Goal: Submit feedback/report problem: Submit feedback/report problem

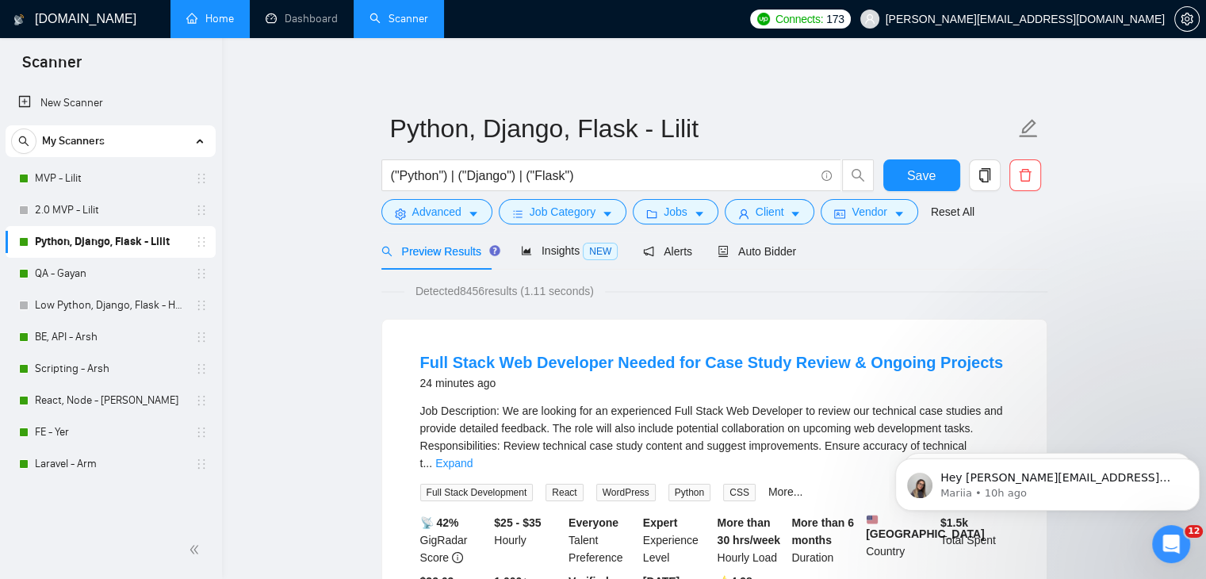
click at [200, 25] on link "Home" at bounding box center [210, 18] width 48 height 13
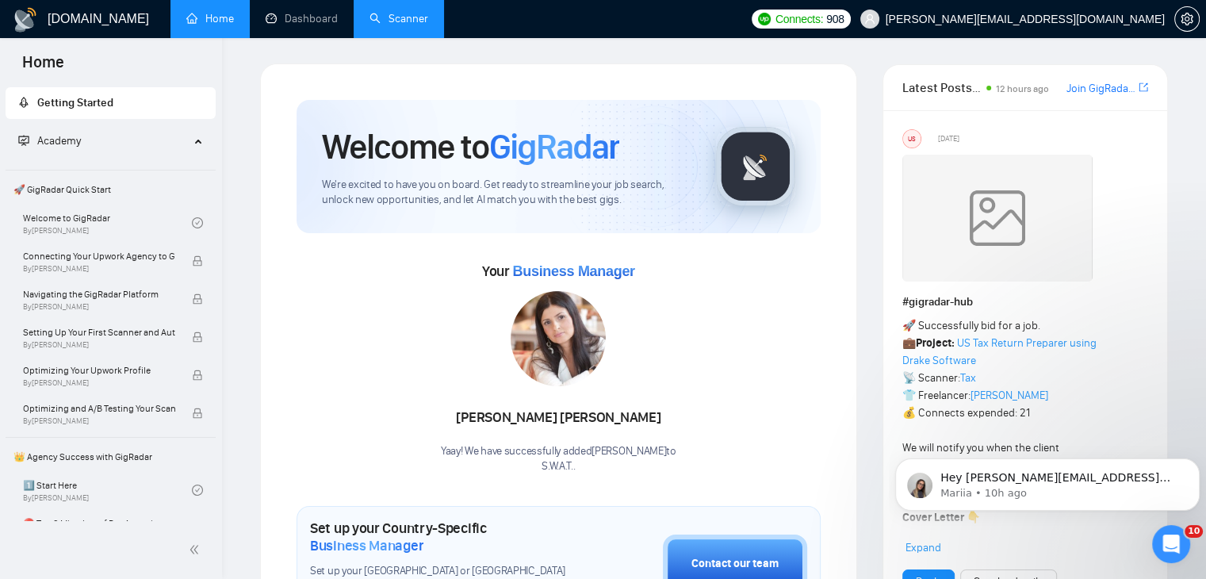
click at [398, 13] on link "Scanner" at bounding box center [398, 18] width 59 height 13
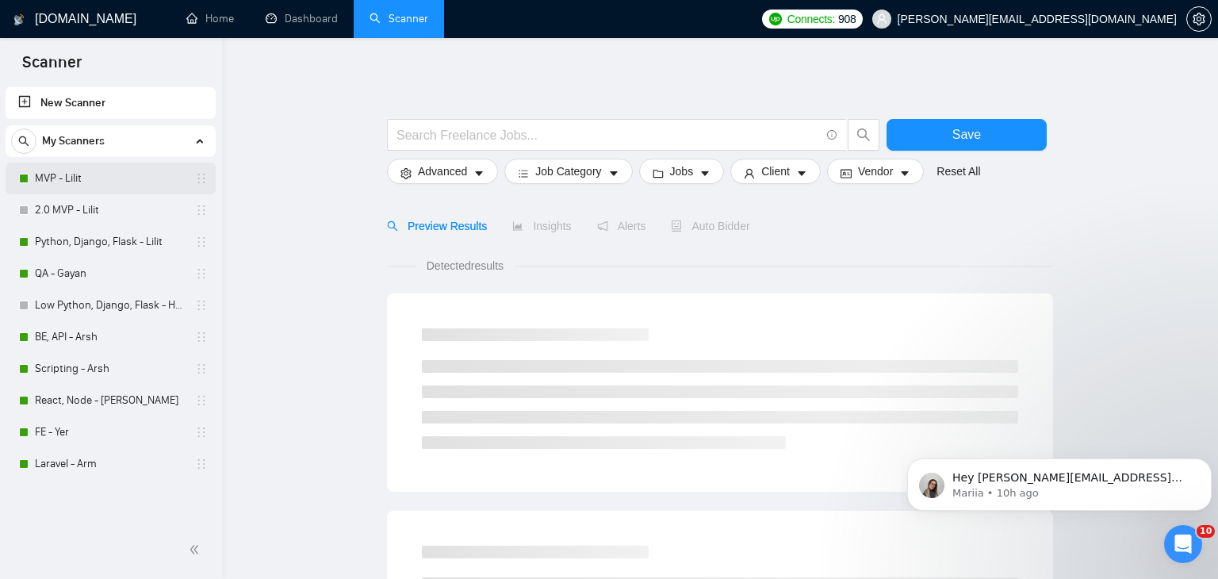
click at [105, 177] on link "MVP - Lilit" at bounding box center [110, 179] width 151 height 32
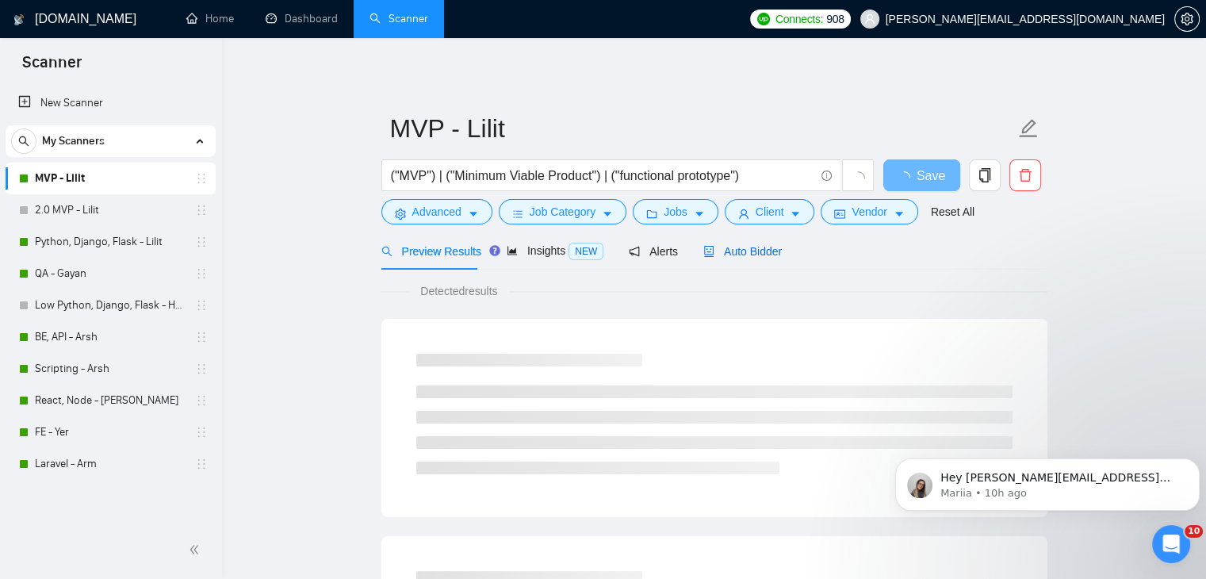
click at [749, 253] on span "Auto Bidder" at bounding box center [742, 251] width 78 height 13
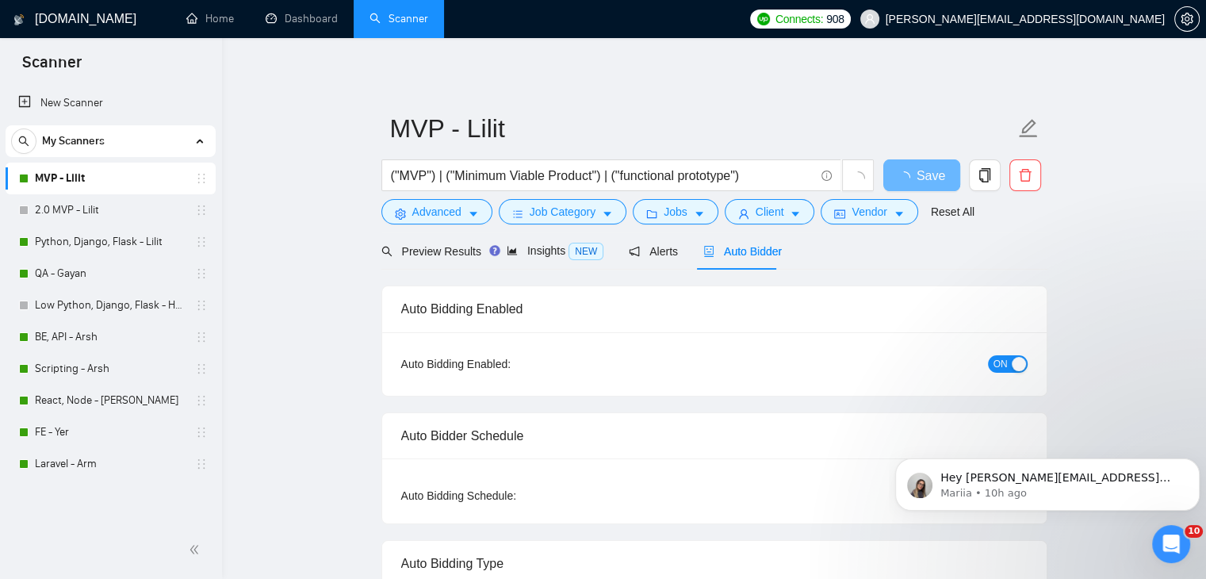
checkbox input "true"
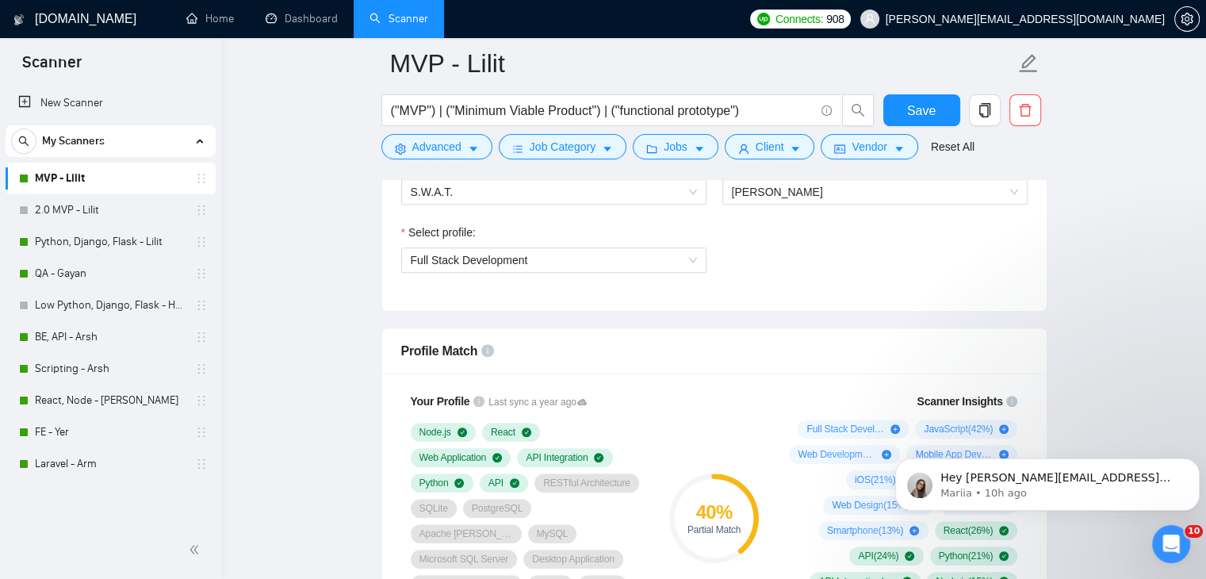
scroll to position [951, 0]
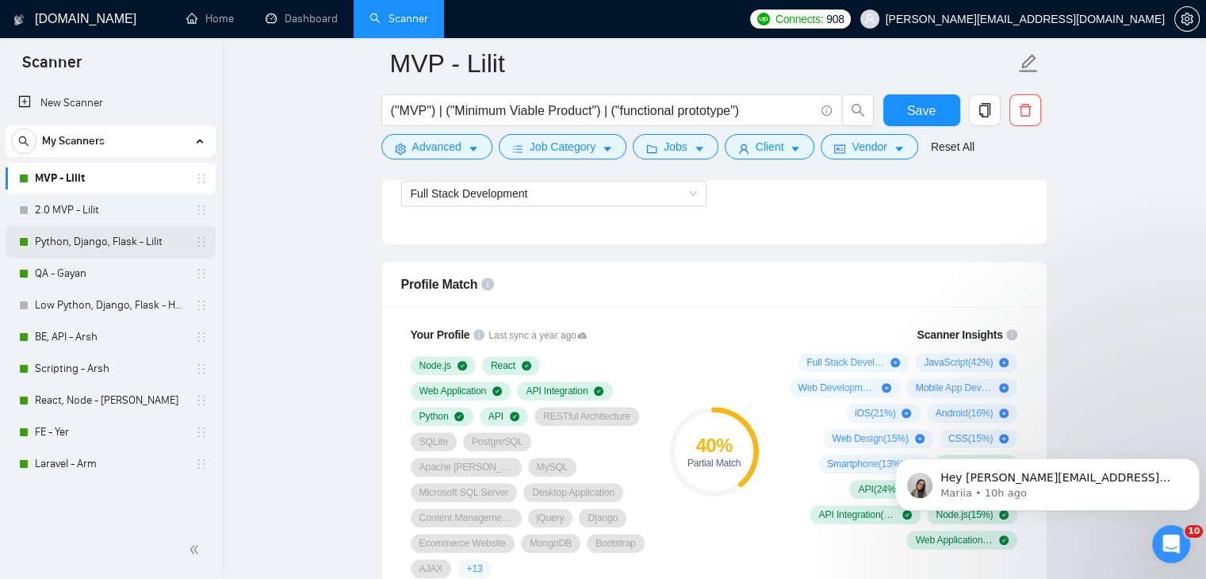
click at [101, 233] on link "Python, Django, Flask - Lilit" at bounding box center [110, 242] width 151 height 32
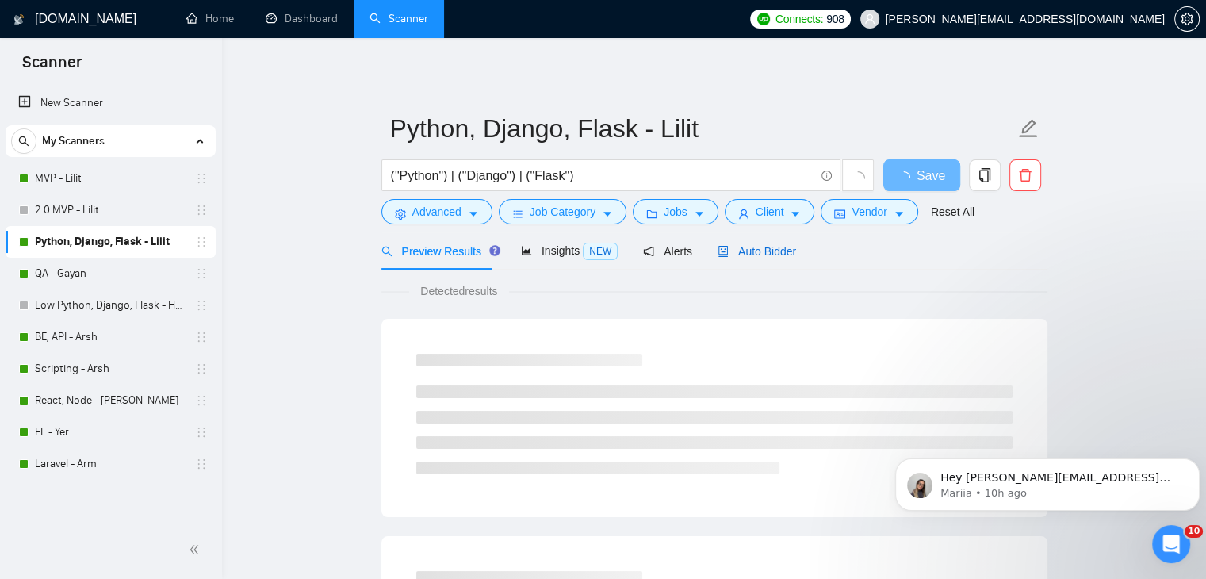
click at [736, 251] on span "Auto Bidder" at bounding box center [757, 251] width 78 height 13
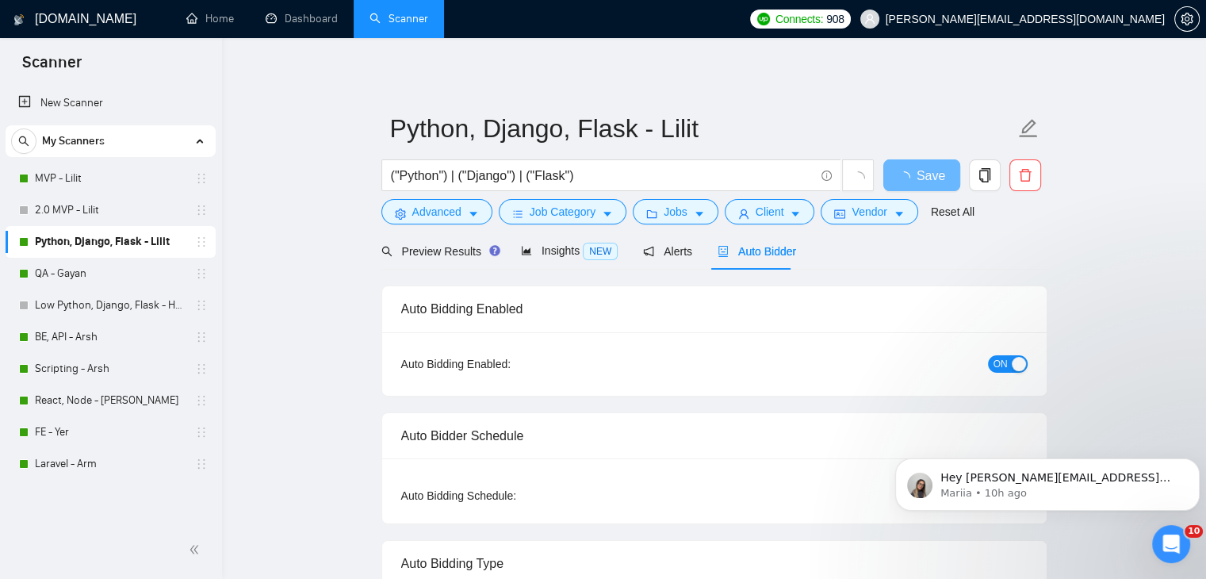
checkbox input "true"
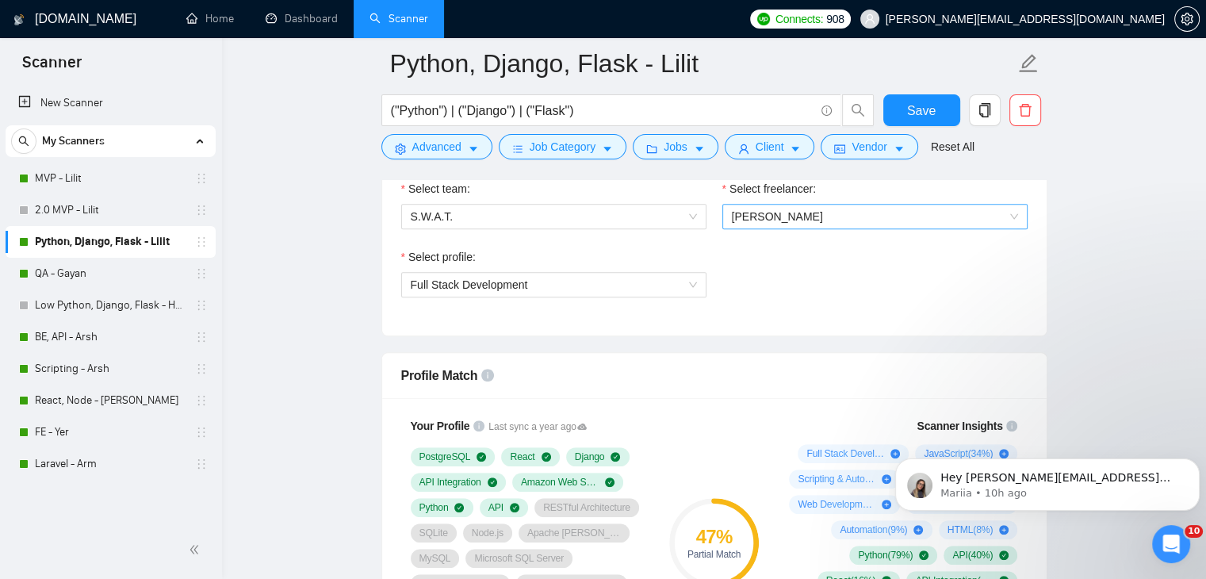
scroll to position [1031, 0]
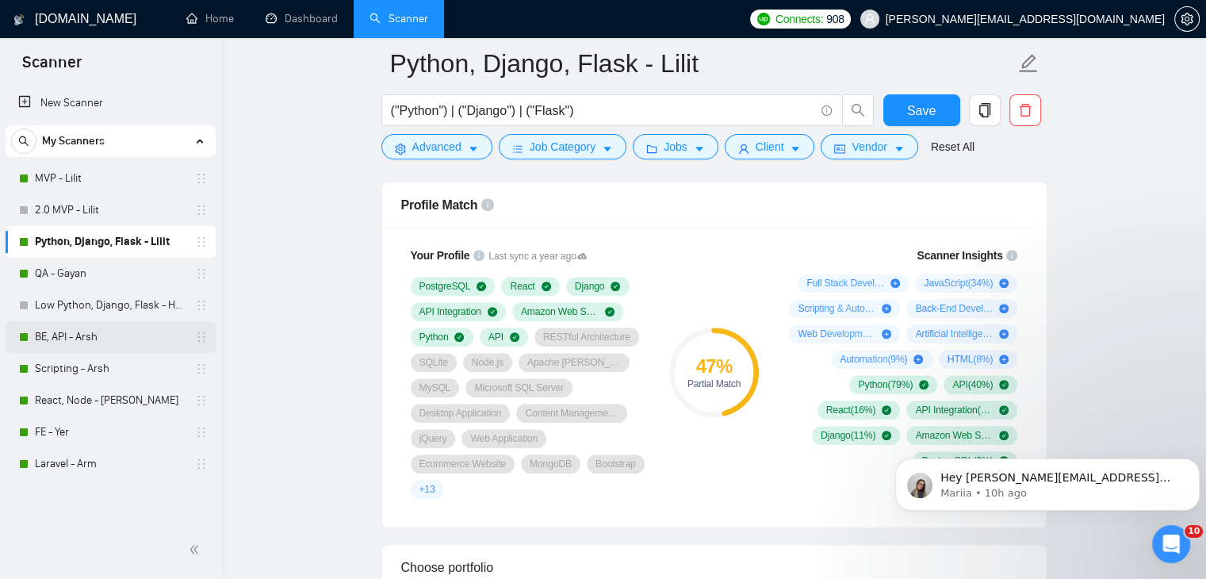
click at [106, 335] on link "BE, API - Arsh" at bounding box center [110, 337] width 151 height 32
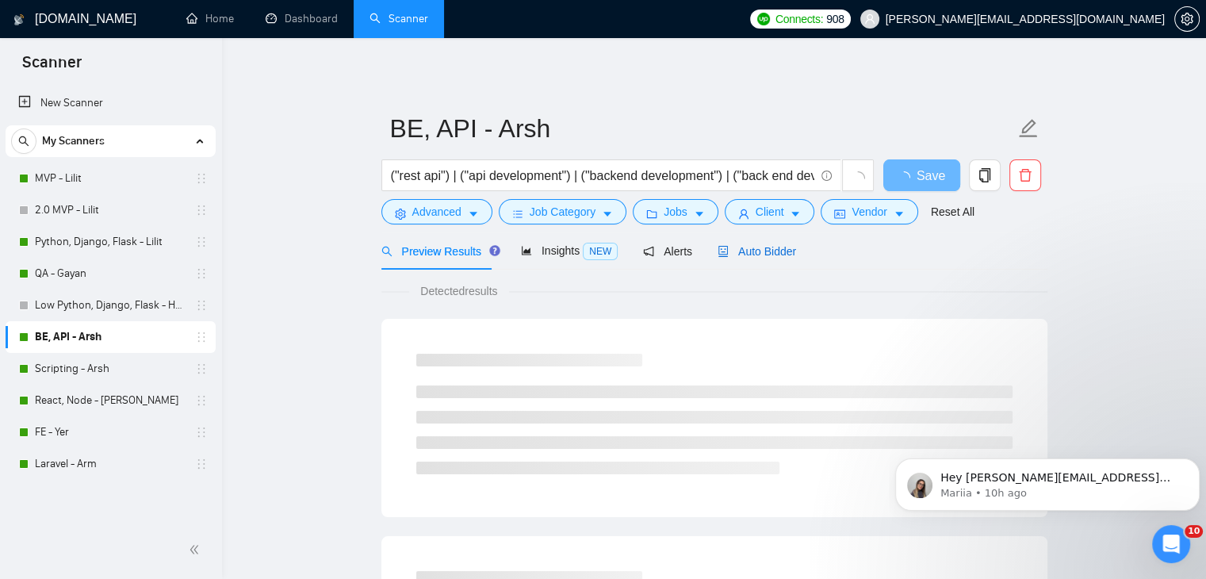
click at [745, 251] on span "Auto Bidder" at bounding box center [757, 251] width 78 height 13
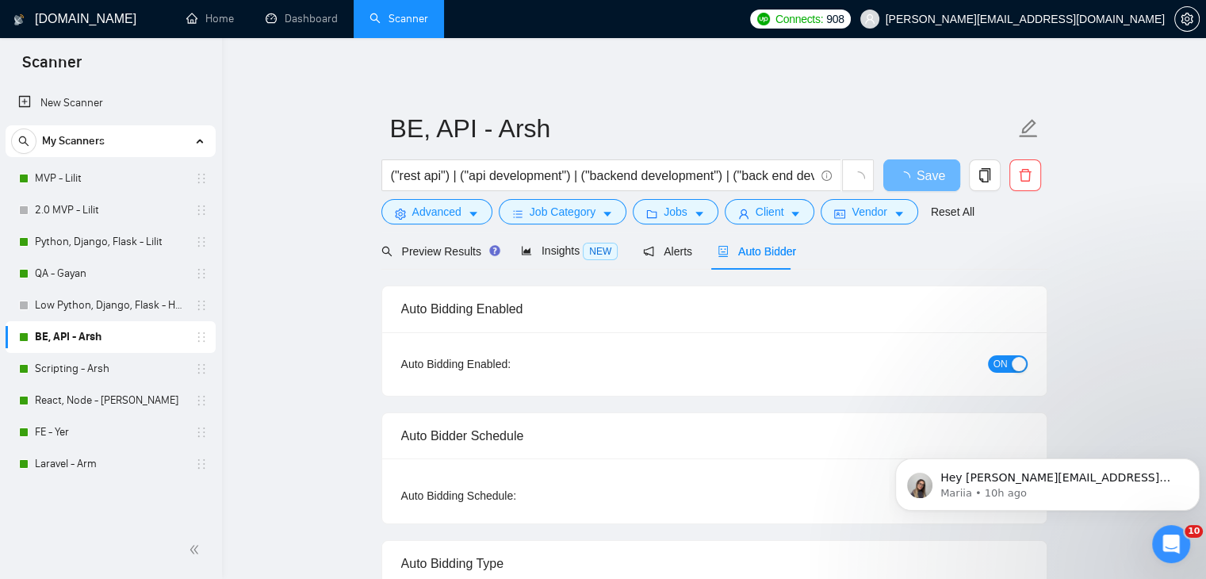
checkbox input "true"
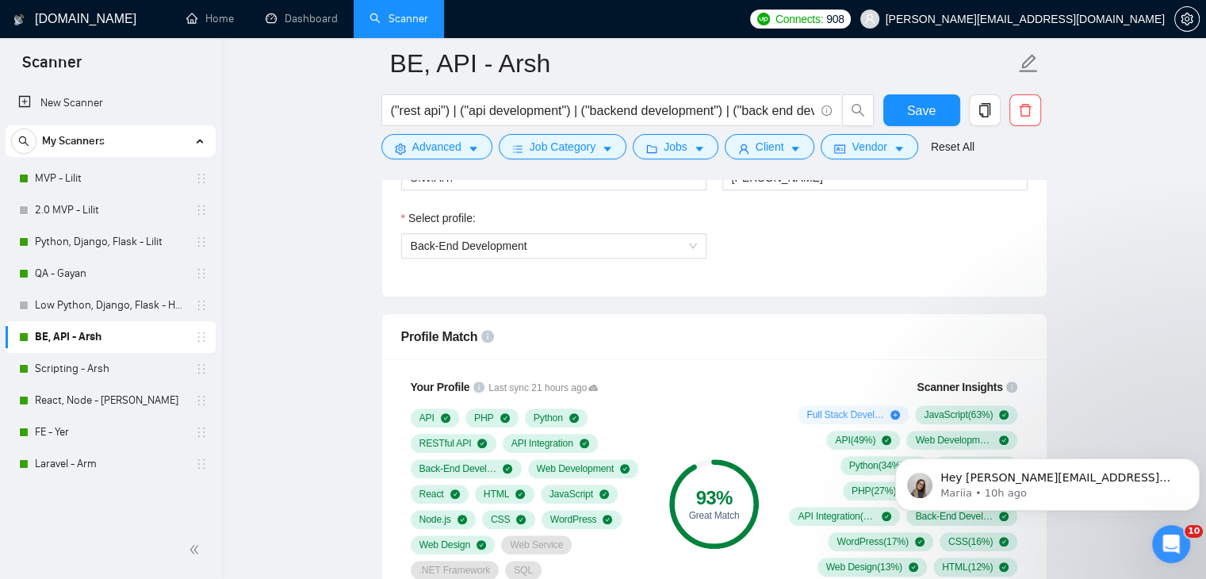
scroll to position [872, 0]
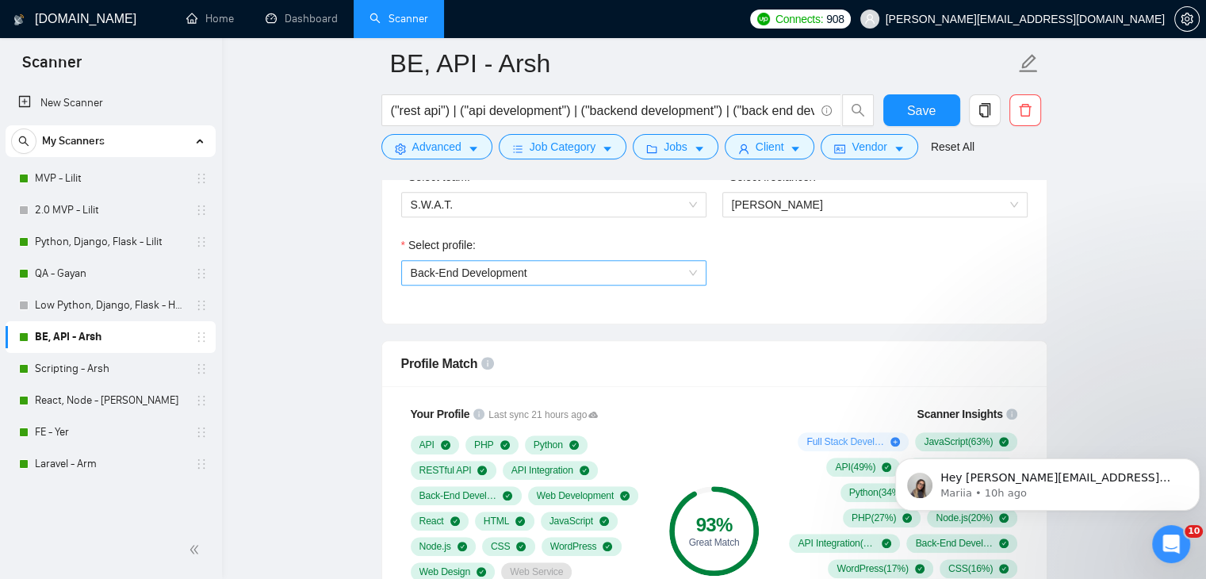
click at [691, 266] on span "Back-End Development" at bounding box center [554, 273] width 286 height 24
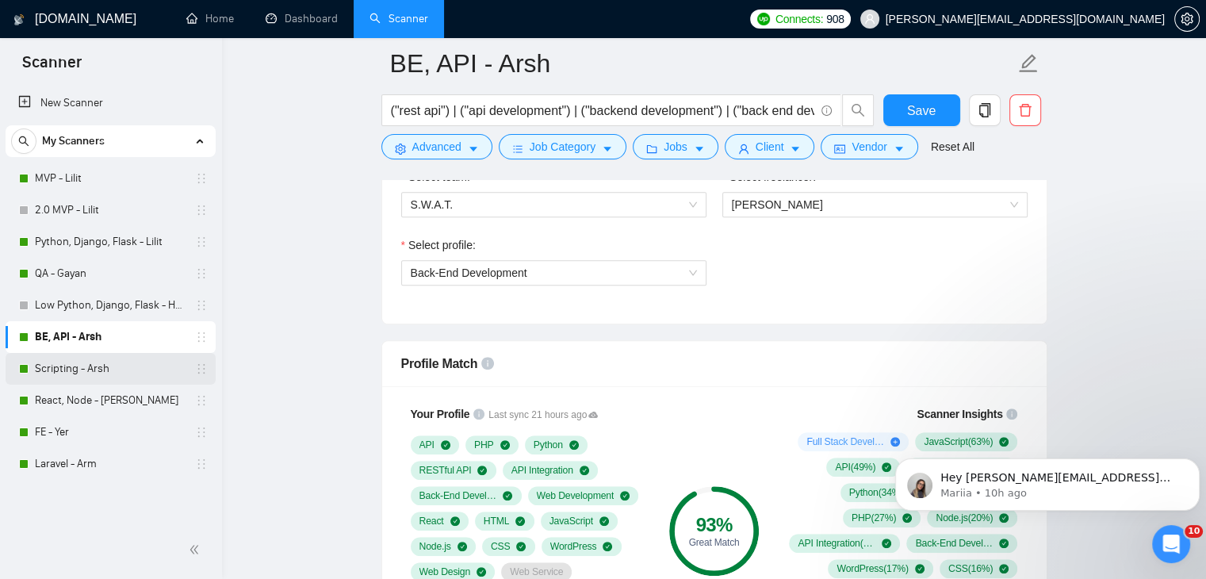
click at [120, 364] on link "Scripting - Arsh" at bounding box center [110, 369] width 151 height 32
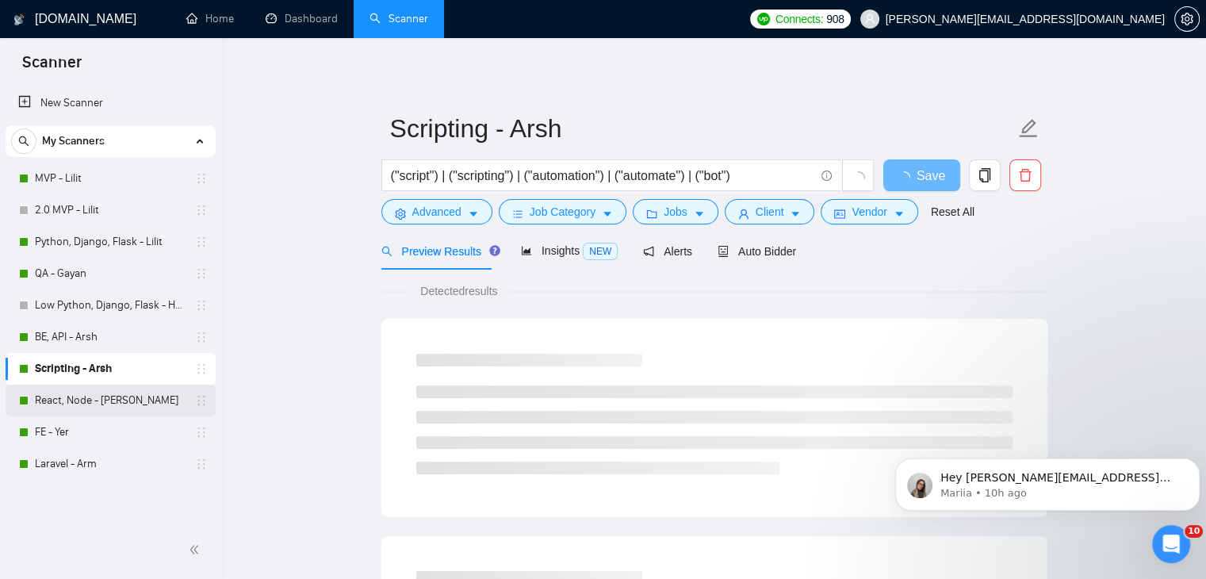
click at [121, 397] on link "React, Node - [PERSON_NAME]" at bounding box center [110, 401] width 151 height 32
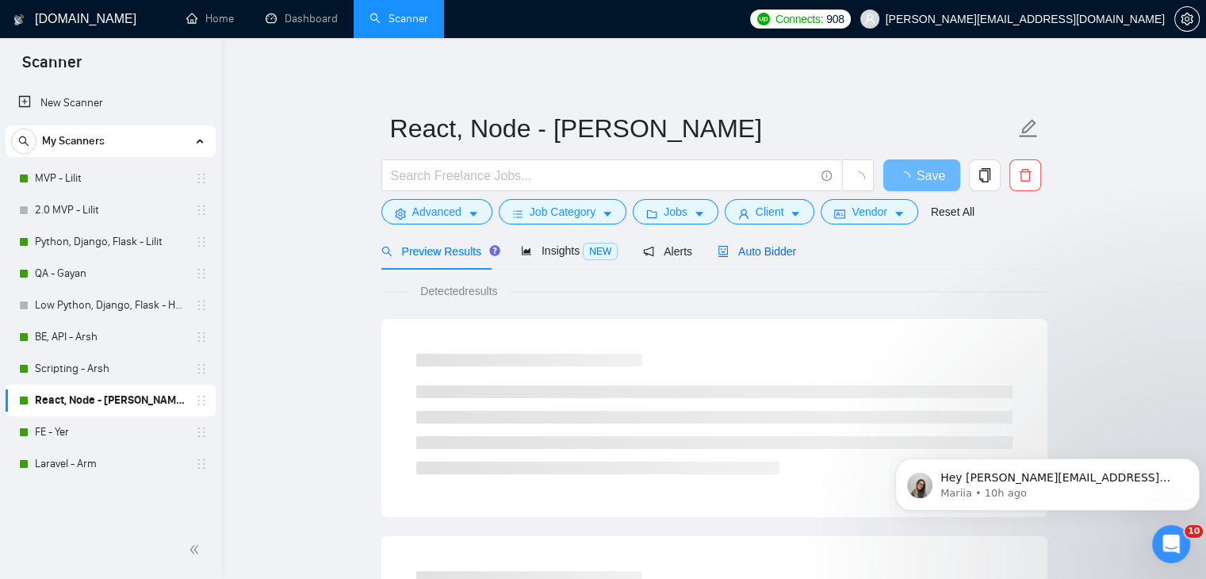
click at [742, 251] on span "Auto Bidder" at bounding box center [757, 251] width 78 height 13
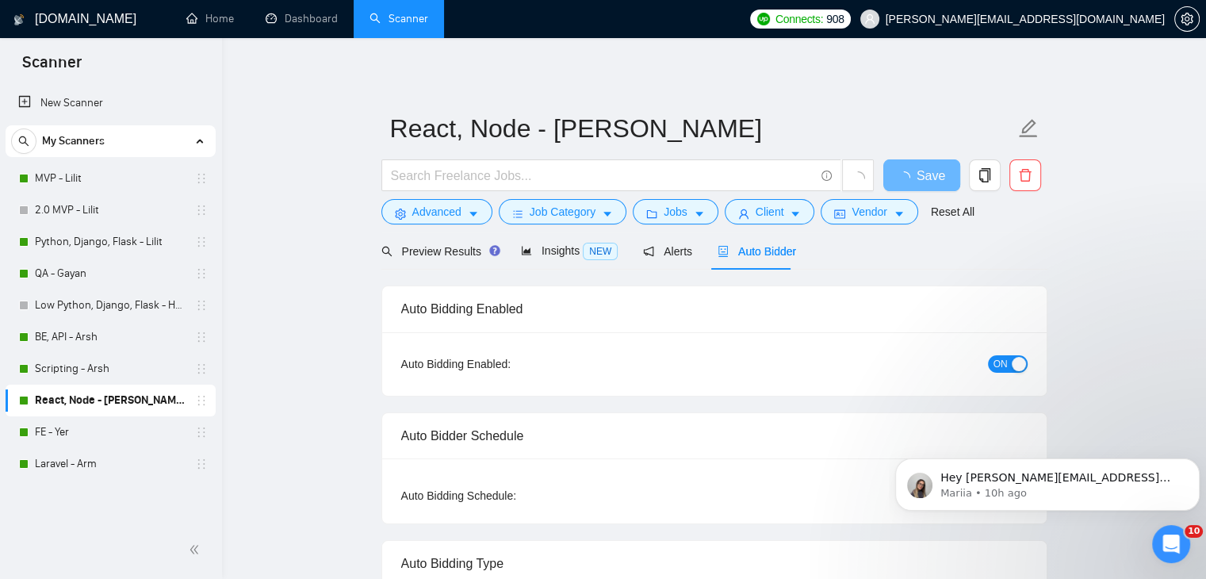
checkbox input "true"
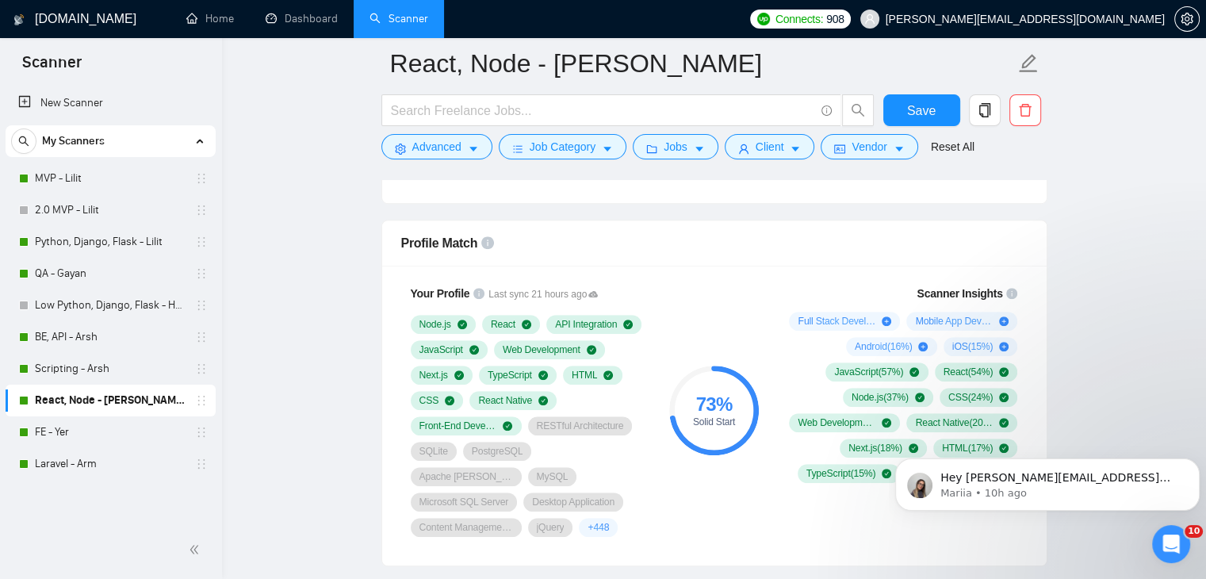
scroll to position [1031, 0]
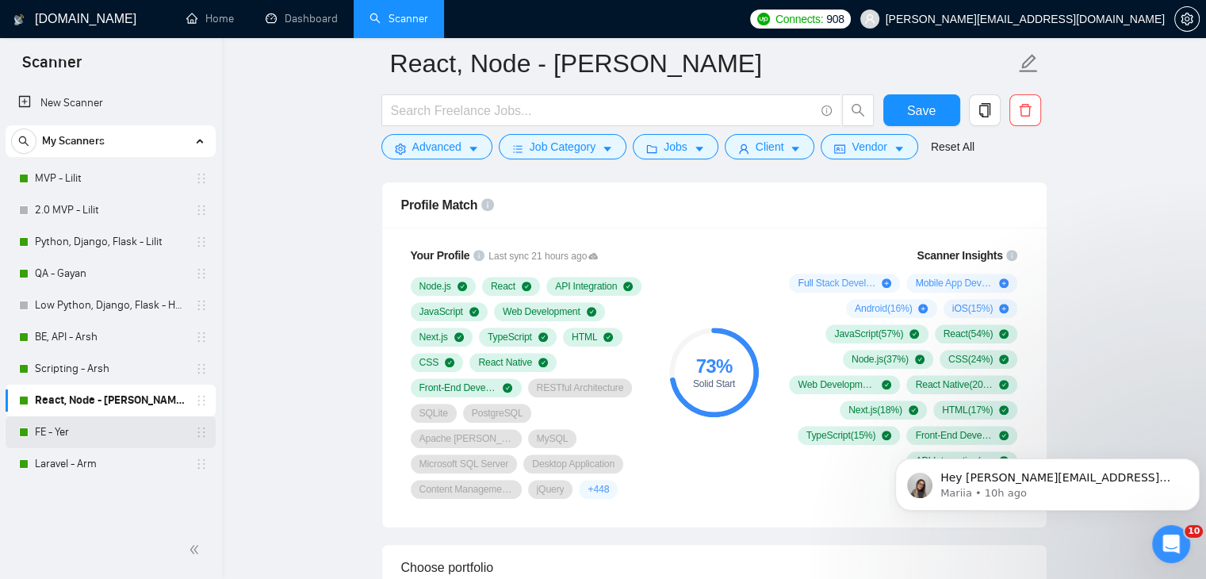
click at [95, 428] on link "FE - Yer" at bounding box center [110, 432] width 151 height 32
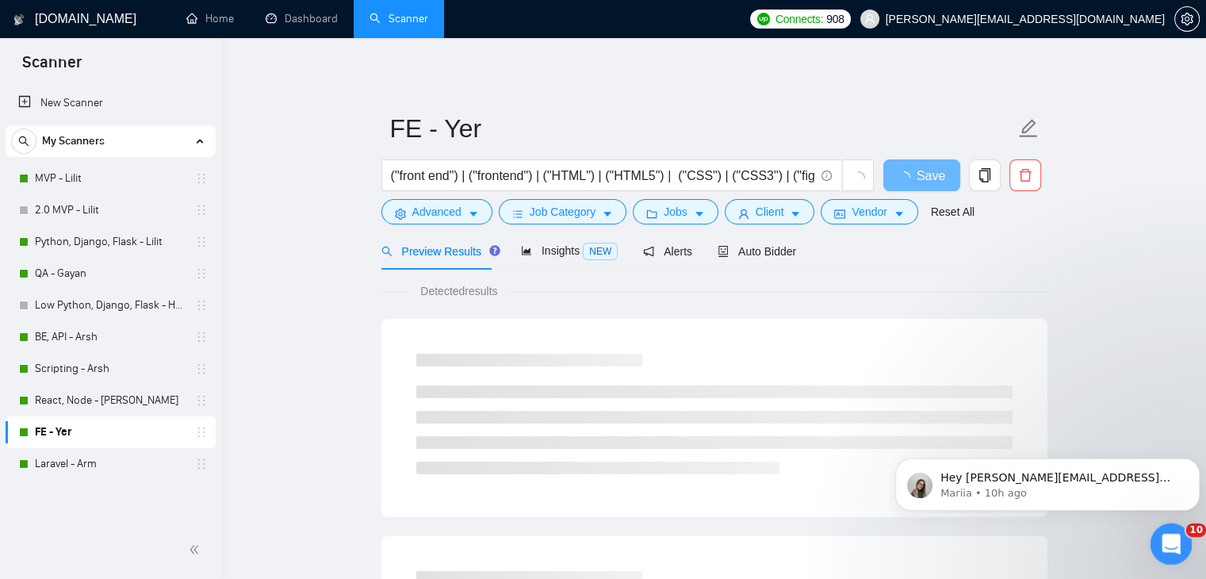
click at [1178, 539] on icon "Open Intercom Messenger" at bounding box center [1169, 542] width 26 height 26
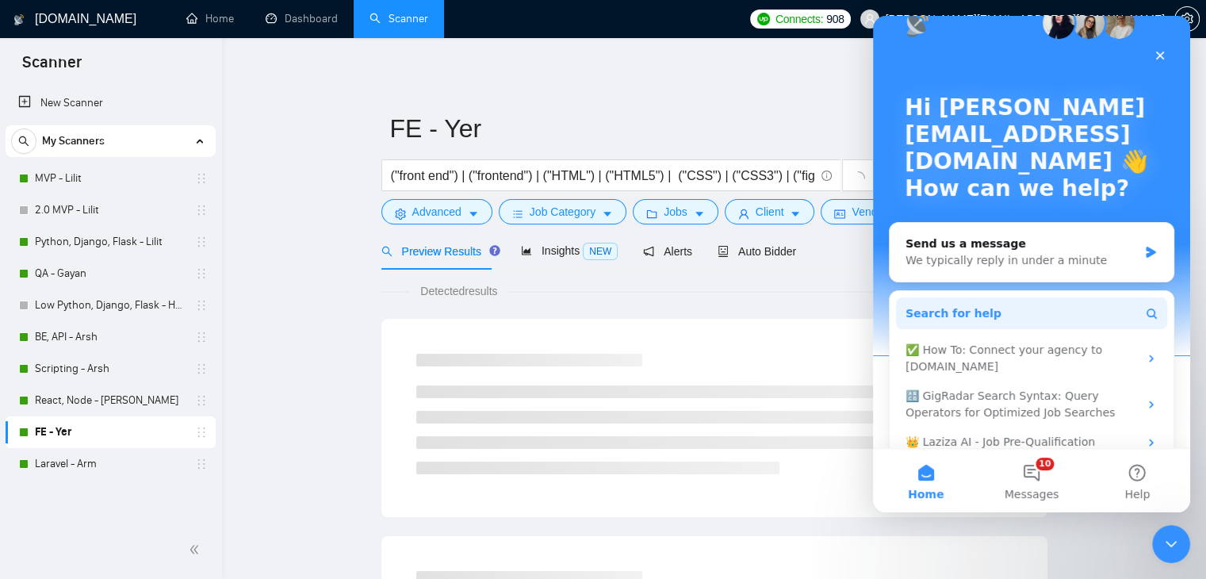
scroll to position [79, 0]
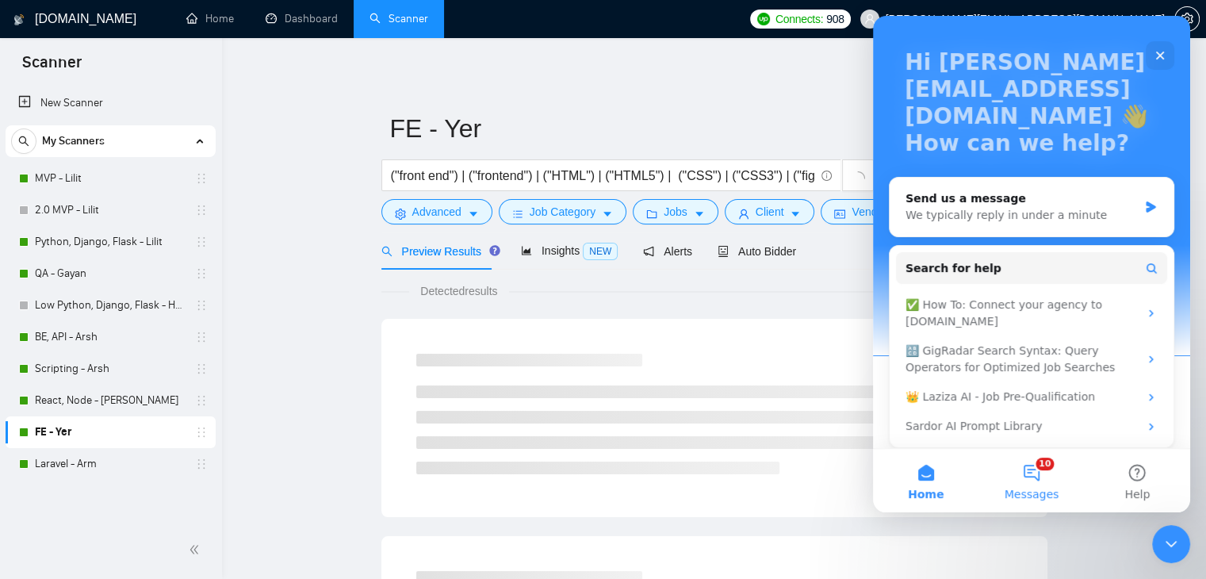
click at [1038, 473] on button "10 Messages" at bounding box center [1030, 480] width 105 height 63
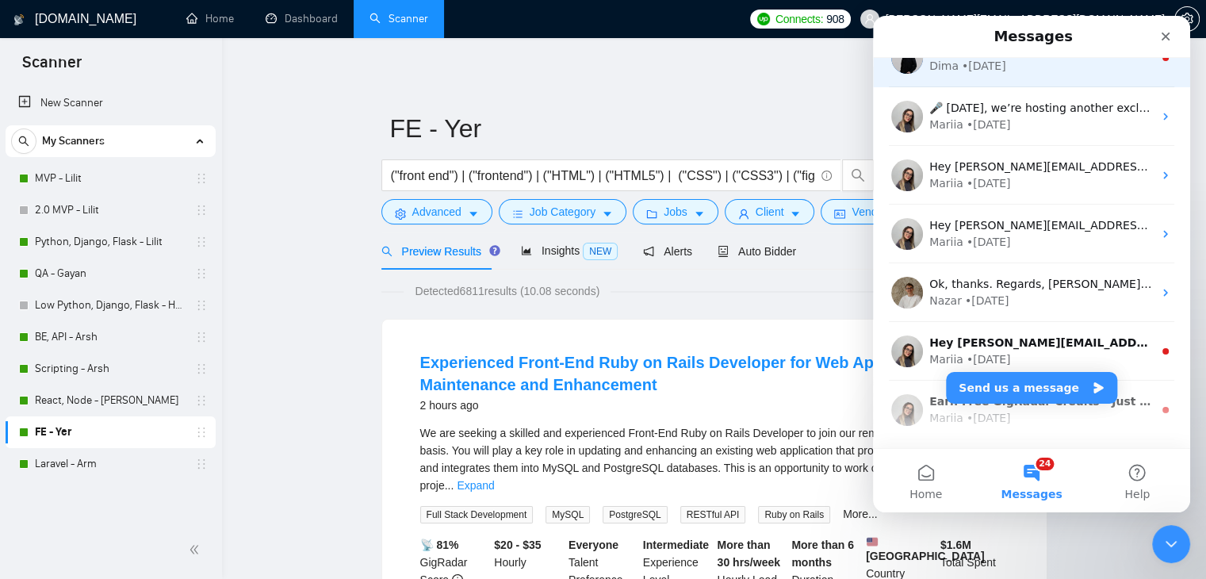
scroll to position [419, 0]
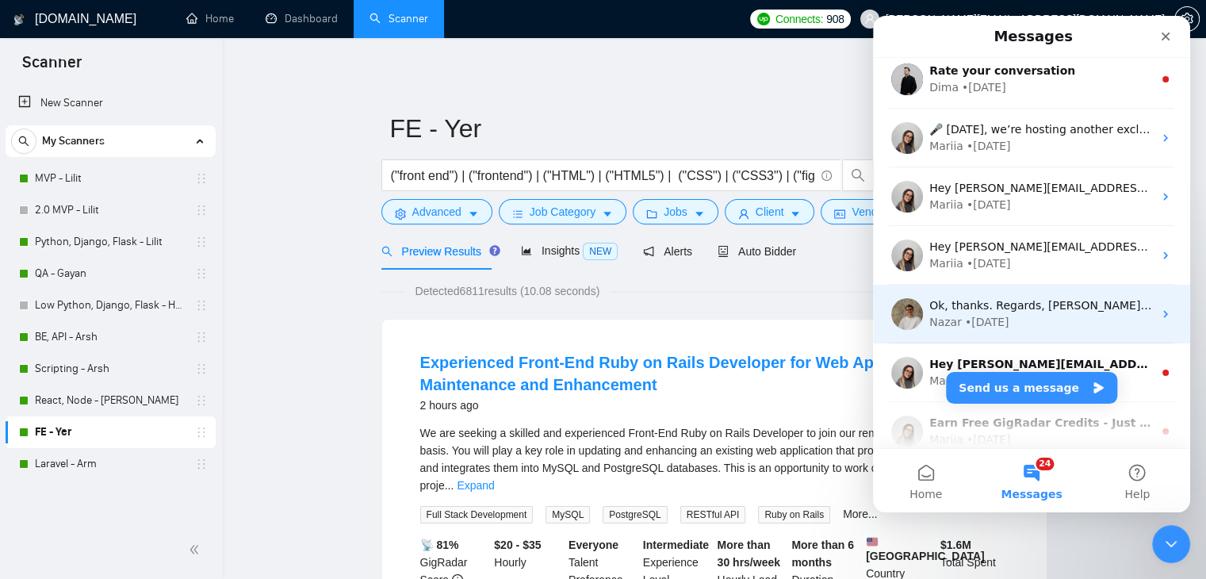
click at [1047, 310] on span "Ok, thanks. Regards, [PERSON_NAME] CEO" at bounding box center [1048, 305] width 238 height 13
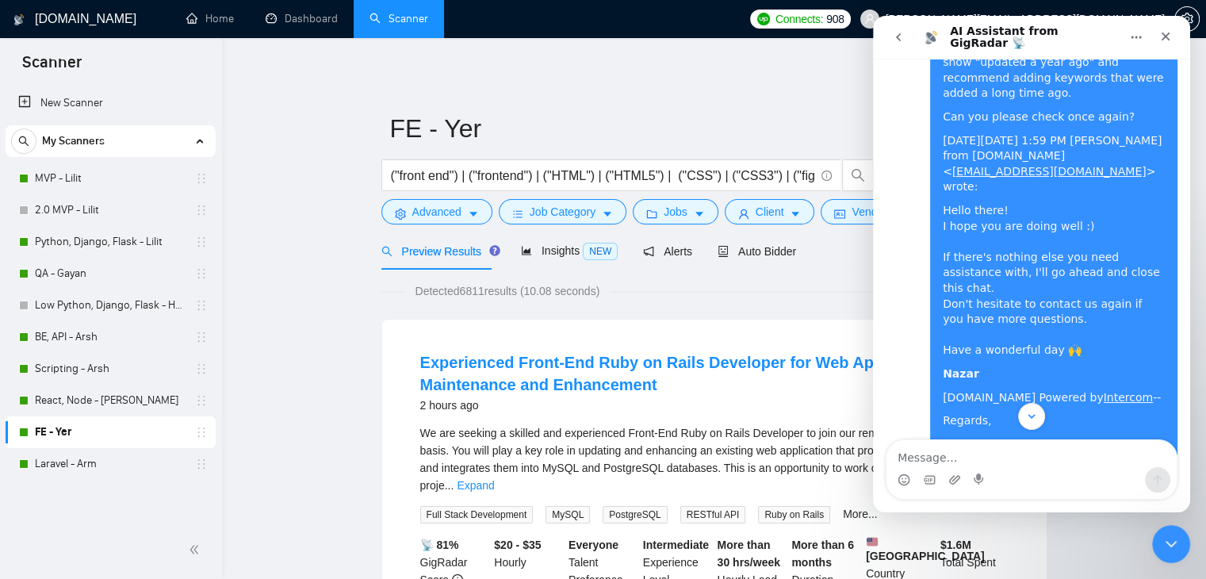
scroll to position [2154, 0]
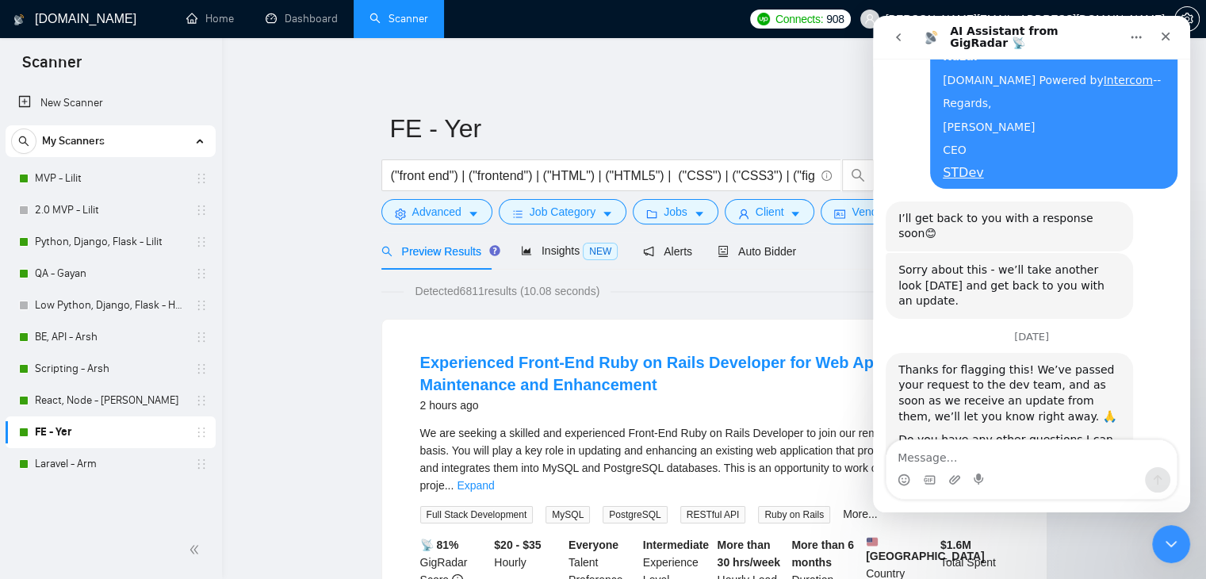
click at [989, 454] on textarea "Message…" at bounding box center [1031, 453] width 290 height 27
type textarea "Guys,"
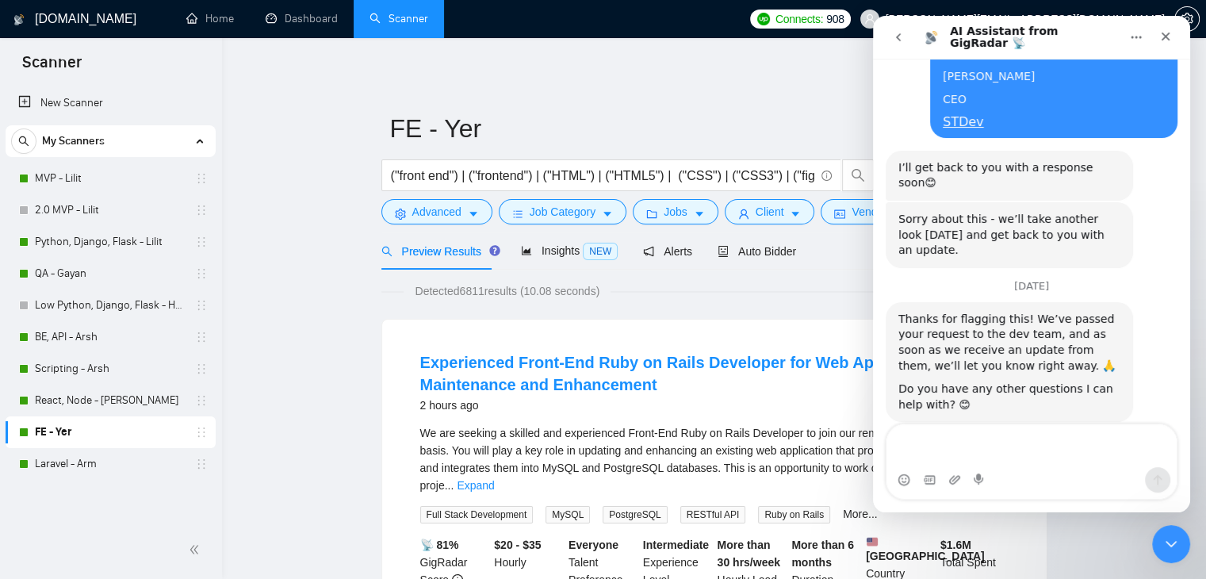
scroll to position [2238, 0]
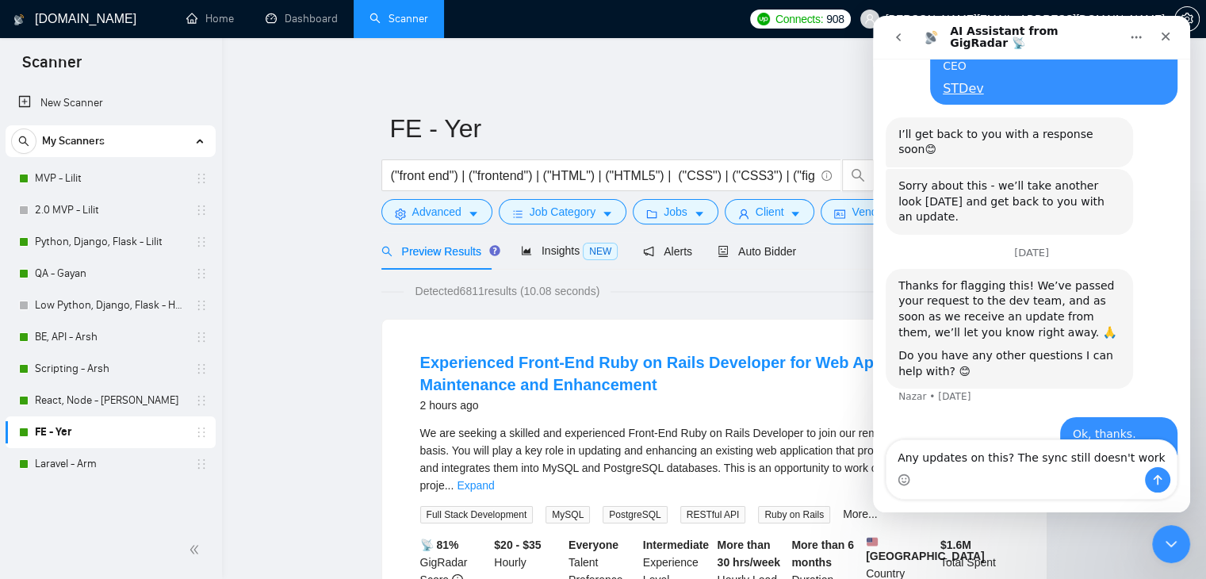
type textarea "Any updates on this? The sync still doesn't work."
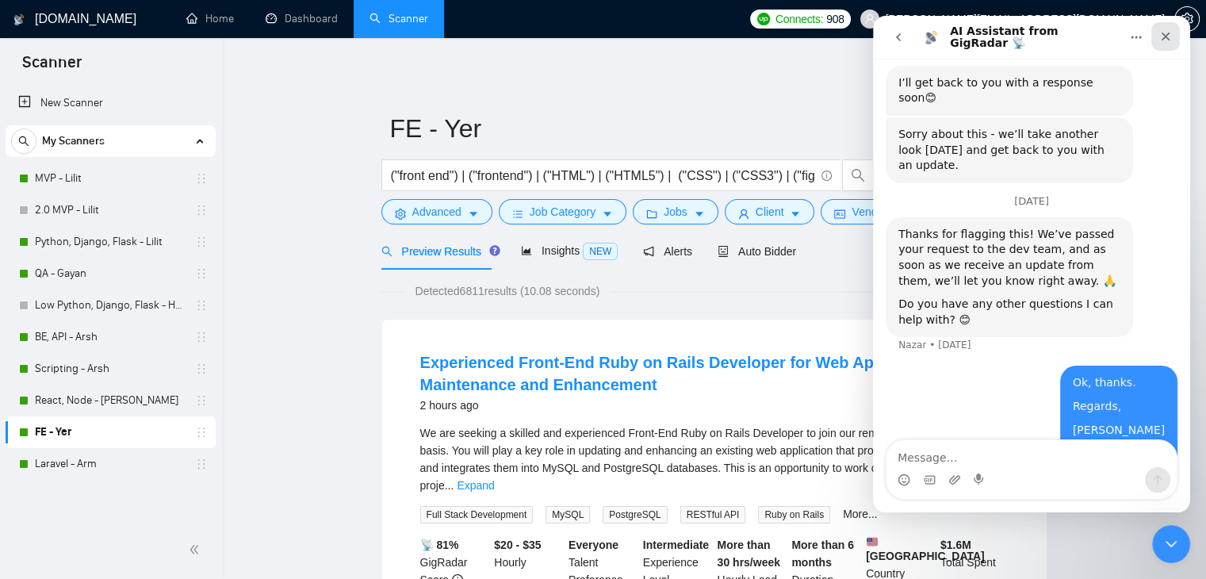
click at [1159, 36] on icon "Close" at bounding box center [1165, 36] width 13 height 13
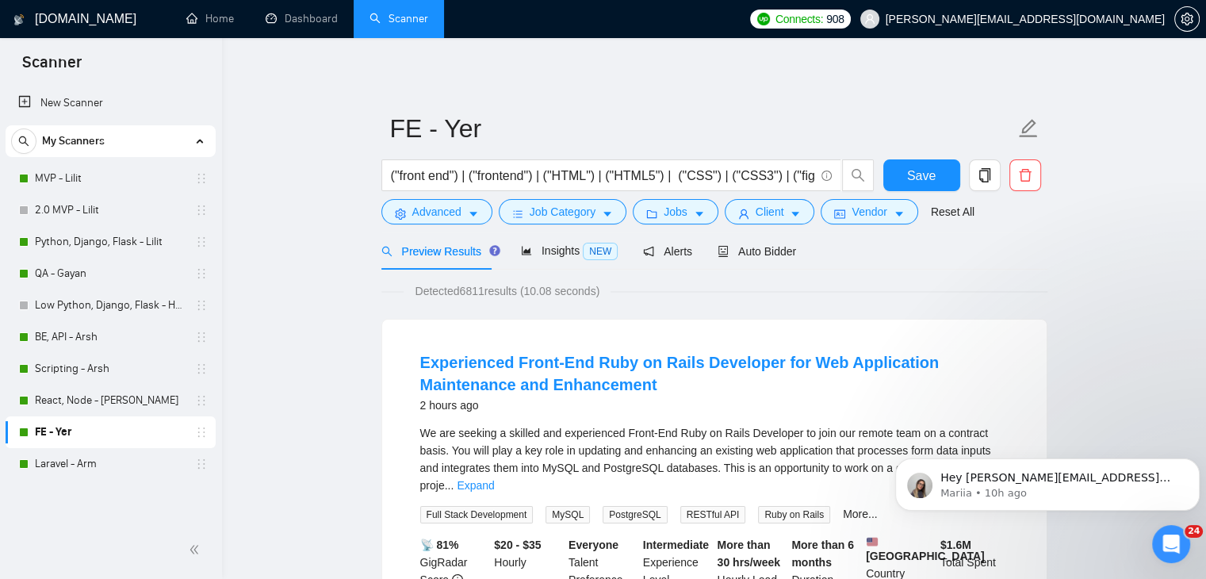
click at [1047, 481] on p "Previously, issues with synchronization were fixed, so please specify what exac…" at bounding box center [1059, 478] width 239 height 16
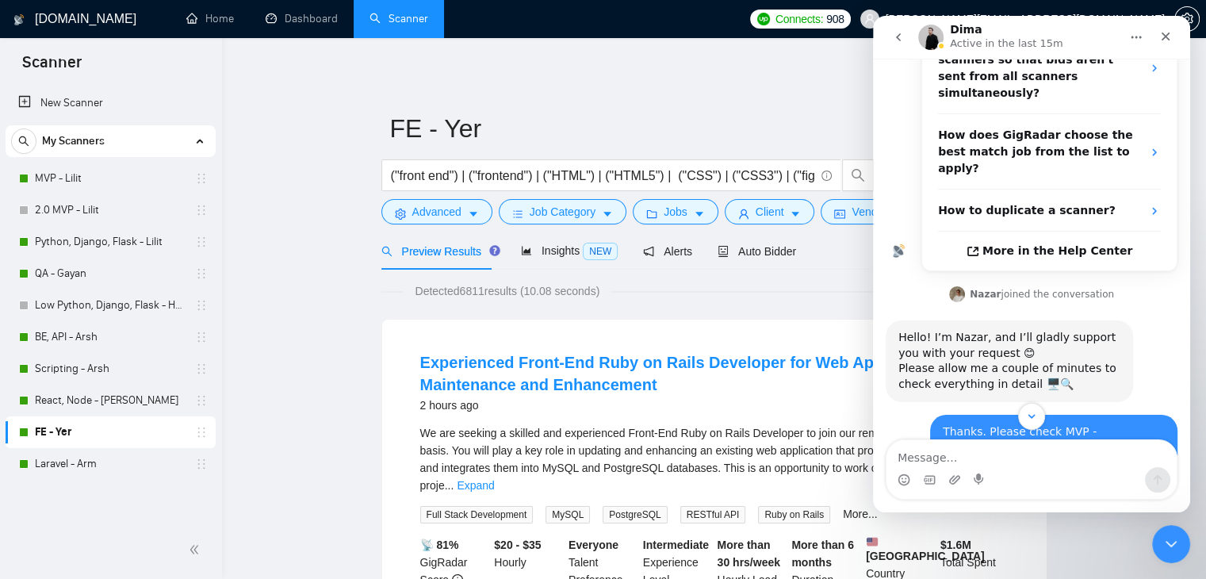
scroll to position [396, 0]
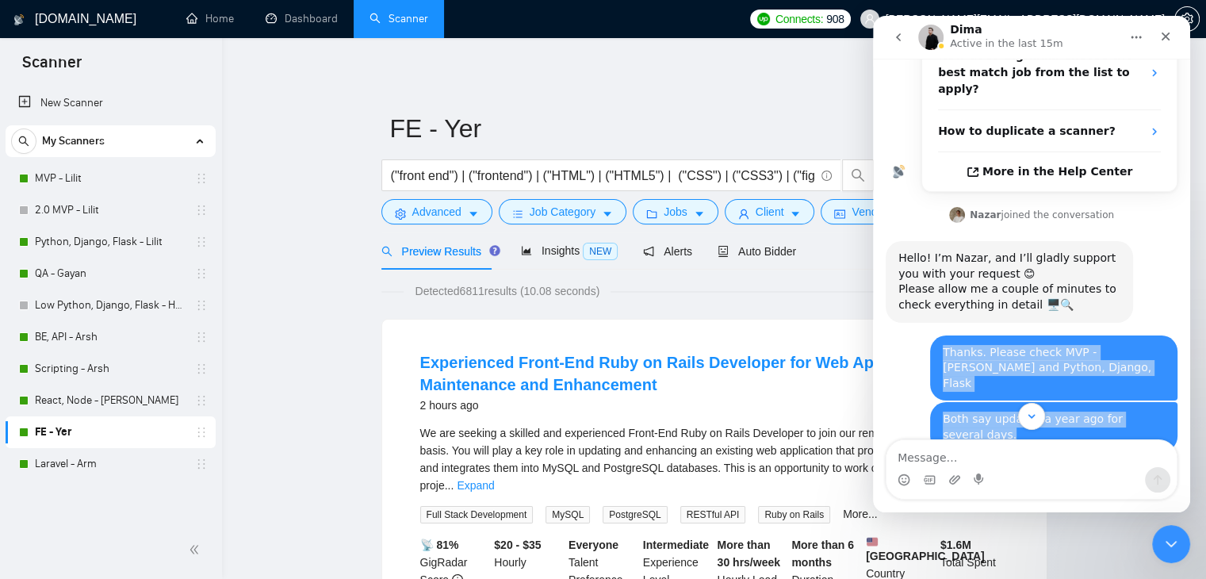
drag, startPoint x: 932, startPoint y: 270, endPoint x: 1160, endPoint y: 330, distance: 235.4
copy div "Thanks. Please check MVP - [PERSON_NAME] and Python, [PERSON_NAME], Flask [PERS…"
click at [978, 460] on textarea "Message…" at bounding box center [1031, 453] width 290 height 27
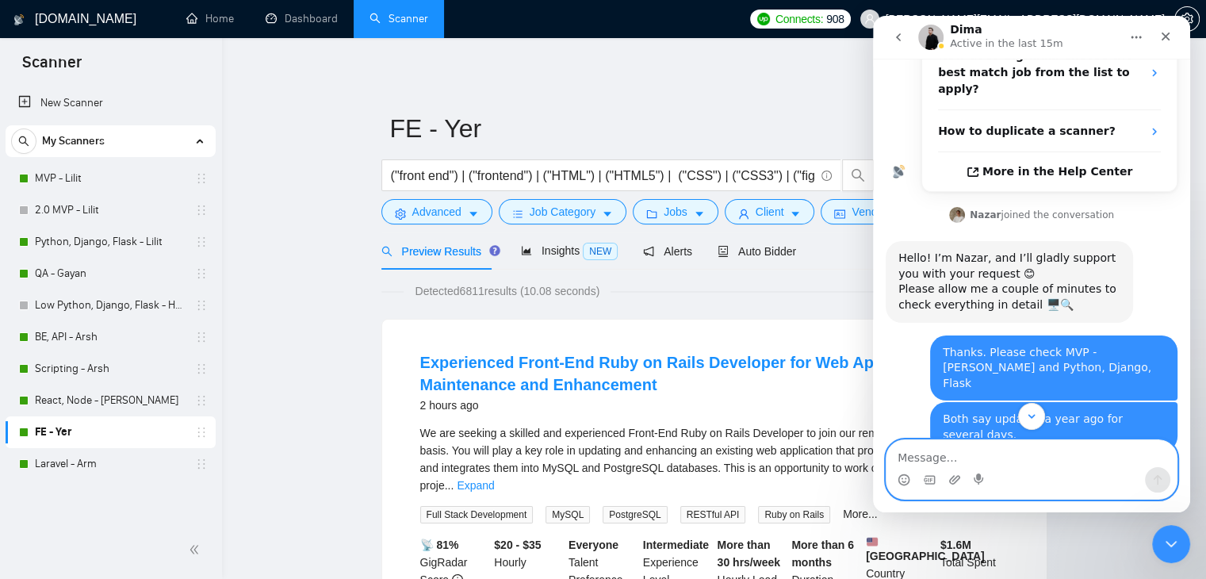
type textarea "H"
type textarea "You can see in the thread"
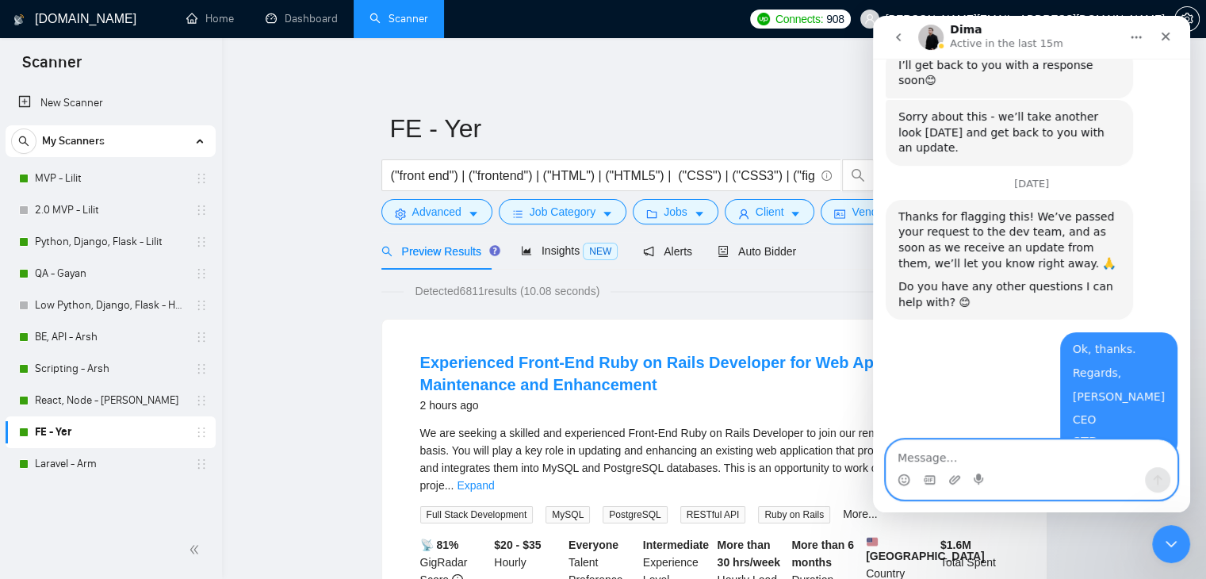
paste textarea "Thanks. Please check MVP - [PERSON_NAME] and Python, [PERSON_NAME], Flask [PERS…"
type textarea "Thanks. Please check MVP - [PERSON_NAME] and Python, [PERSON_NAME], Flask [PERS…"
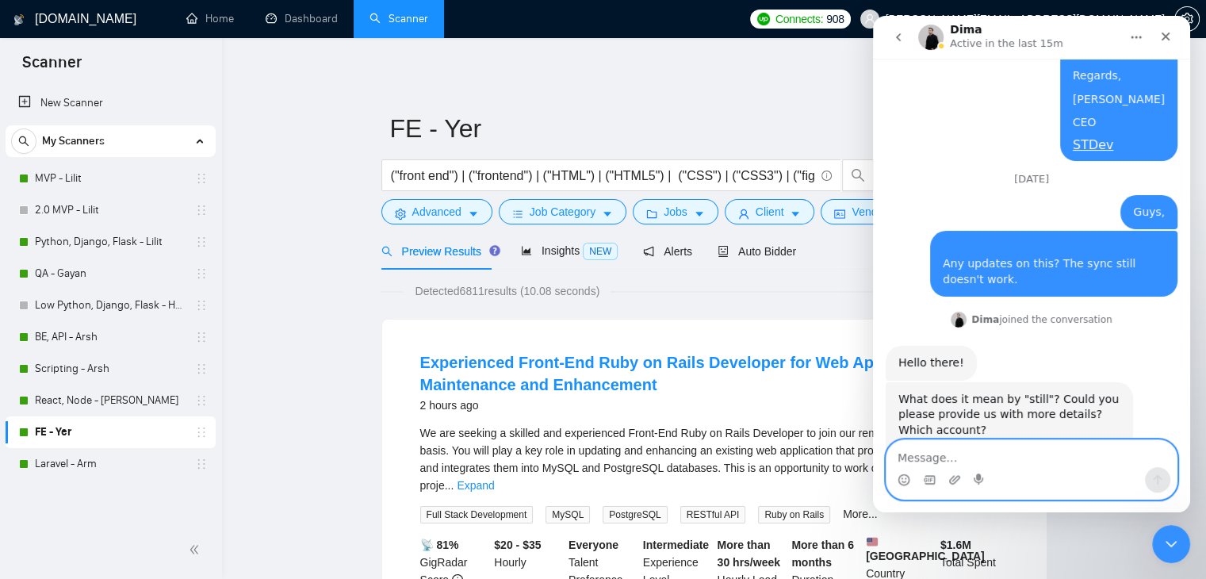
scroll to position [2637, 0]
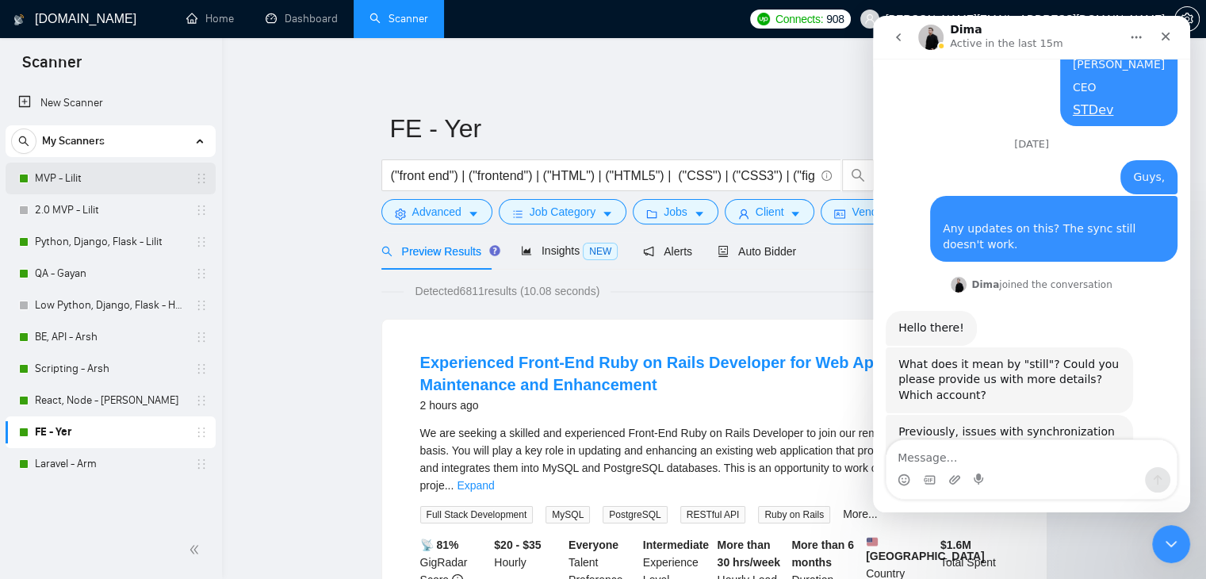
click at [142, 182] on link "MVP - Lilit" at bounding box center [110, 179] width 151 height 32
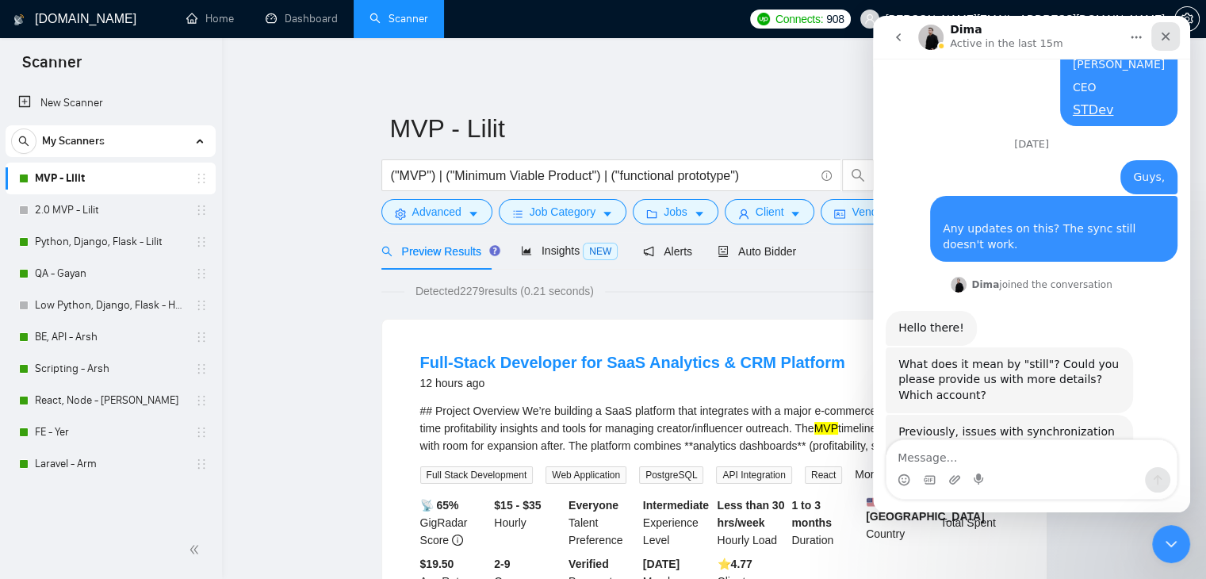
click at [1161, 36] on icon "Close" at bounding box center [1165, 36] width 13 height 13
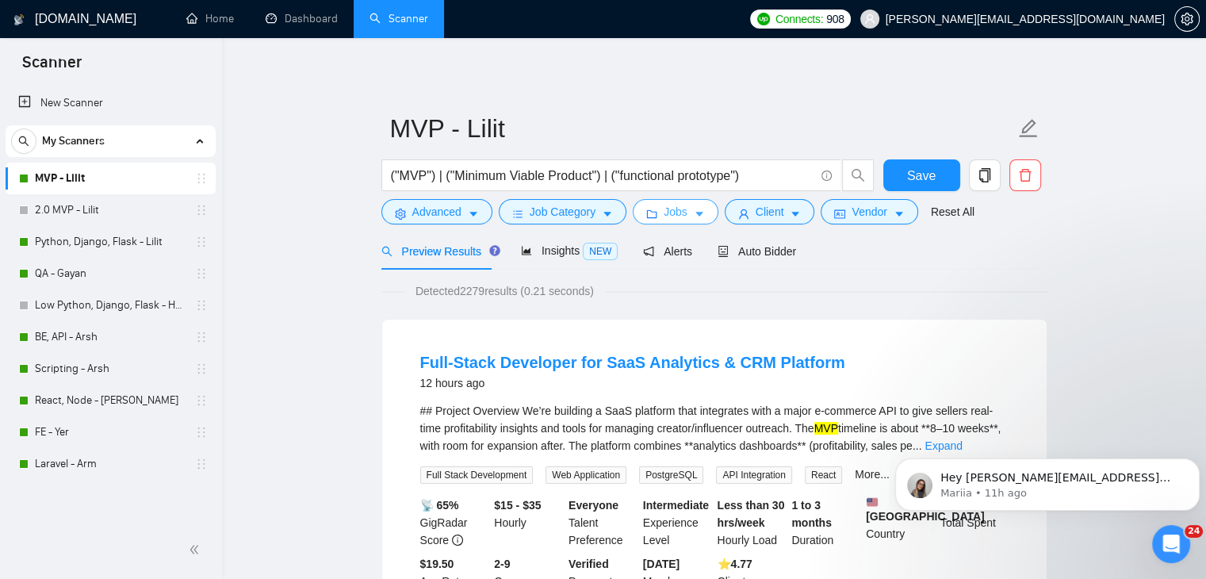
click at [694, 215] on icon "caret-down" at bounding box center [699, 214] width 11 height 11
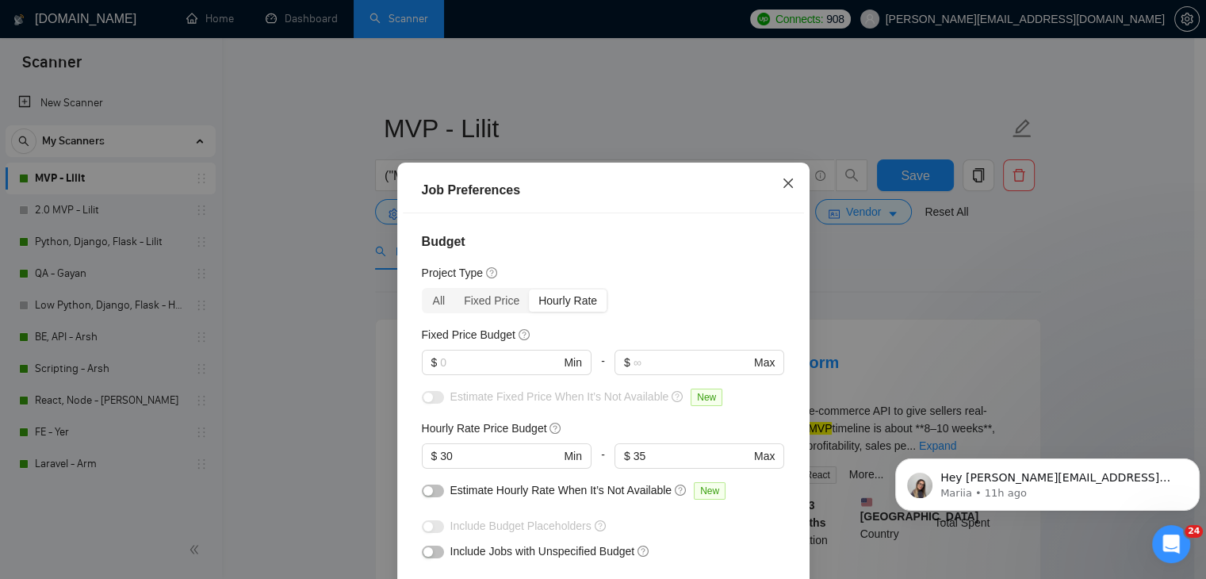
click at [782, 184] on icon "close" at bounding box center [788, 183] width 13 height 13
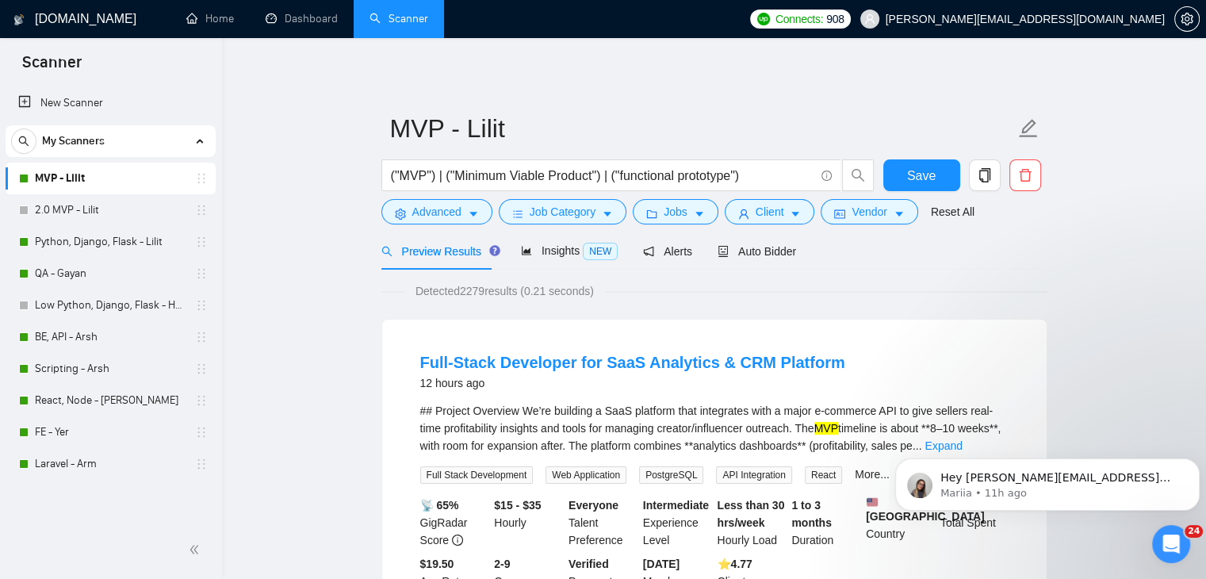
click at [680, 205] on span "Jobs" at bounding box center [676, 211] width 24 height 17
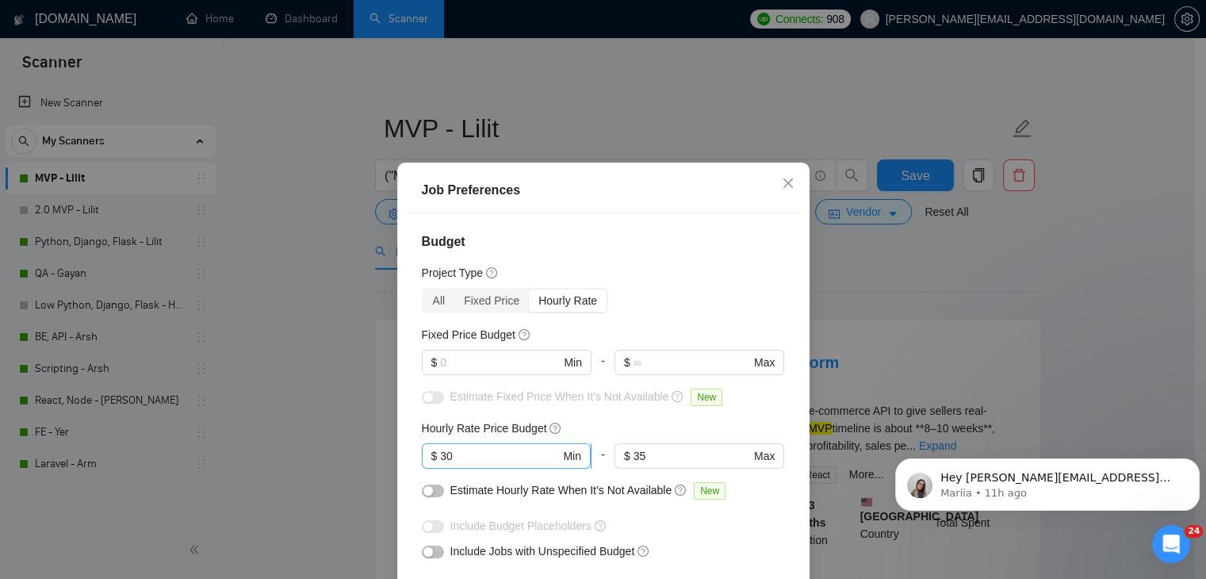
click at [471, 454] on input "30" at bounding box center [500, 455] width 120 height 17
click at [471, 455] on input "30" at bounding box center [500, 455] width 120 height 17
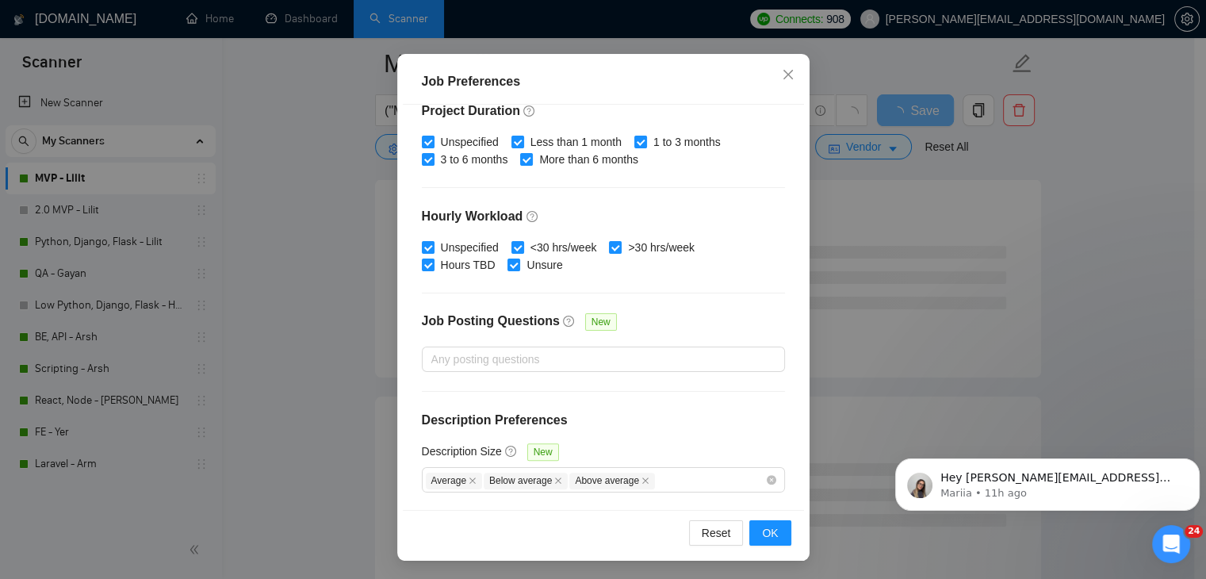
scroll to position [238, 0]
type input "28"
click at [762, 527] on span "OK" at bounding box center [770, 532] width 16 height 17
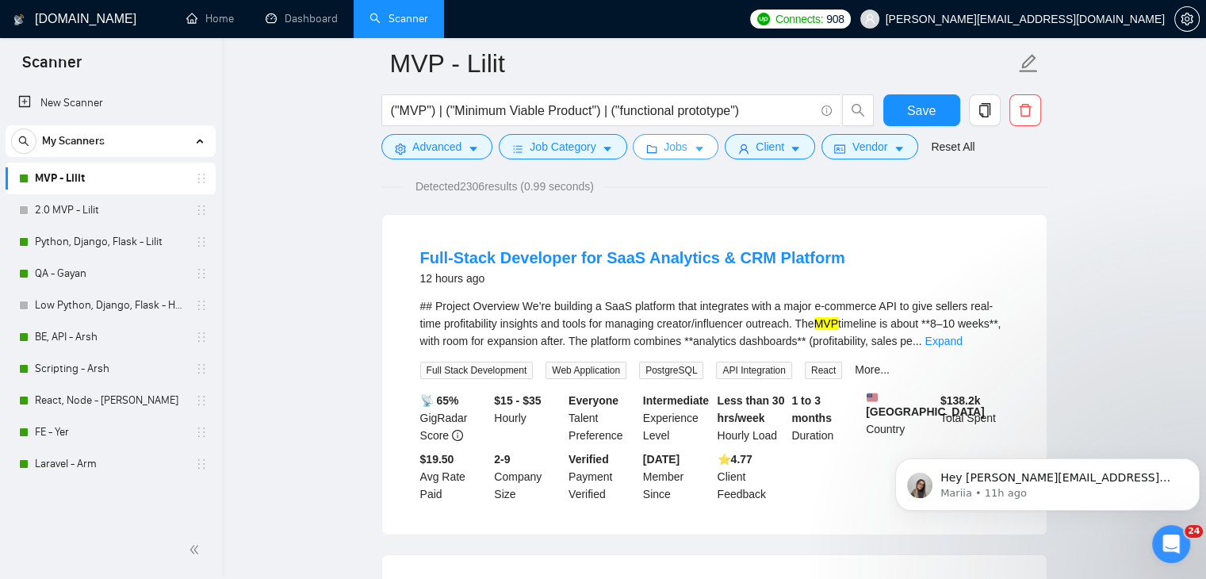
scroll to position [0, 0]
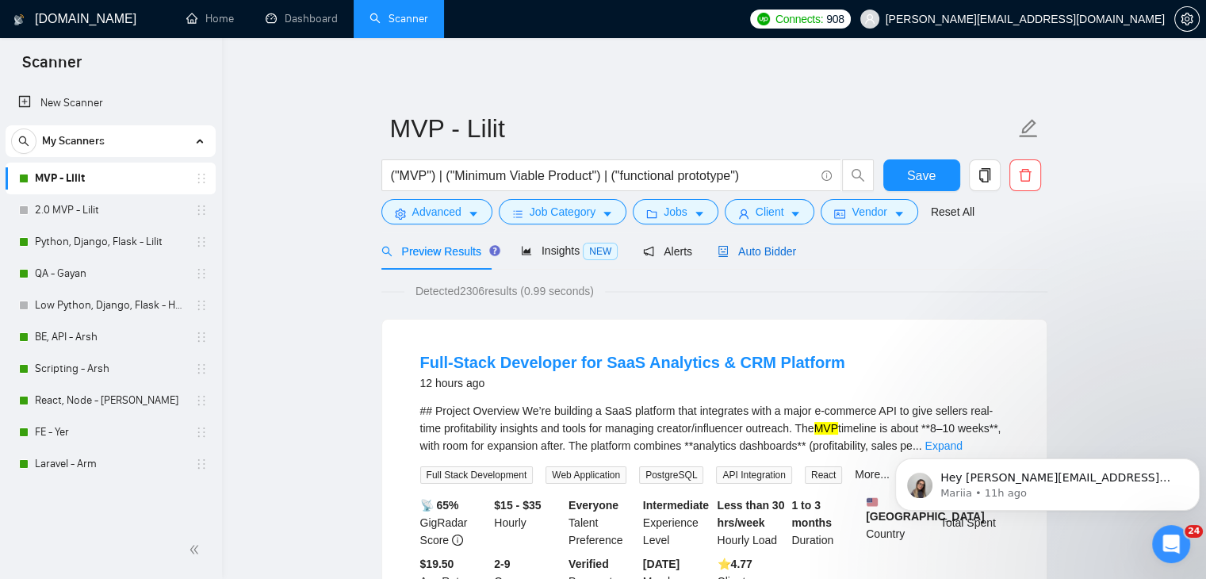
click at [742, 256] on span "Auto Bidder" at bounding box center [757, 251] width 78 height 13
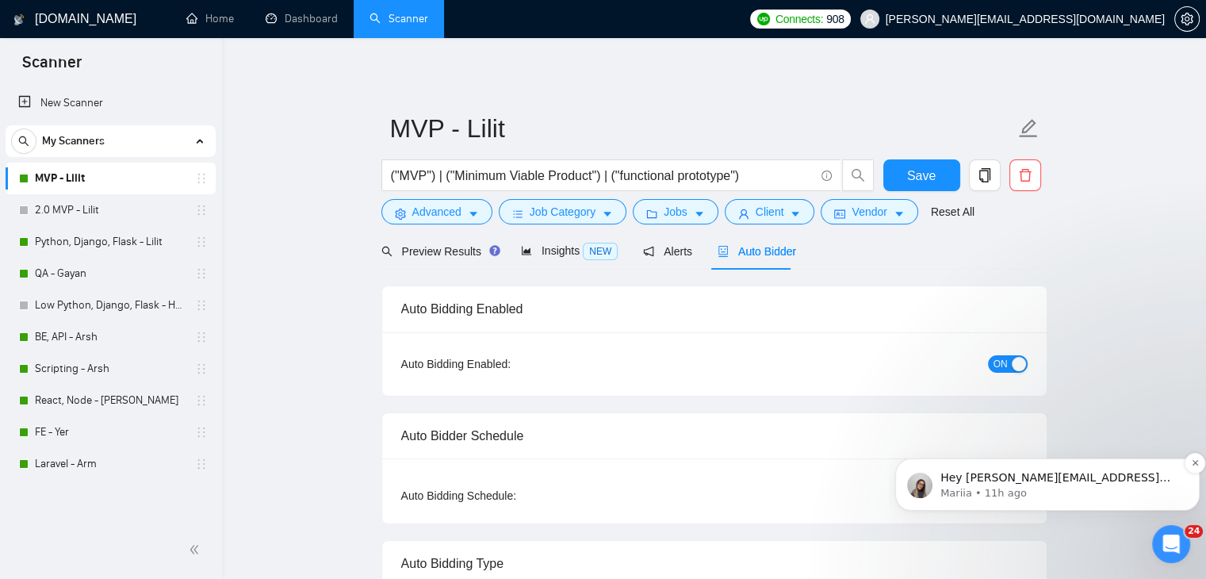
checkbox input "true"
click at [1192, 465] on icon "Dismiss notification" at bounding box center [1195, 462] width 9 height 9
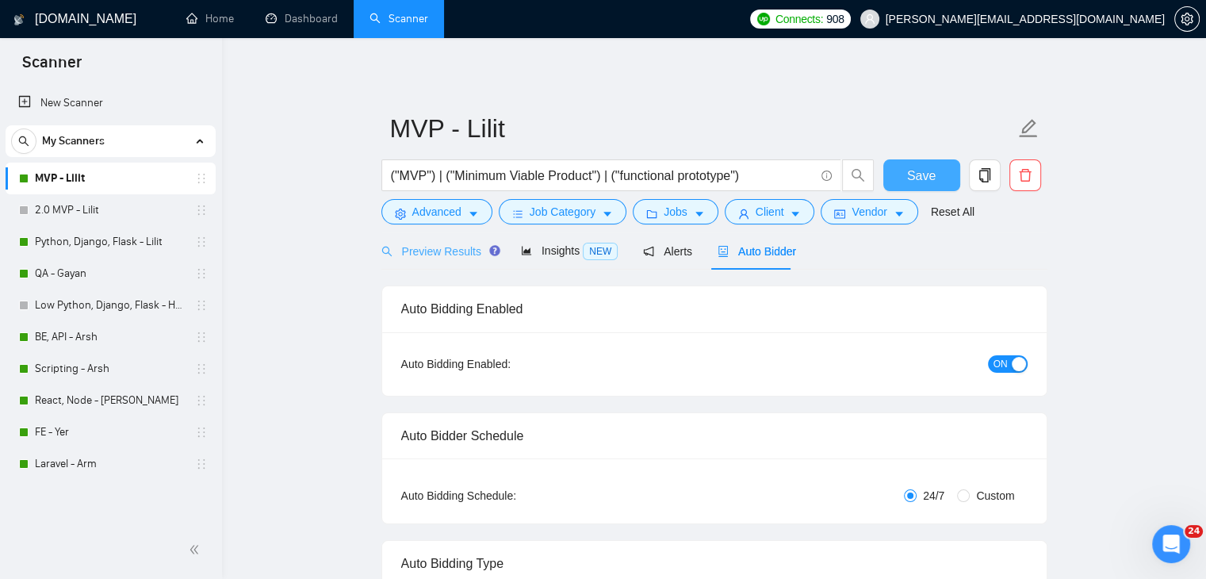
click at [928, 172] on span "Save" at bounding box center [921, 176] width 29 height 20
click at [424, 249] on span "Preview Results" at bounding box center [438, 251] width 114 height 13
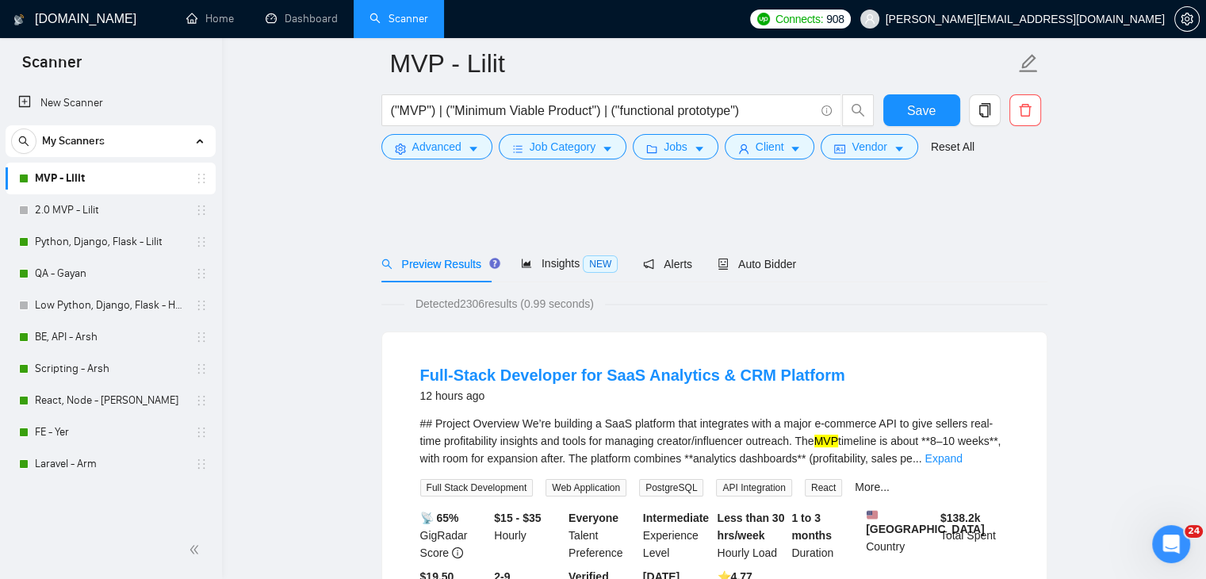
scroll to position [159, 0]
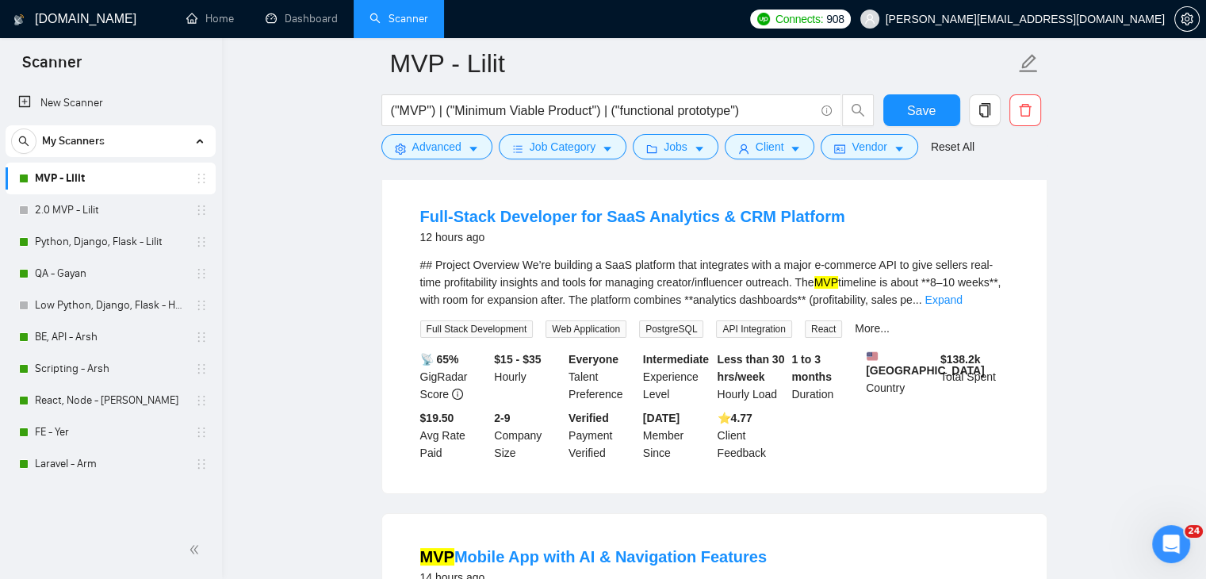
click at [587, 328] on span "Web Application" at bounding box center [586, 328] width 81 height 17
copy span "Web Application"
click at [665, 331] on span "PostgreSQL" at bounding box center [671, 328] width 64 height 17
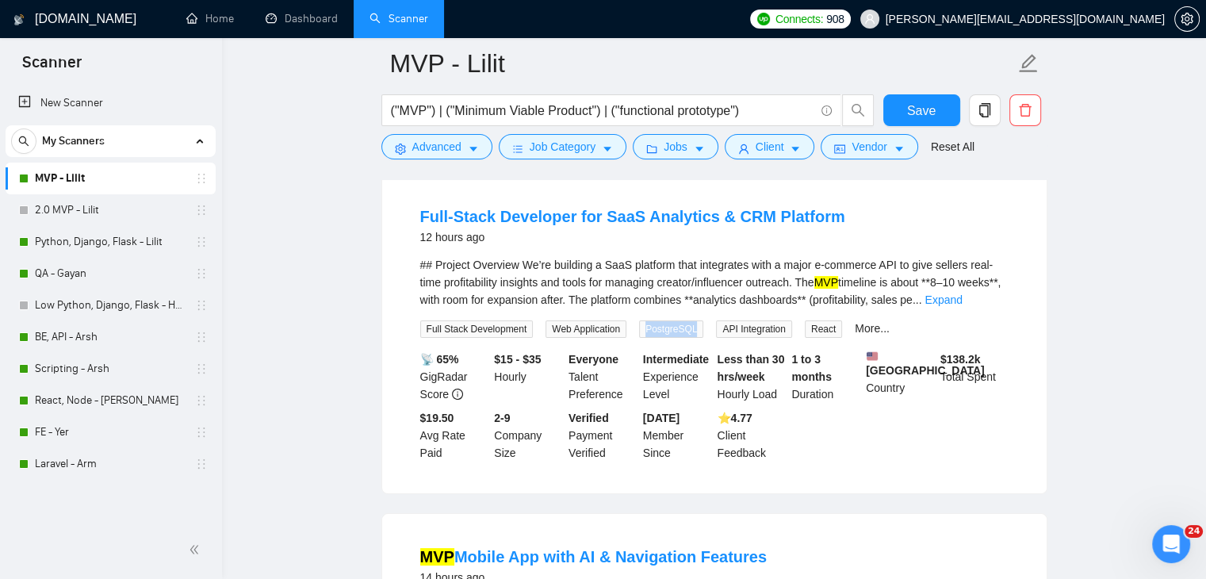
click at [665, 331] on span "PostgreSQL" at bounding box center [671, 328] width 64 height 17
copy span "PostgreSQL"
click at [751, 333] on span "API Integration" at bounding box center [753, 328] width 75 height 17
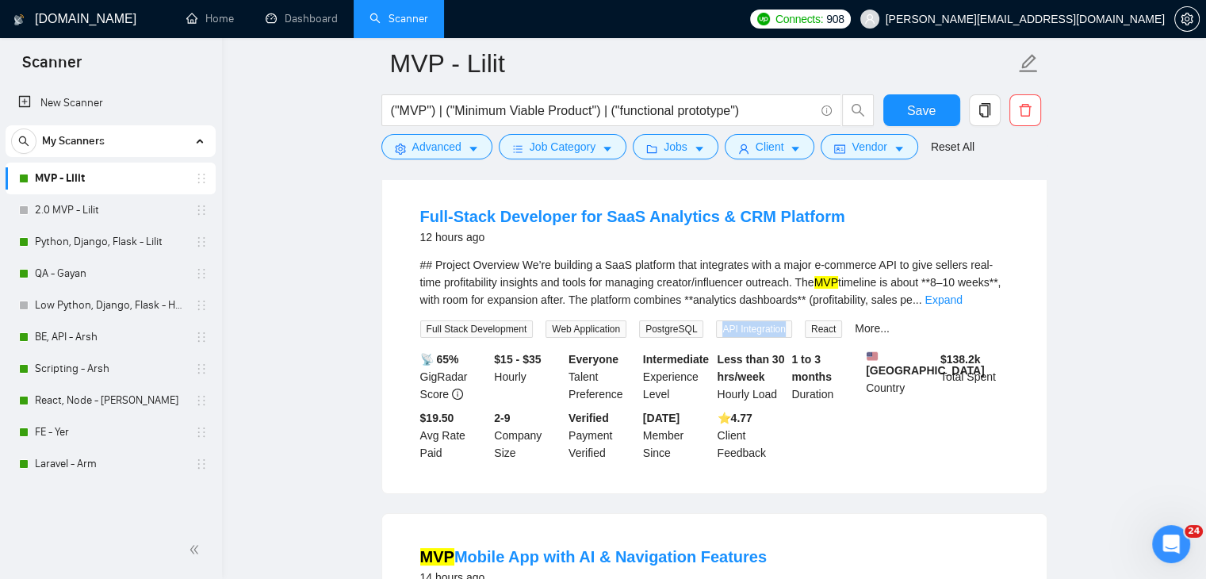
copy span "API Integration"
click at [812, 329] on span "React" at bounding box center [823, 328] width 37 height 17
copy span "React"
click at [855, 326] on link "More..." at bounding box center [872, 328] width 35 height 13
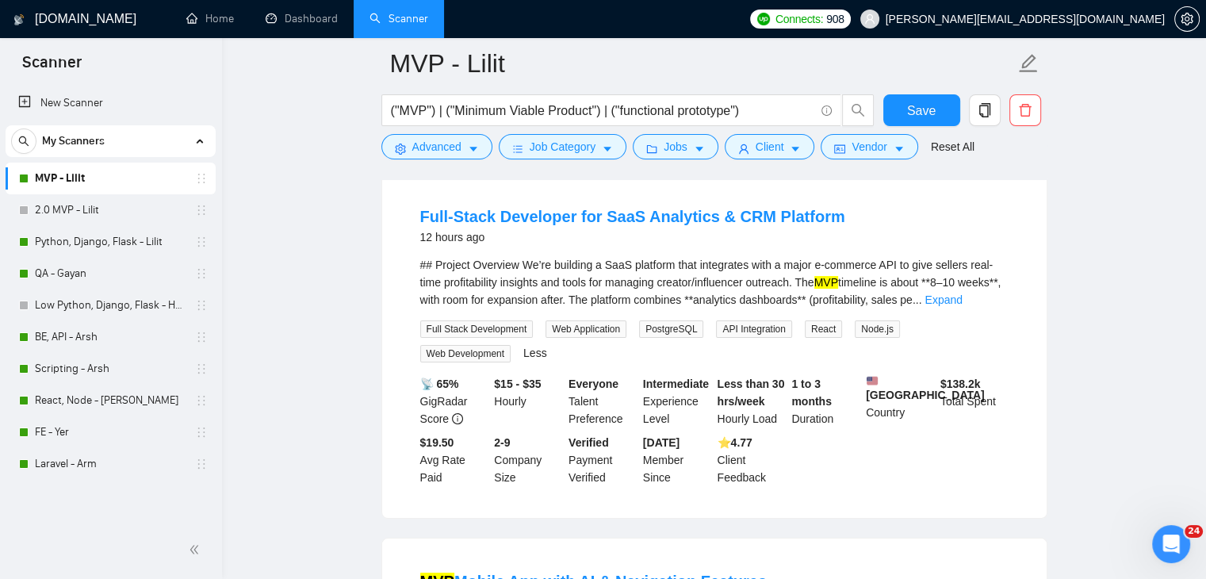
click at [860, 329] on span "Node.js" at bounding box center [877, 328] width 45 height 17
copy span "Node.js"
click at [511, 345] on span "Web Development" at bounding box center [465, 353] width 91 height 17
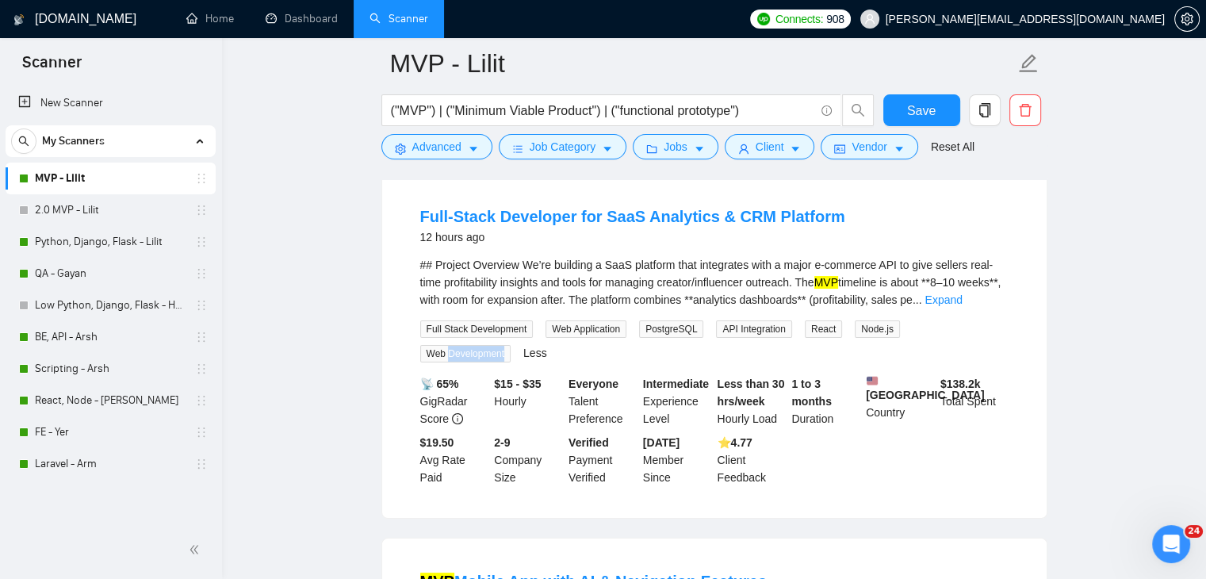
click at [511, 345] on span "Web Development" at bounding box center [465, 353] width 91 height 17
copy span "Web Development"
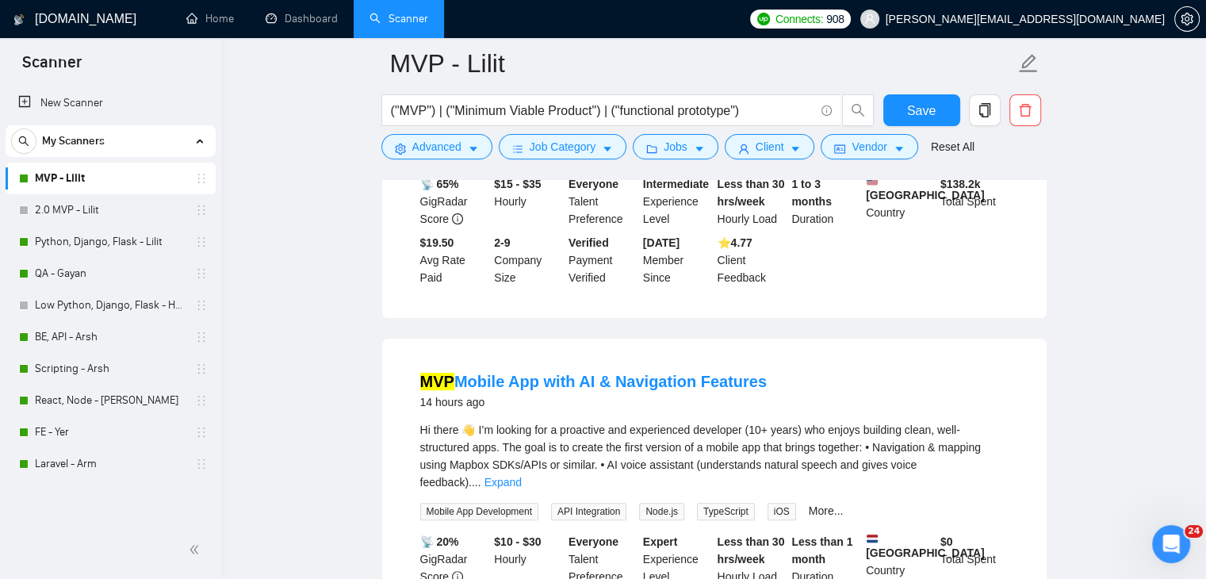
scroll to position [476, 0]
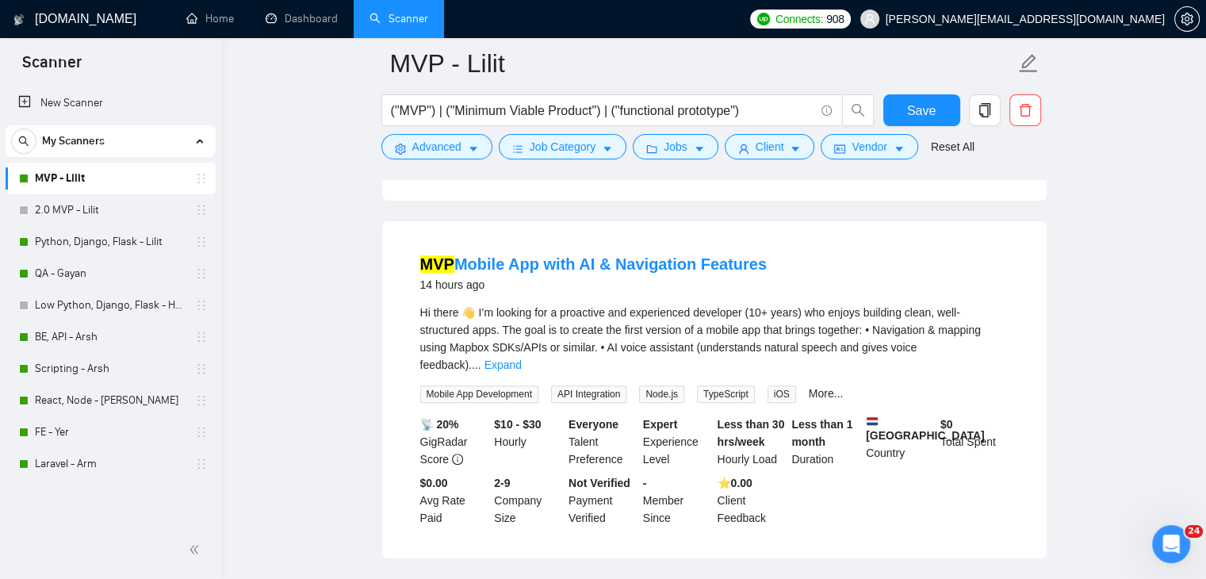
click at [459, 392] on span "Mobile App Development" at bounding box center [479, 393] width 118 height 17
click at [460, 391] on span "Mobile App Development" at bounding box center [479, 393] width 118 height 17
copy span "Mobile App Development"
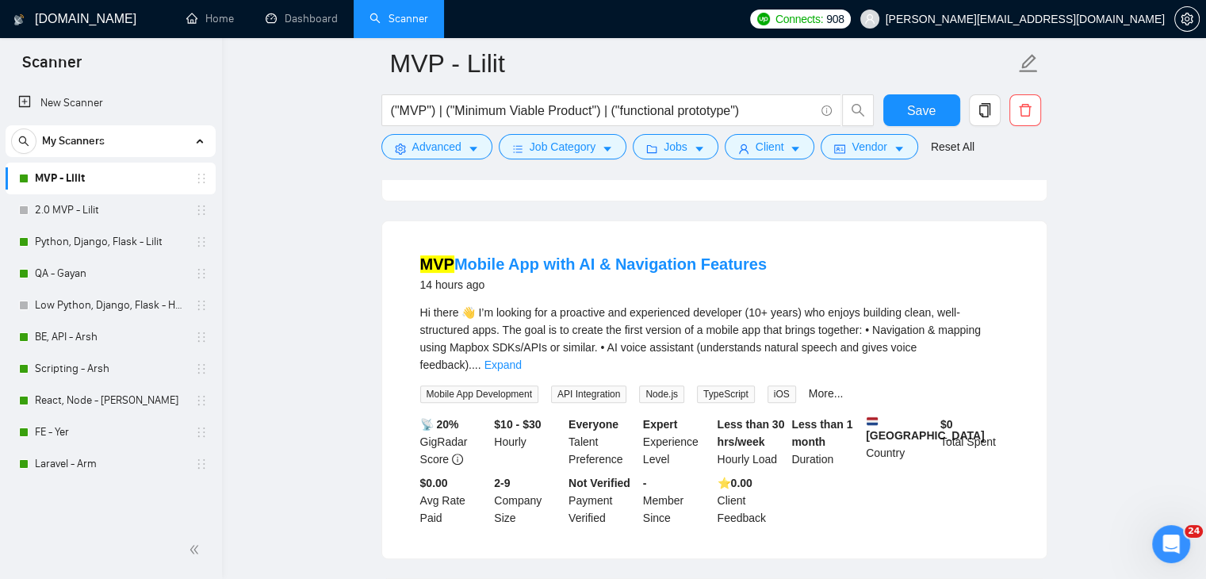
click at [589, 385] on span "API Integration" at bounding box center [588, 393] width 75 height 17
copy span "API Integration"
click at [739, 388] on span "TypeScript" at bounding box center [726, 393] width 58 height 17
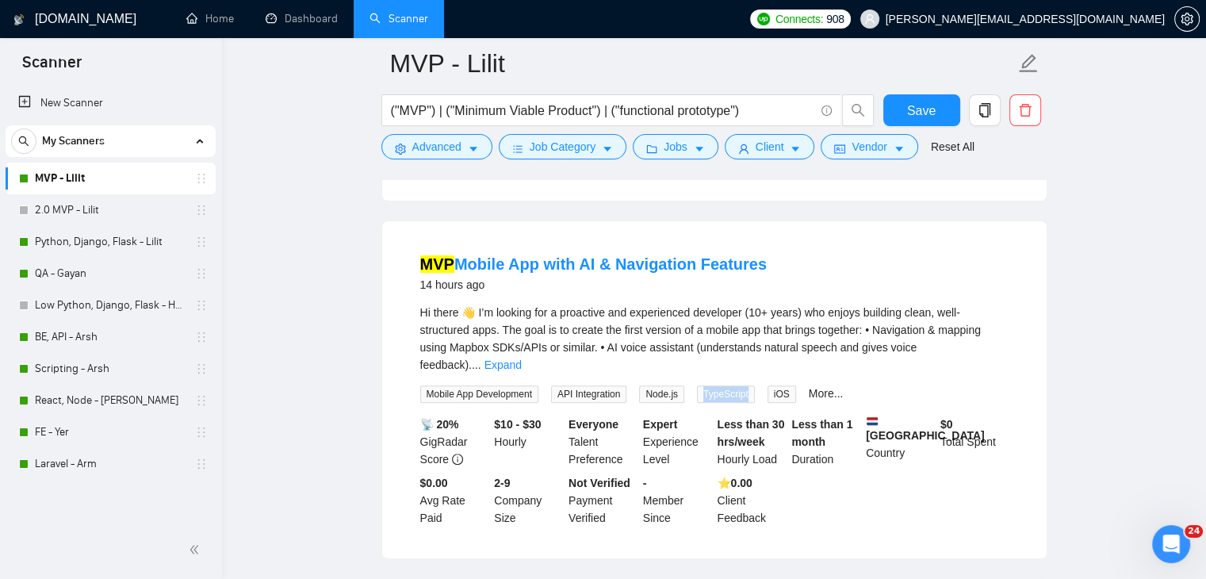
click at [739, 388] on span "TypeScript" at bounding box center [726, 393] width 58 height 17
copy span "TypeScript"
click at [777, 385] on span "iOS" at bounding box center [782, 393] width 29 height 17
click at [825, 387] on link "More..." at bounding box center [826, 393] width 35 height 13
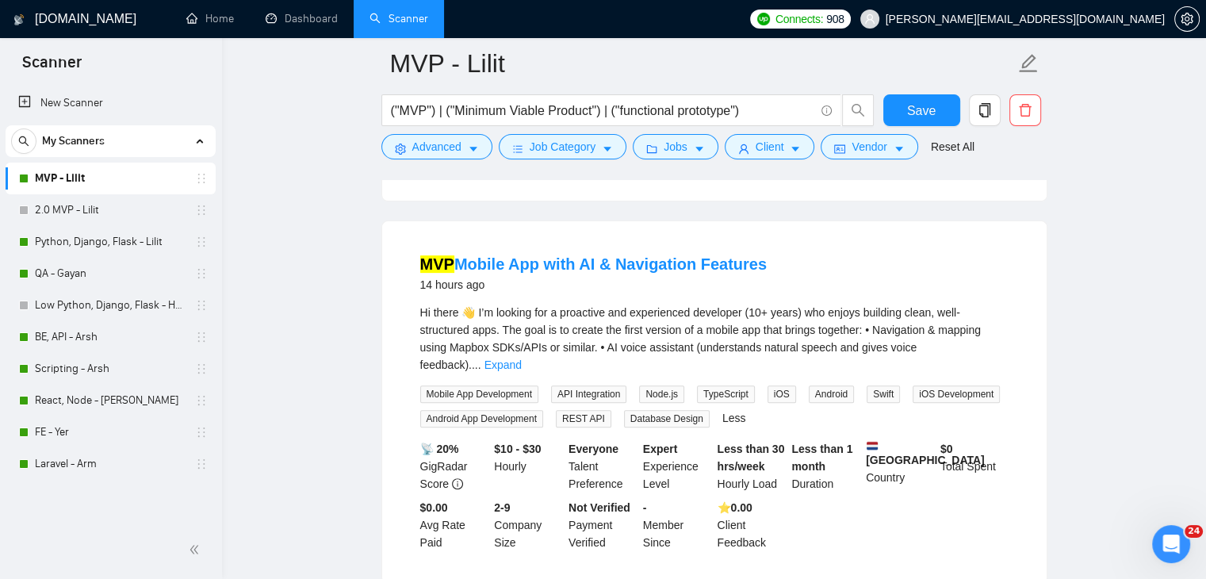
click at [830, 385] on span "Android" at bounding box center [831, 393] width 45 height 17
click at [883, 389] on span "Swift" at bounding box center [883, 393] width 33 height 17
click at [939, 392] on span "iOS Development" at bounding box center [956, 393] width 87 height 17
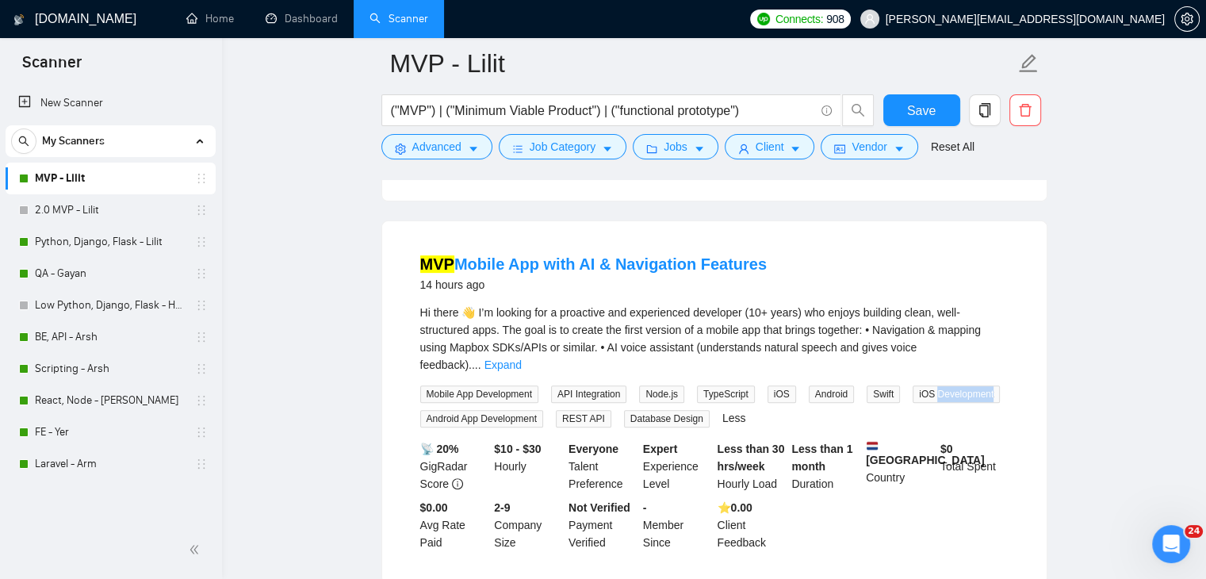
click at [939, 392] on span "iOS Development" at bounding box center [956, 393] width 87 height 17
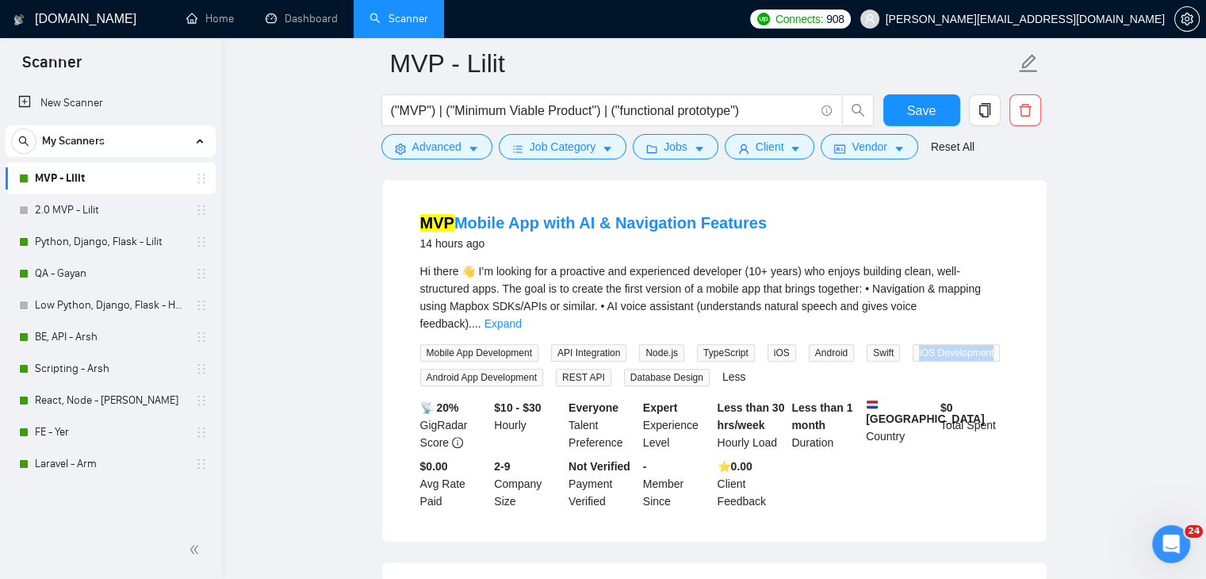
scroll to position [555, 0]
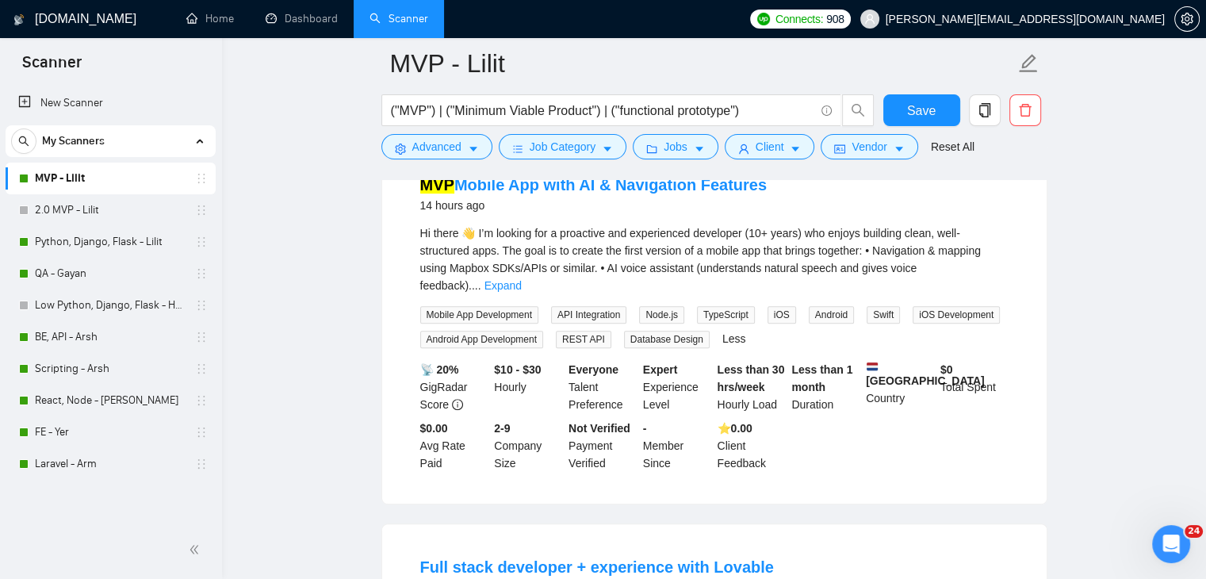
click at [523, 331] on span "Android App Development" at bounding box center [481, 339] width 123 height 17
click at [578, 331] on span "REST API" at bounding box center [584, 339] width 56 height 17
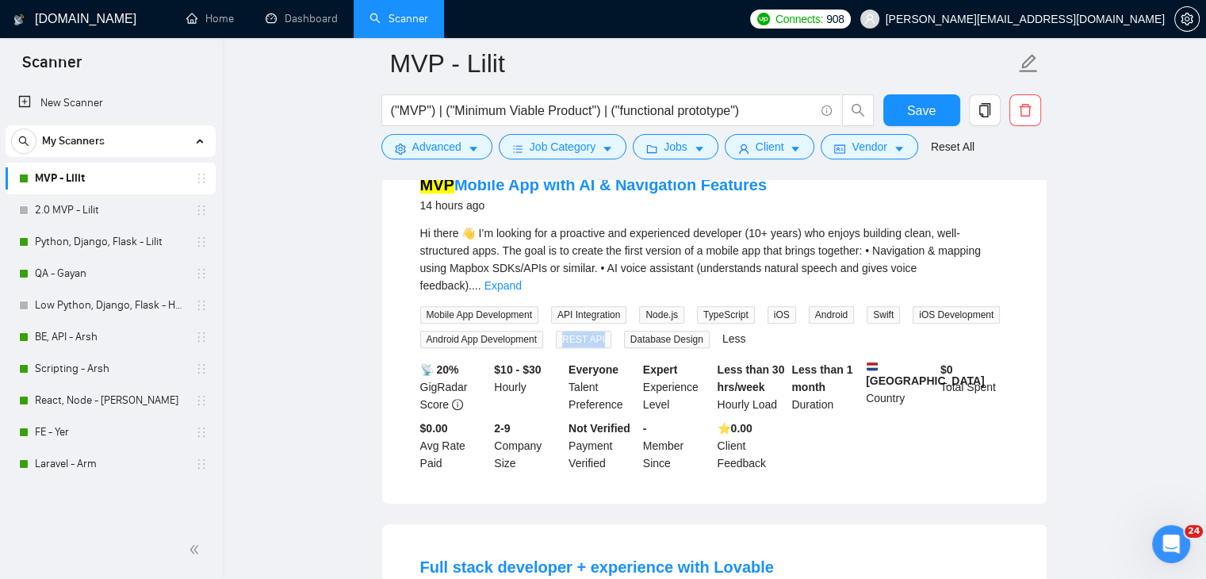
click at [578, 331] on span "REST API" at bounding box center [584, 339] width 56 height 17
click at [631, 332] on span "Database Design" at bounding box center [667, 339] width 86 height 17
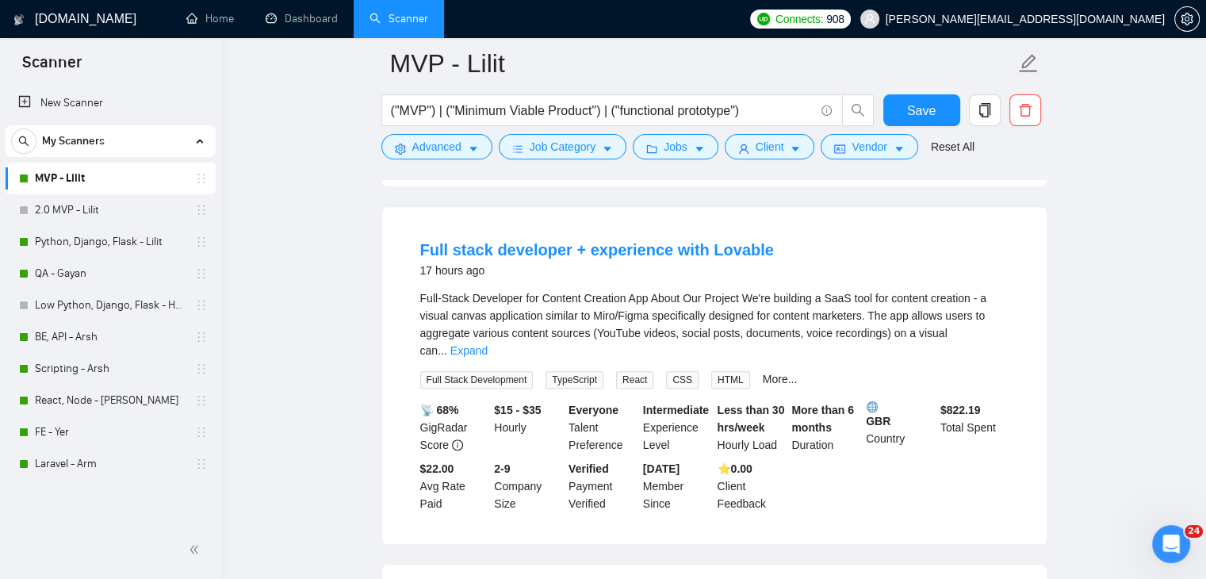
click at [672, 371] on span "CSS" at bounding box center [682, 379] width 33 height 17
click at [763, 373] on link "More..." at bounding box center [780, 379] width 35 height 13
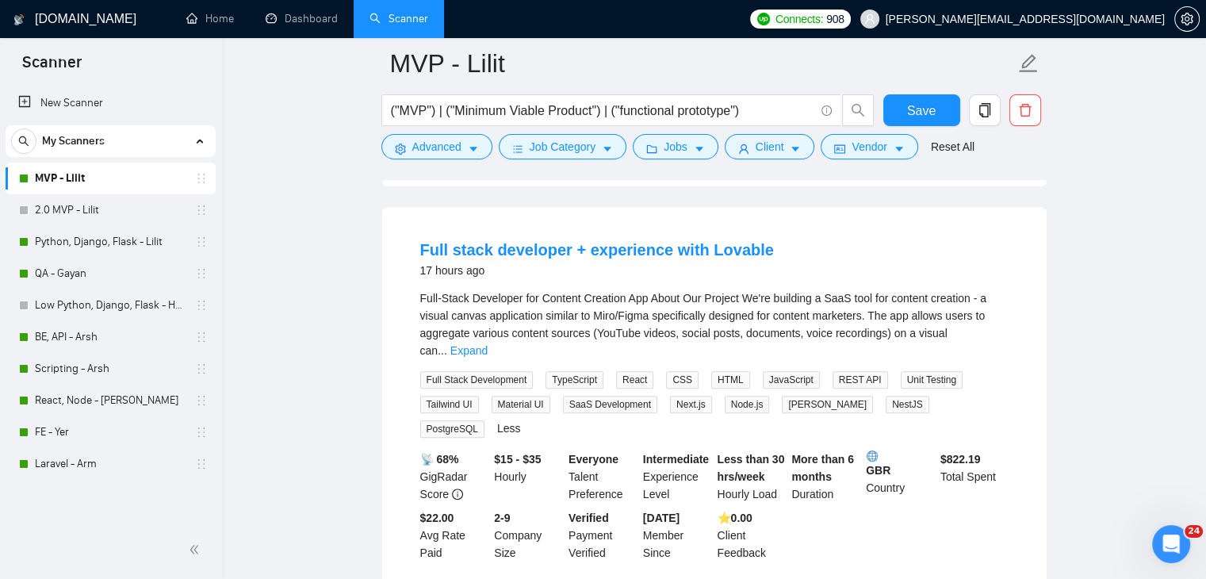
click at [785, 371] on span "JavaScript" at bounding box center [791, 379] width 57 height 17
click at [901, 371] on span "Unit Testing" at bounding box center [932, 379] width 62 height 17
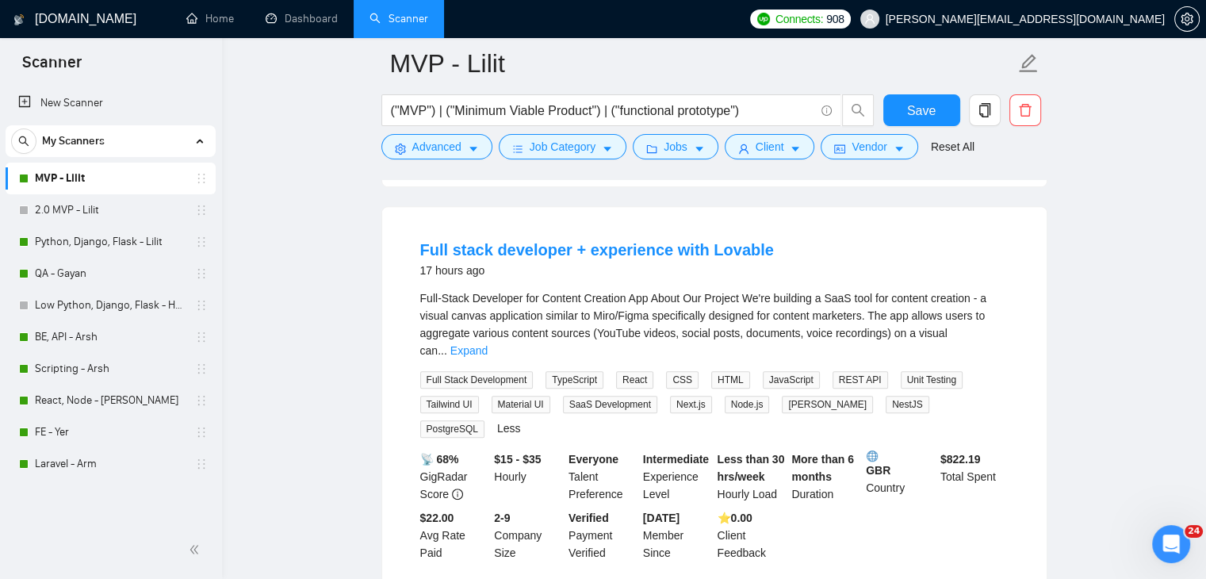
click at [455, 396] on span "Tailwind UI" at bounding box center [449, 404] width 59 height 17
click at [577, 396] on span "SaaS Development" at bounding box center [610, 404] width 94 height 17
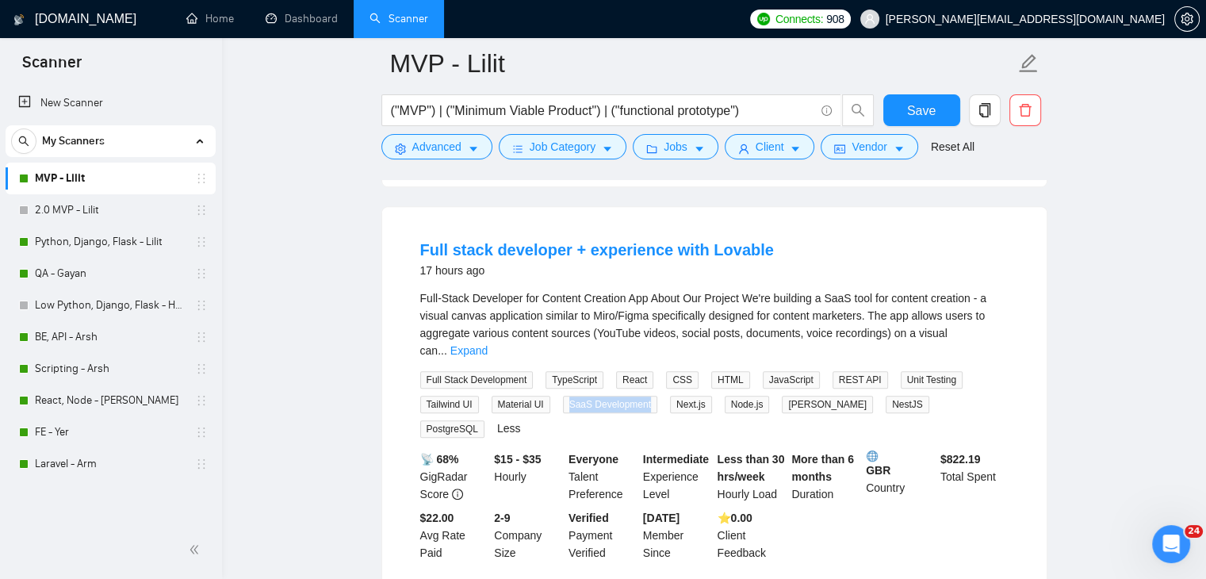
click at [577, 396] on span "SaaS Development" at bounding box center [610, 404] width 94 height 17
click at [1175, 541] on icon "Open Intercom Messenger" at bounding box center [1169, 542] width 26 height 26
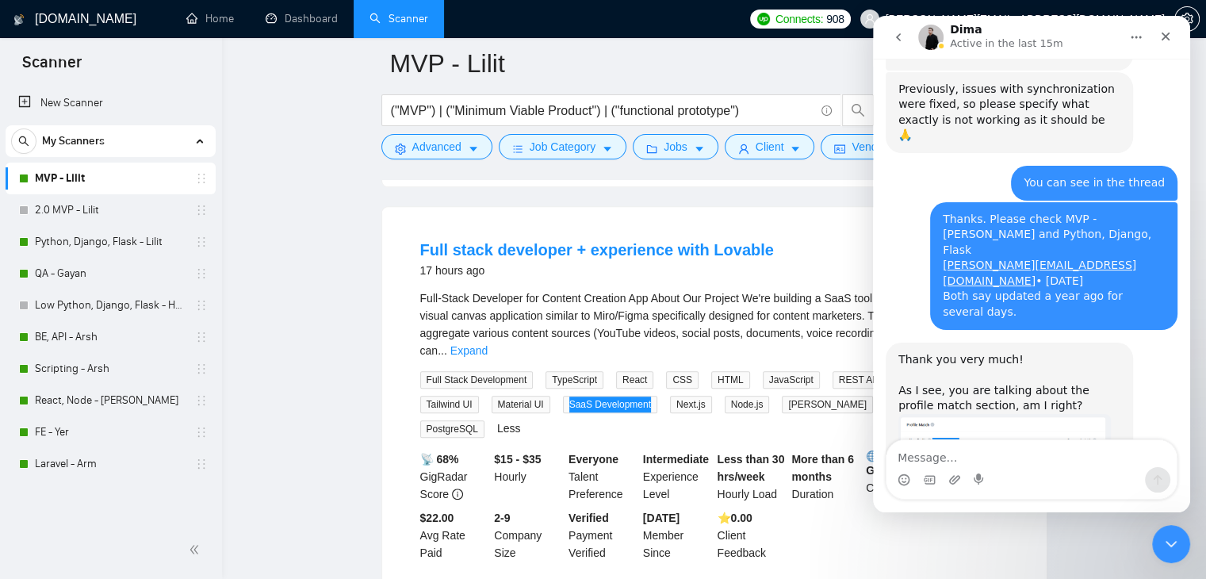
click at [890, 32] on button "go back" at bounding box center [898, 37] width 30 height 30
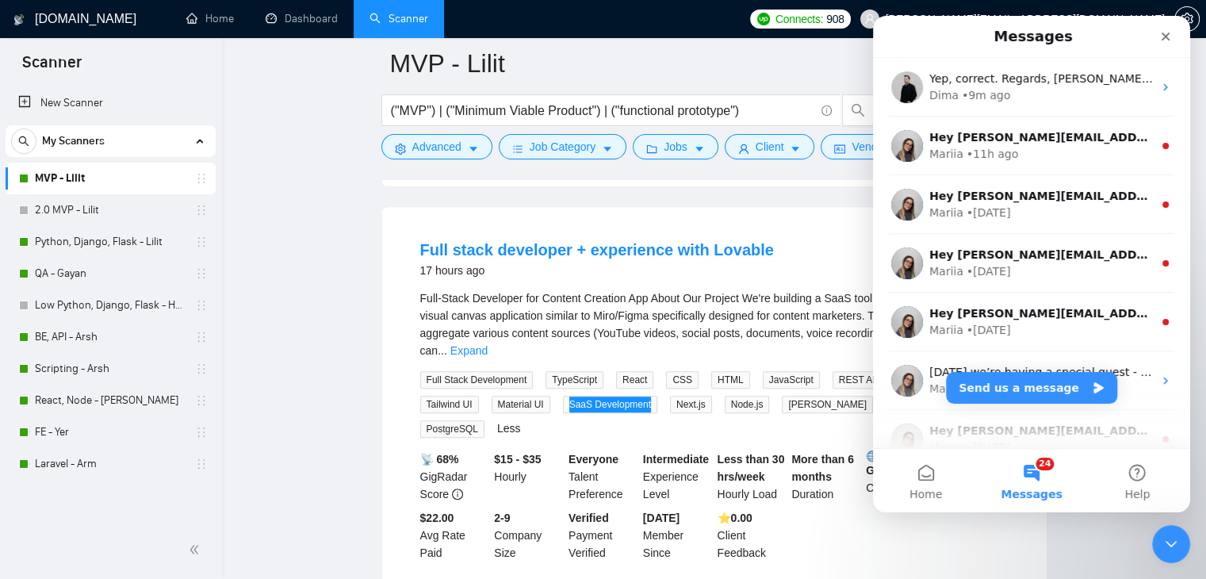
scroll to position [0, 0]
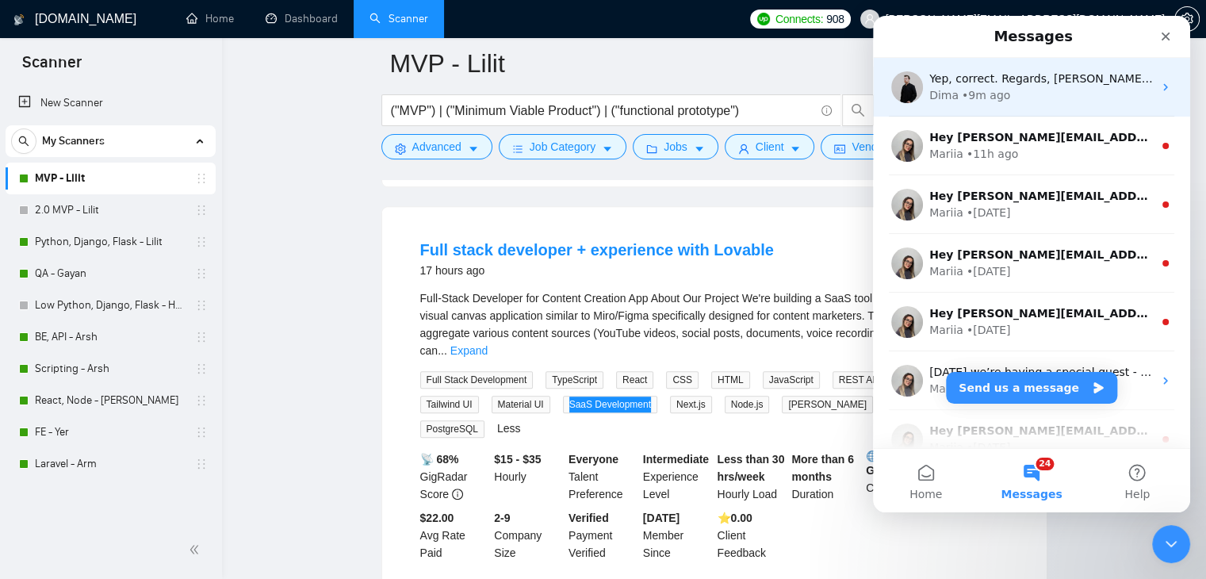
click at [997, 90] on div "• 9m ago" at bounding box center [986, 95] width 48 height 17
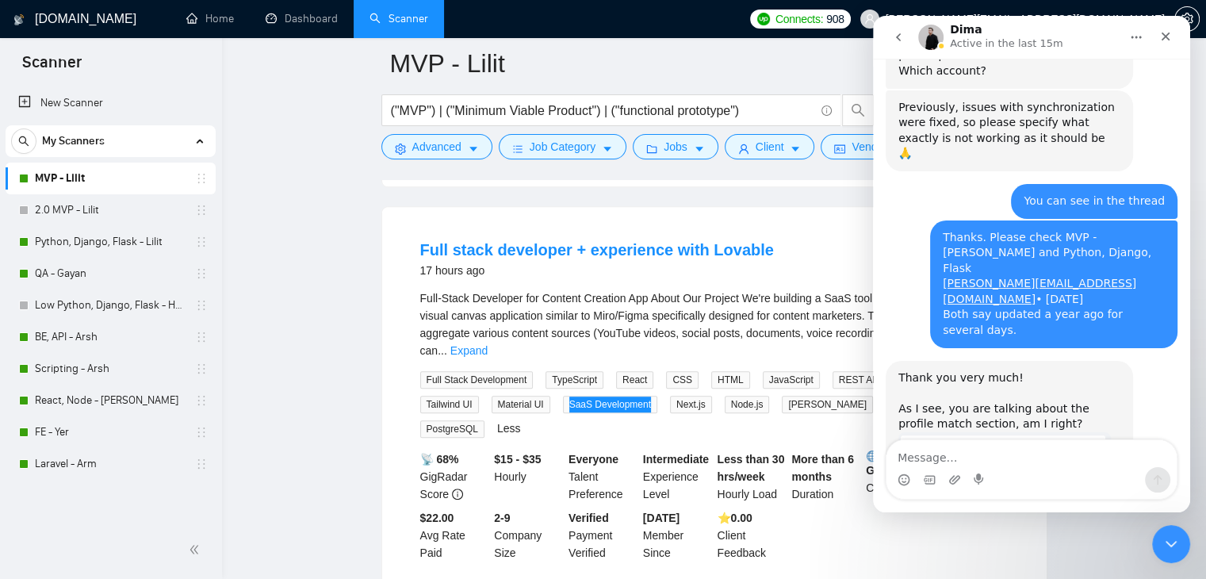
scroll to position [2982, 0]
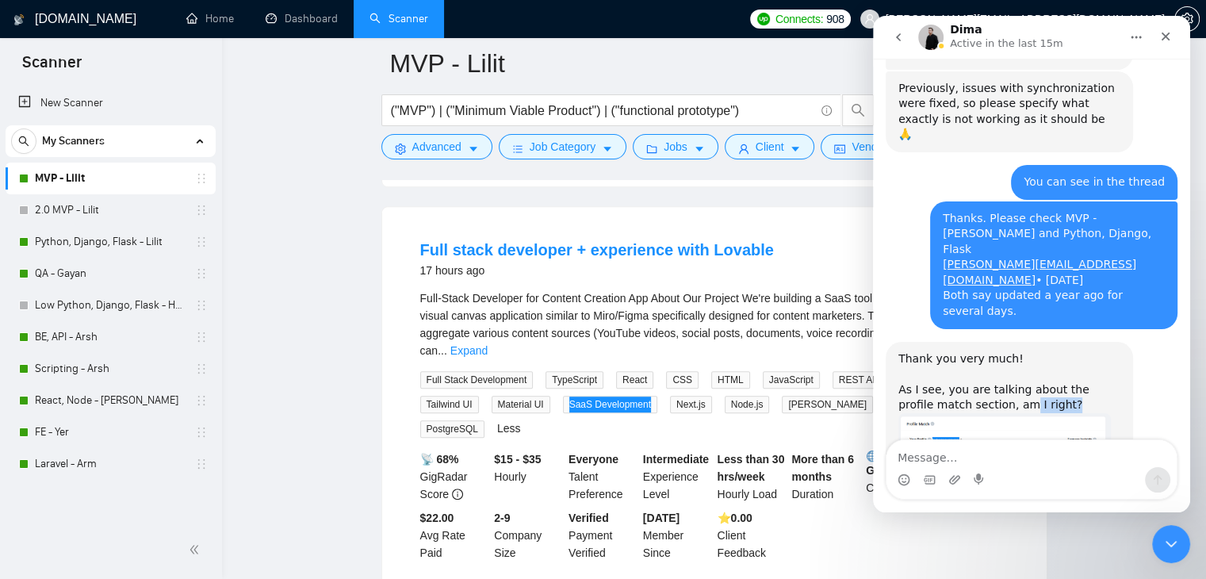
drag, startPoint x: 986, startPoint y: 131, endPoint x: 1041, endPoint y: 136, distance: 55.0
click at [1041, 351] on div "Thank you very much! As I see, you are talking about the profile match section,…" at bounding box center [1009, 382] width 222 height 62
click at [1161, 38] on icon "Close" at bounding box center [1165, 36] width 13 height 13
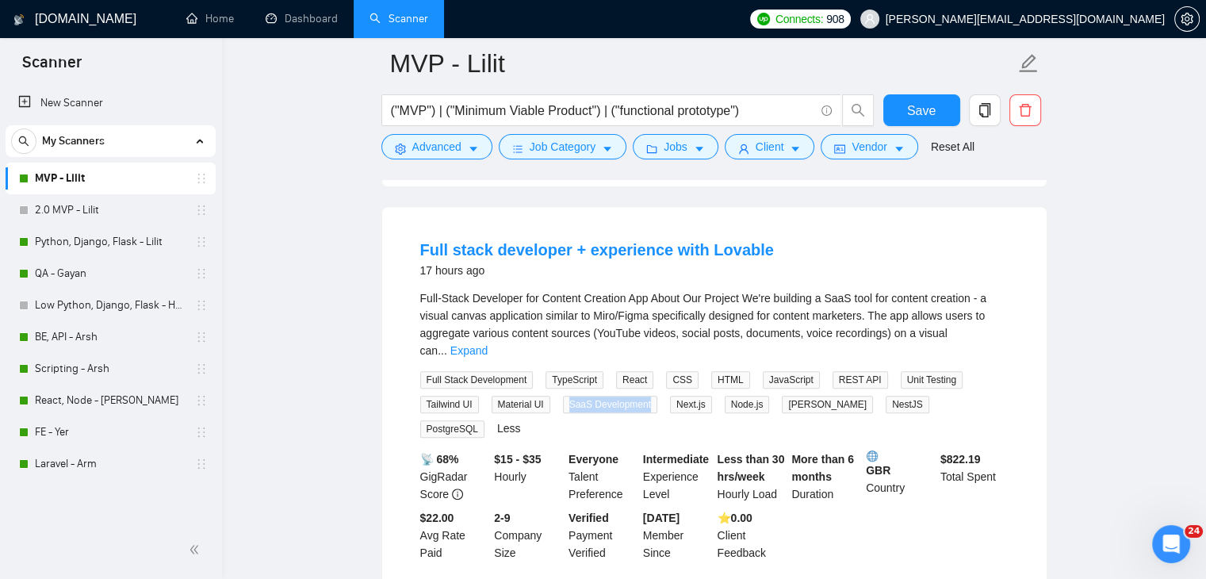
click at [692, 396] on span "Next.js" at bounding box center [691, 404] width 42 height 17
click at [785, 396] on span "[PERSON_NAME]" at bounding box center [827, 404] width 91 height 17
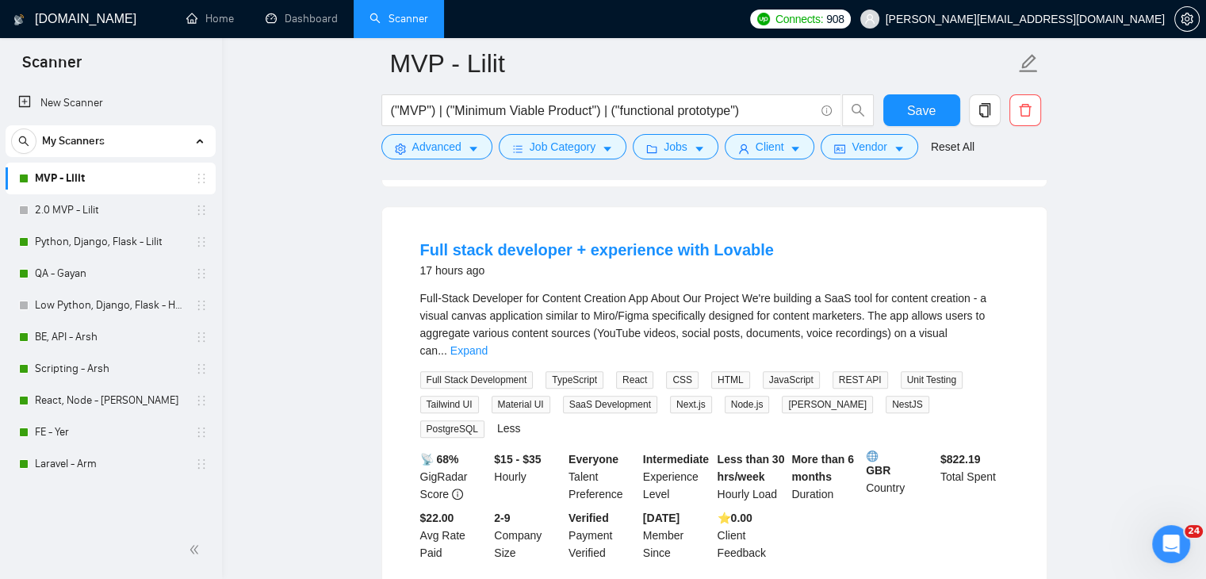
click at [886, 396] on span "NestJS" at bounding box center [908, 404] width 44 height 17
click at [484, 420] on span "PostgreSQL" at bounding box center [452, 428] width 64 height 17
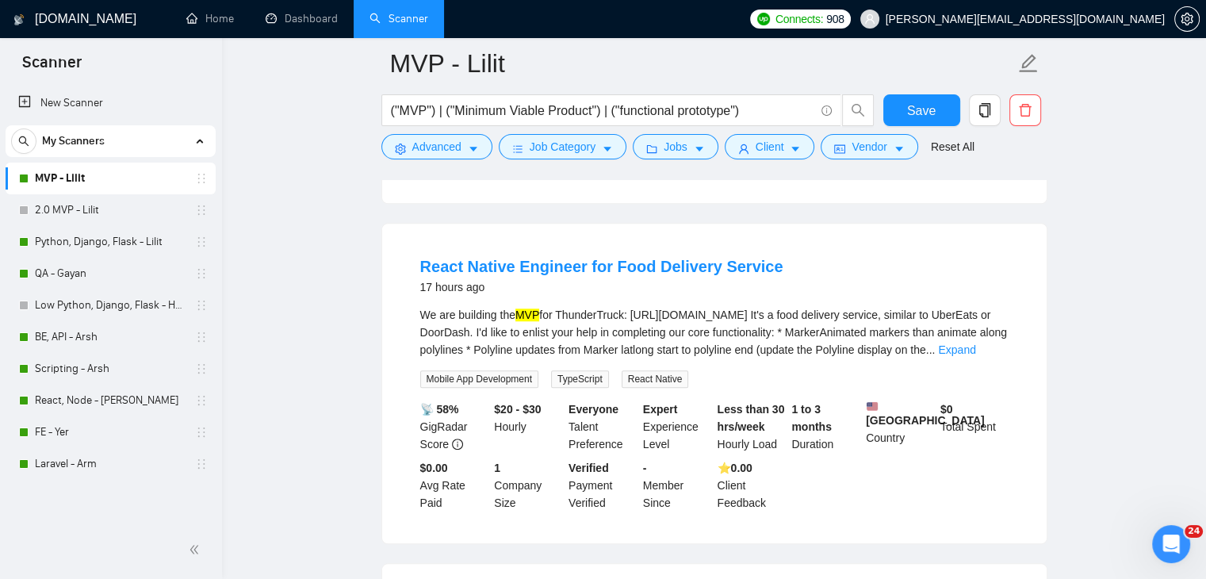
scroll to position [1269, 0]
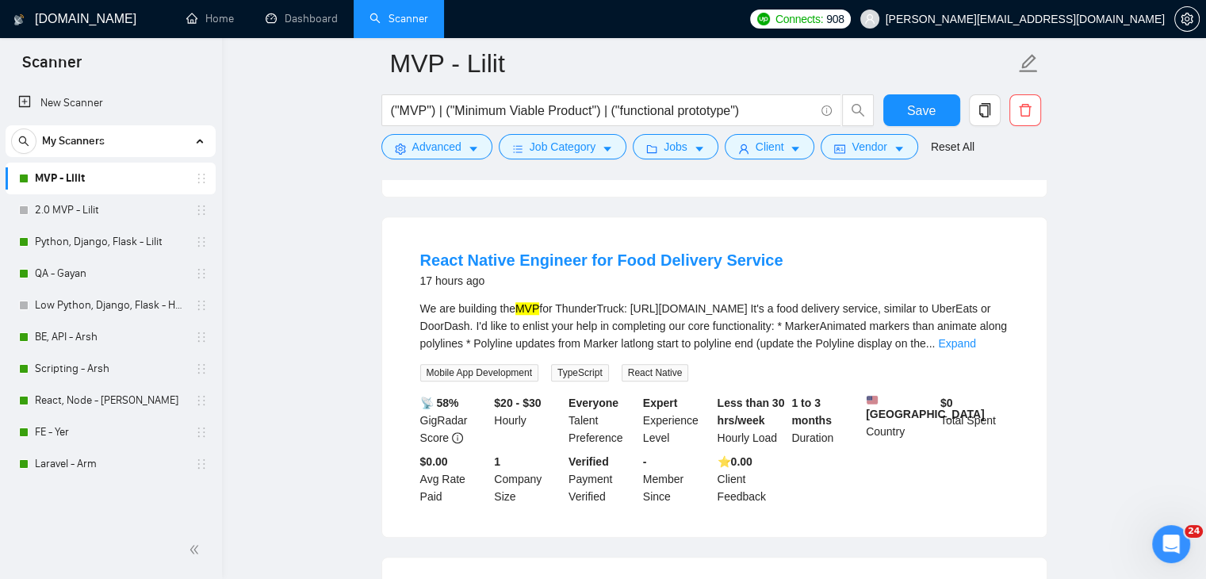
click at [637, 364] on span "React Native" at bounding box center [655, 372] width 67 height 17
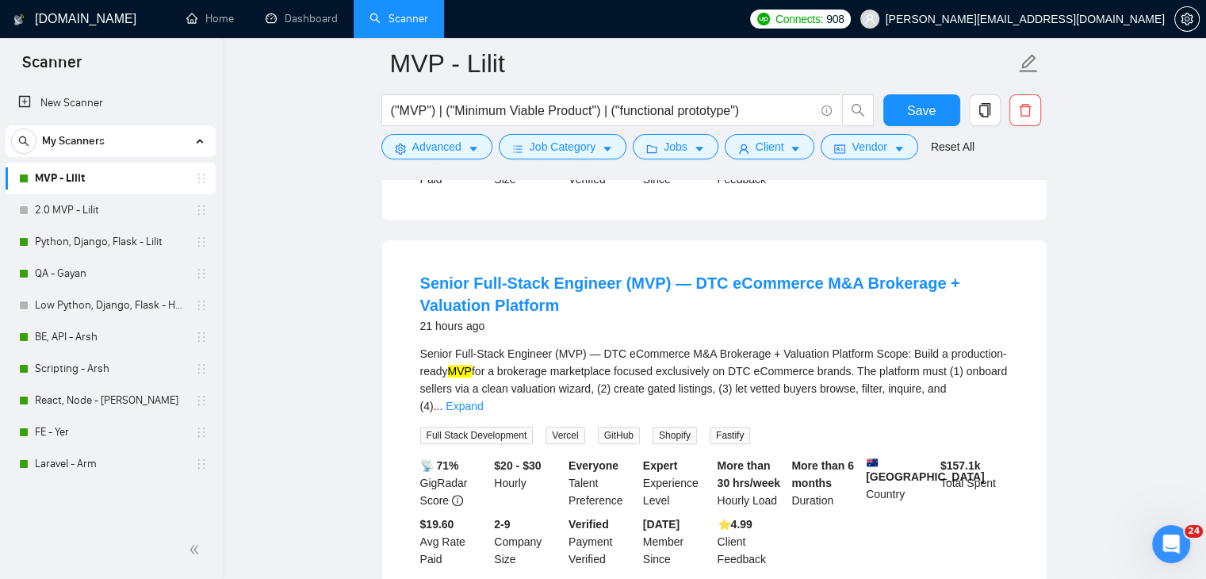
click at [557, 427] on span "Vercel" at bounding box center [565, 435] width 39 height 17
click at [669, 427] on span "Shopify" at bounding box center [675, 435] width 44 height 17
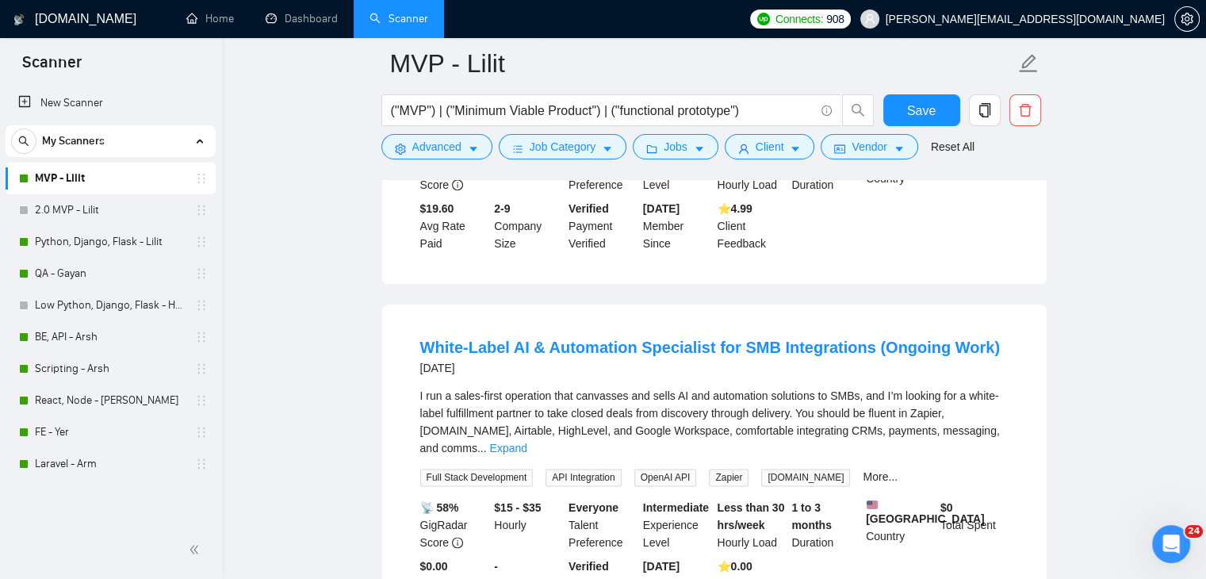
scroll to position [1903, 0]
click at [719, 467] on span "Zapier" at bounding box center [729, 475] width 40 height 17
click at [791, 467] on span "[DOMAIN_NAME]" at bounding box center [805, 475] width 89 height 17
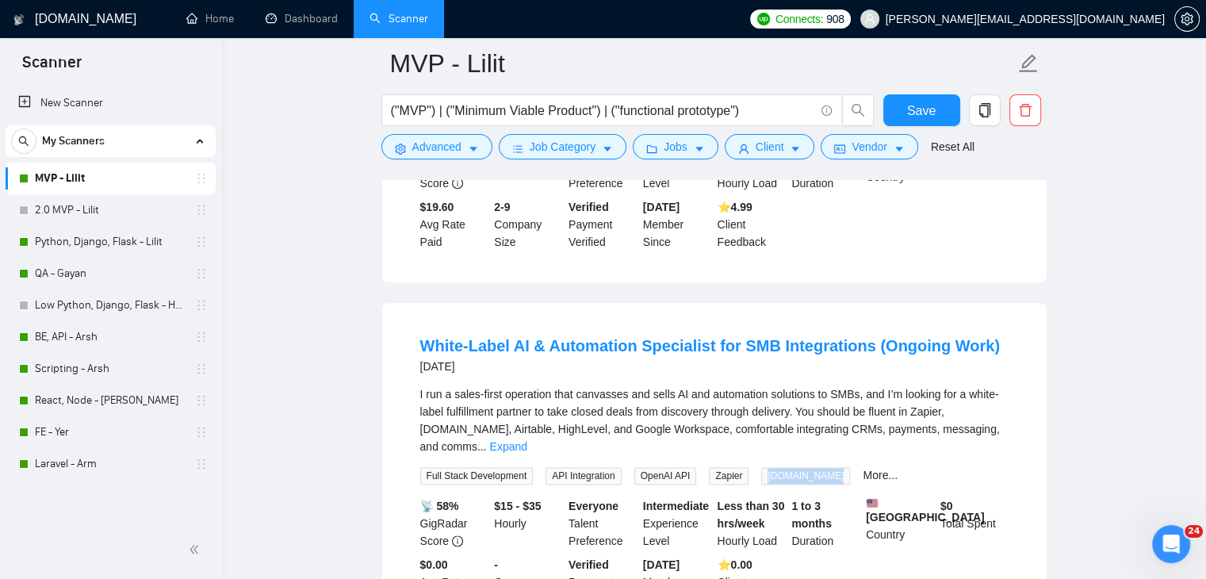
click at [791, 467] on span "[DOMAIN_NAME]" at bounding box center [805, 475] width 89 height 17
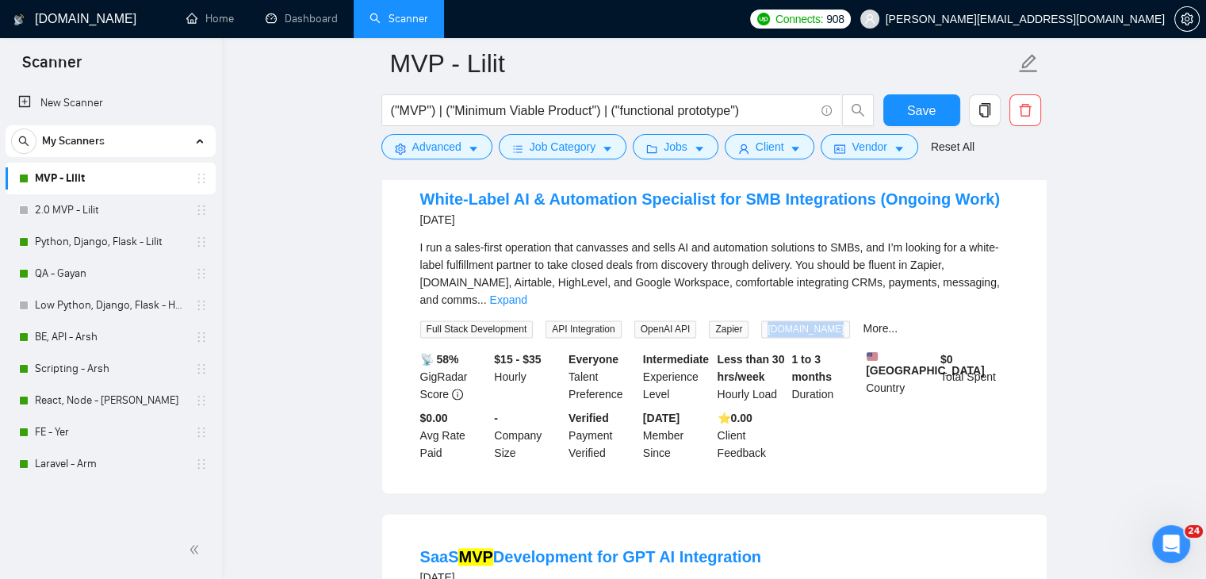
scroll to position [1982, 0]
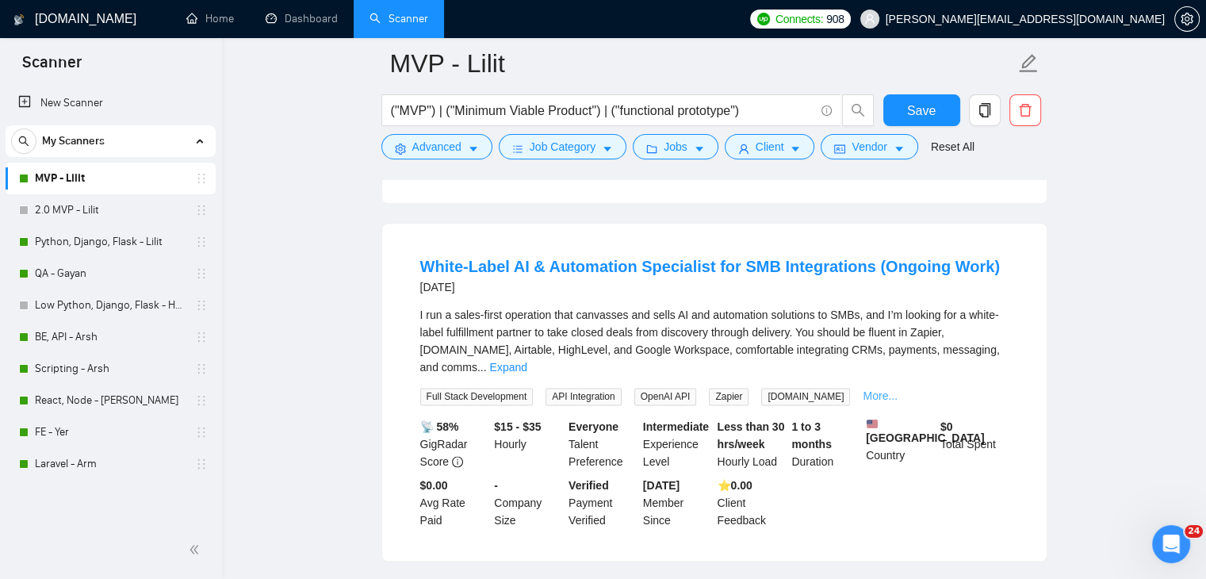
click at [863, 389] on link "More..." at bounding box center [880, 395] width 35 height 13
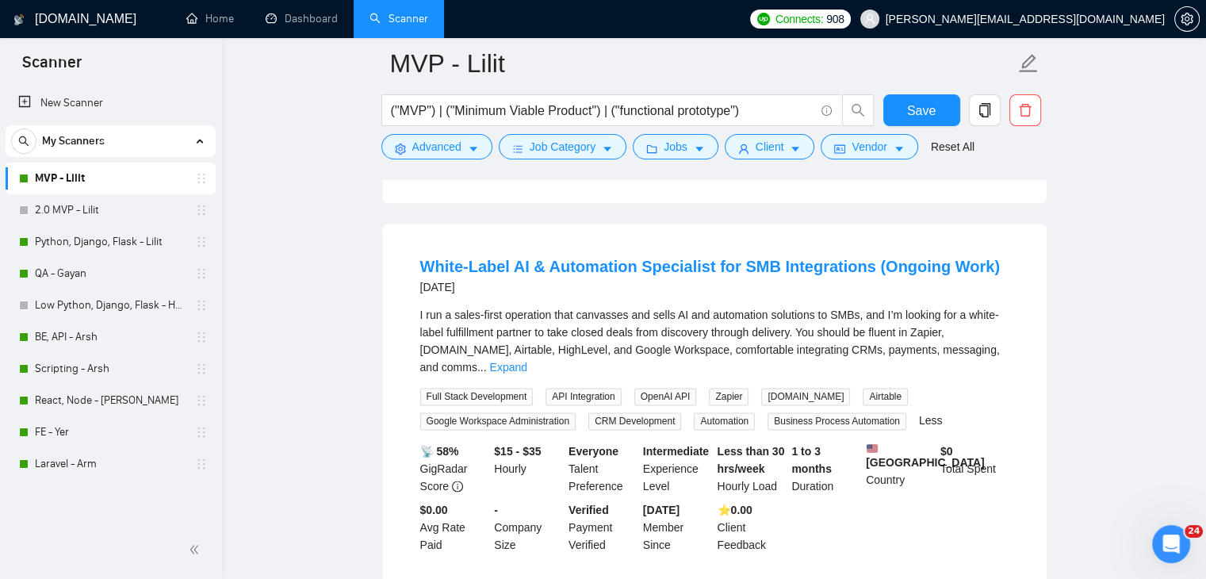
click at [863, 388] on span "Airtable" at bounding box center [885, 396] width 45 height 17
click at [476, 412] on span "Google Workspace Administration" at bounding box center [498, 420] width 156 height 17
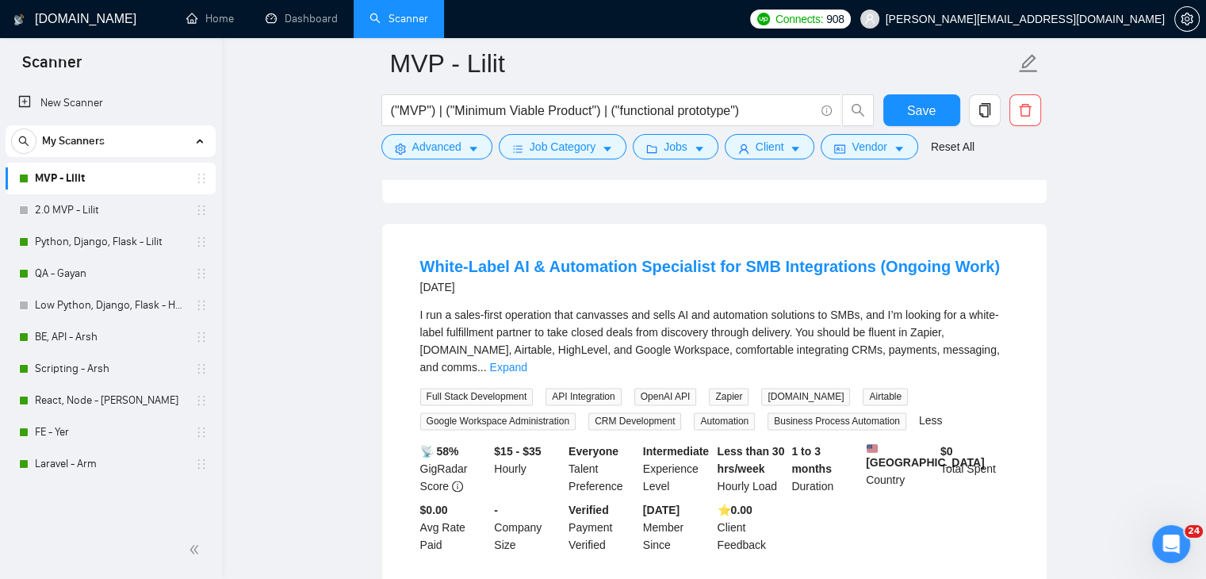
click at [638, 412] on span "CRM Development" at bounding box center [634, 420] width 93 height 17
click at [710, 412] on span "Automation" at bounding box center [724, 420] width 61 height 17
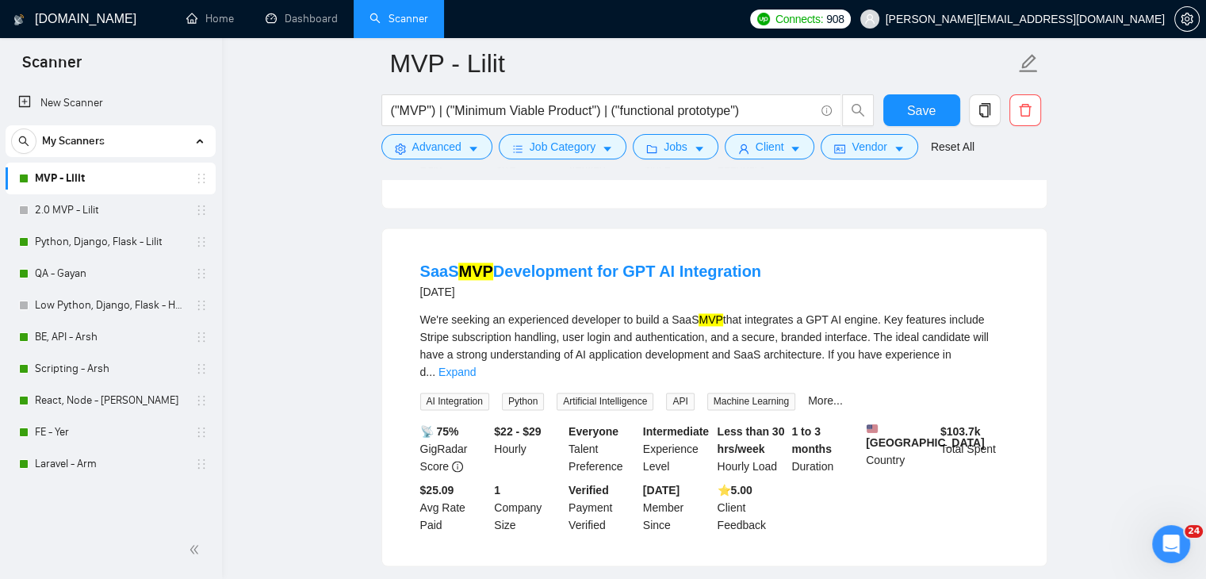
scroll to position [2379, 0]
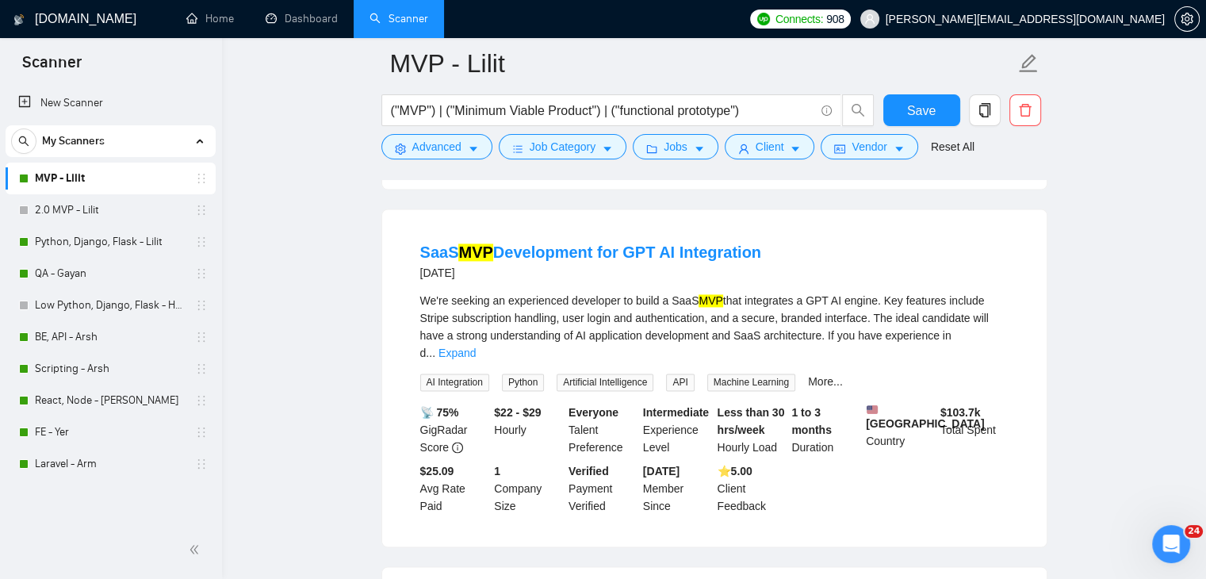
click at [458, 373] on span "AI Integration" at bounding box center [454, 381] width 69 height 17
click at [517, 373] on span "Python" at bounding box center [523, 381] width 42 height 17
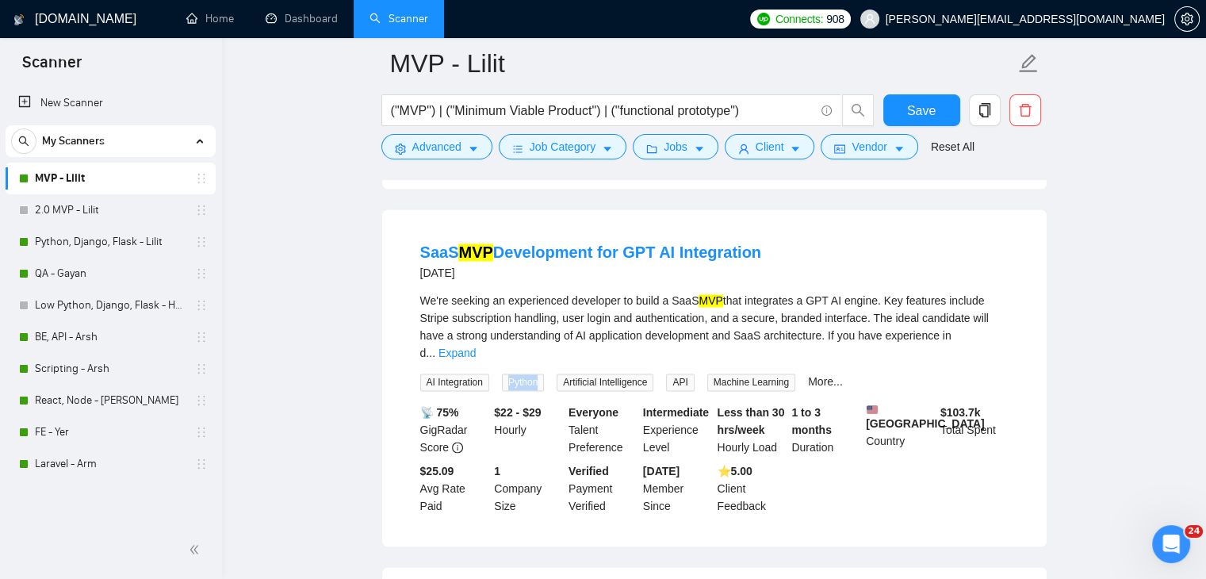
click at [621, 373] on span "Artificial Intelligence" at bounding box center [605, 381] width 97 height 17
click at [679, 373] on span "API" at bounding box center [680, 381] width 28 height 17
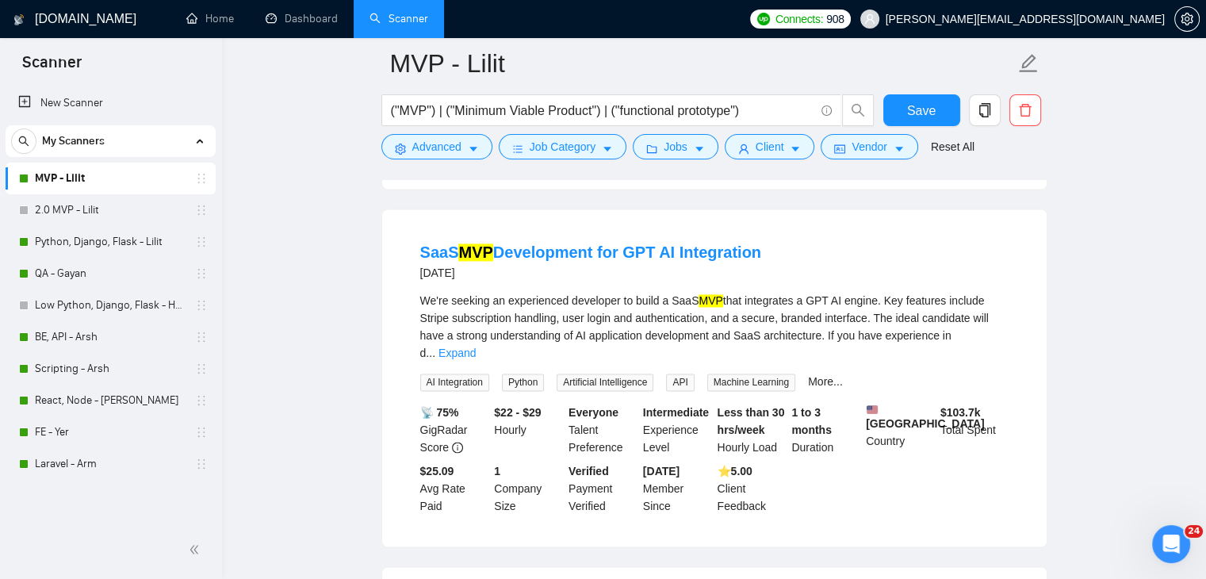
click at [758, 373] on span "Machine Learning" at bounding box center [751, 381] width 88 height 17
click at [821, 375] on link "More..." at bounding box center [825, 381] width 35 height 13
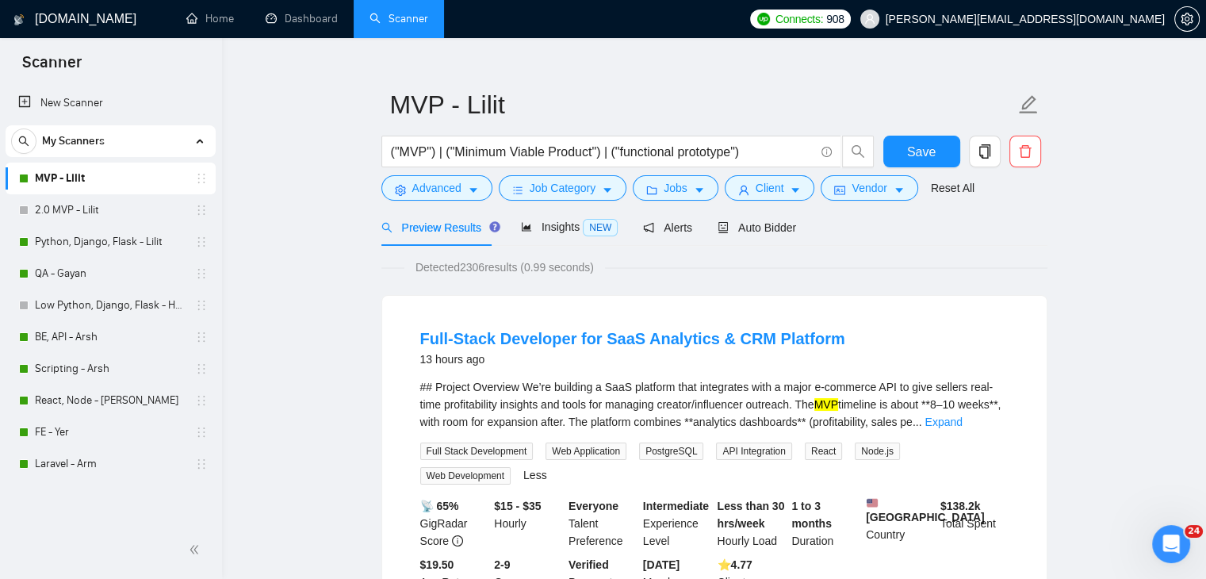
scroll to position [0, 0]
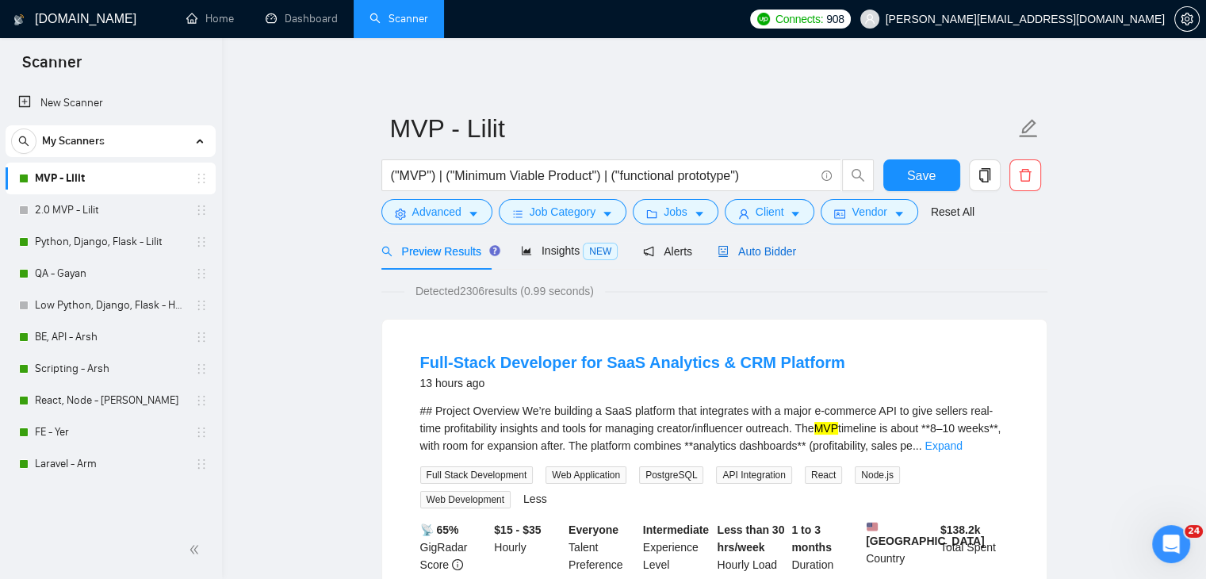
click at [753, 245] on span "Auto Bidder" at bounding box center [757, 251] width 78 height 13
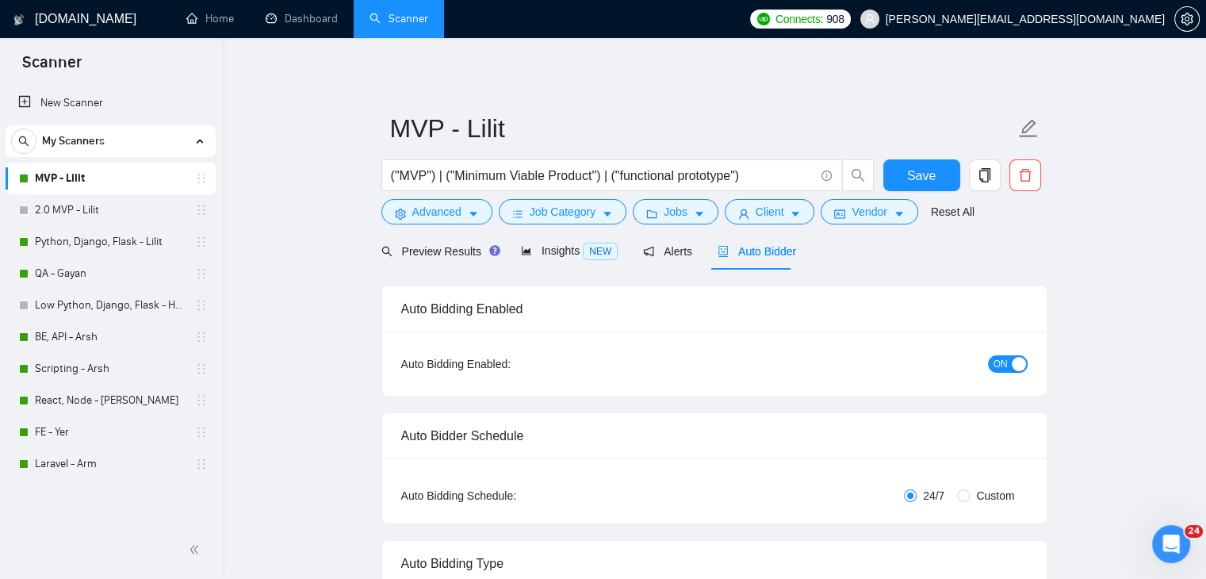
checkbox input "true"
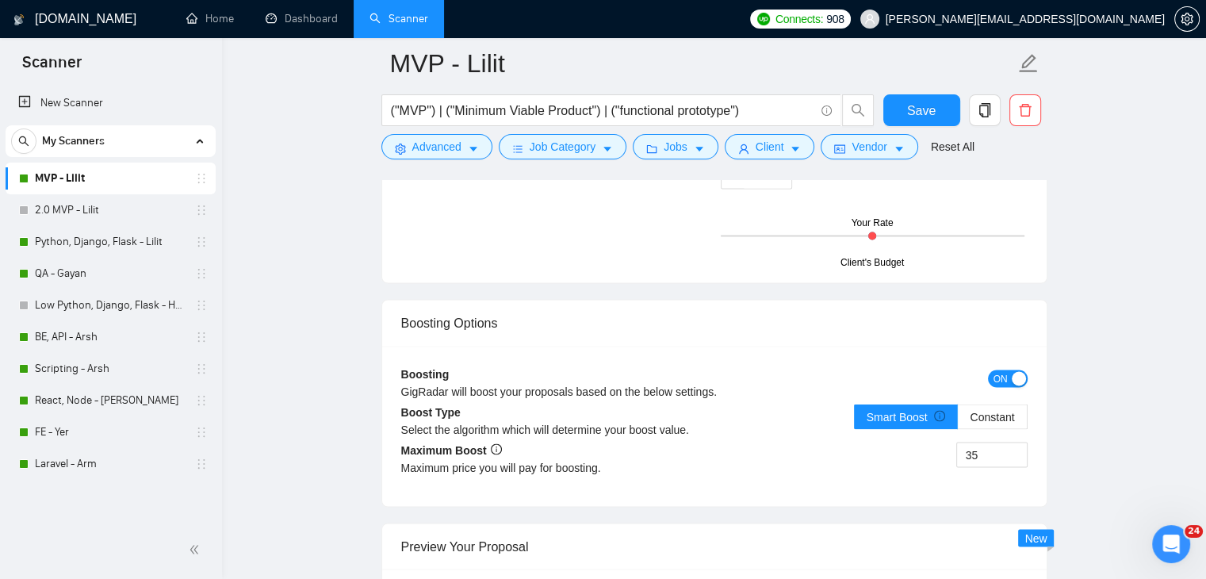
scroll to position [2696, 0]
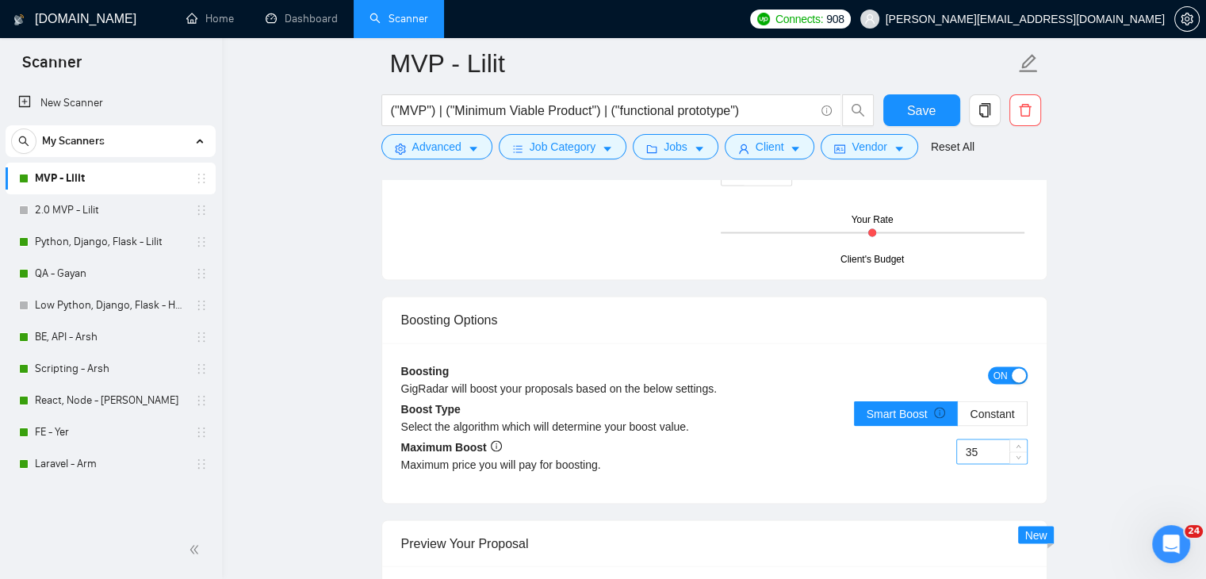
click at [983, 439] on input "35" at bounding box center [992, 451] width 70 height 24
type input "55"
click at [929, 106] on span "Save" at bounding box center [921, 111] width 29 height 20
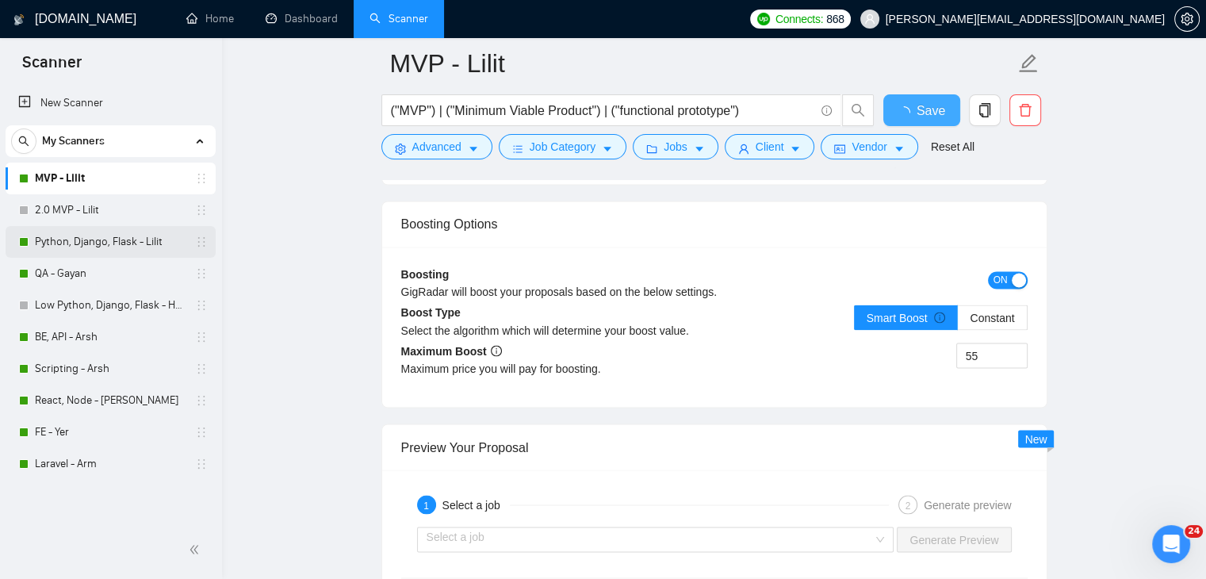
checkbox input "true"
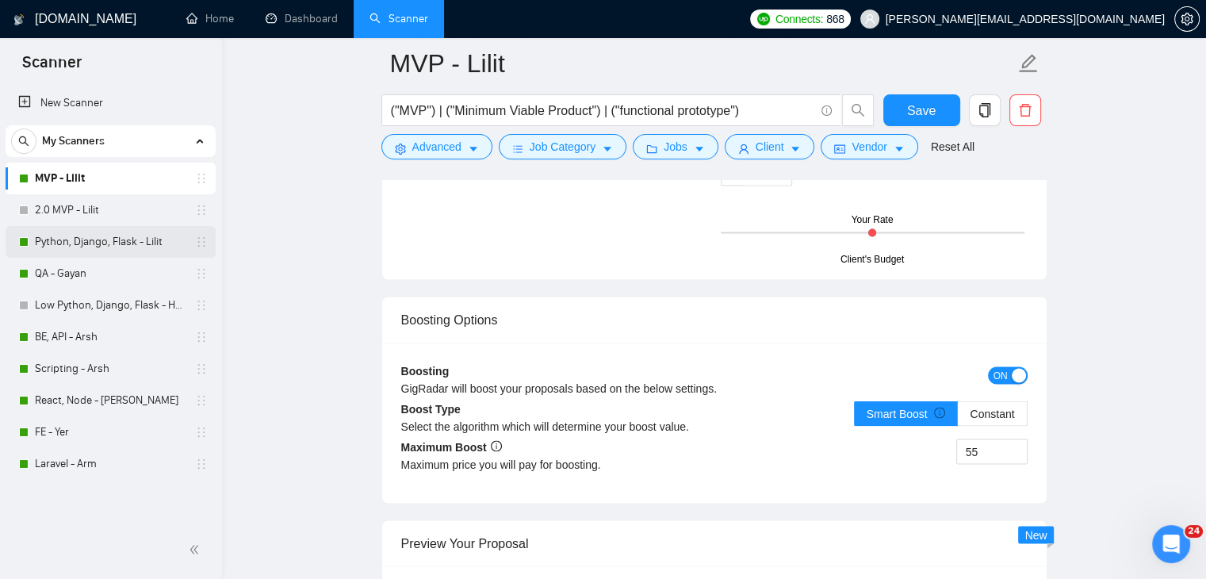
click at [95, 236] on link "Python, Django, Flask - Lilit" at bounding box center [110, 242] width 151 height 32
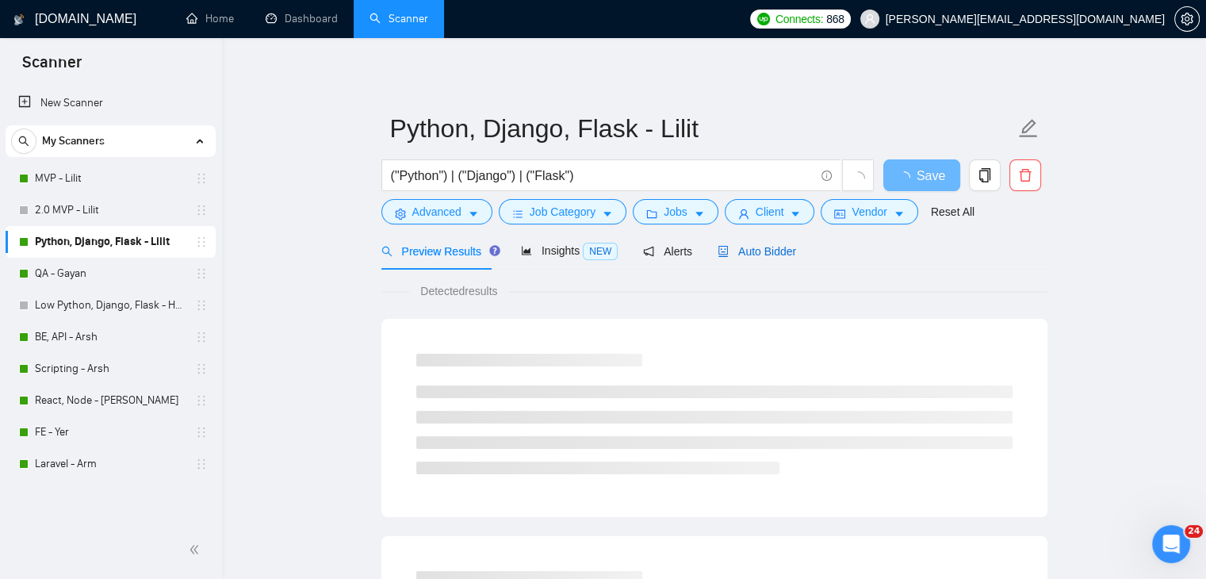
click at [769, 248] on span "Auto Bidder" at bounding box center [757, 251] width 78 height 13
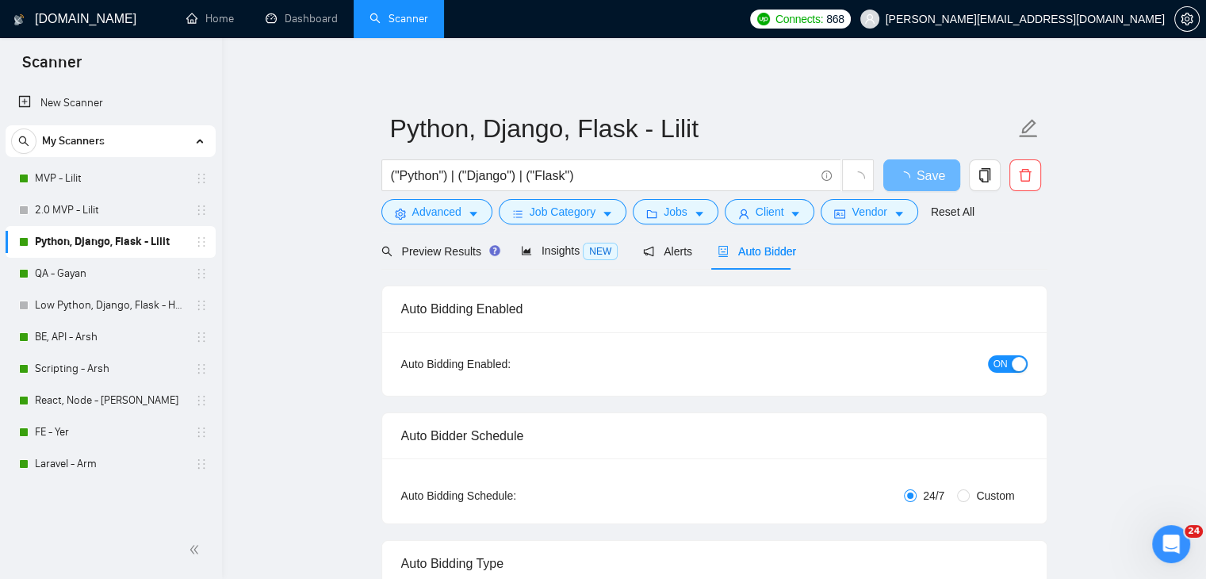
checkbox input "true"
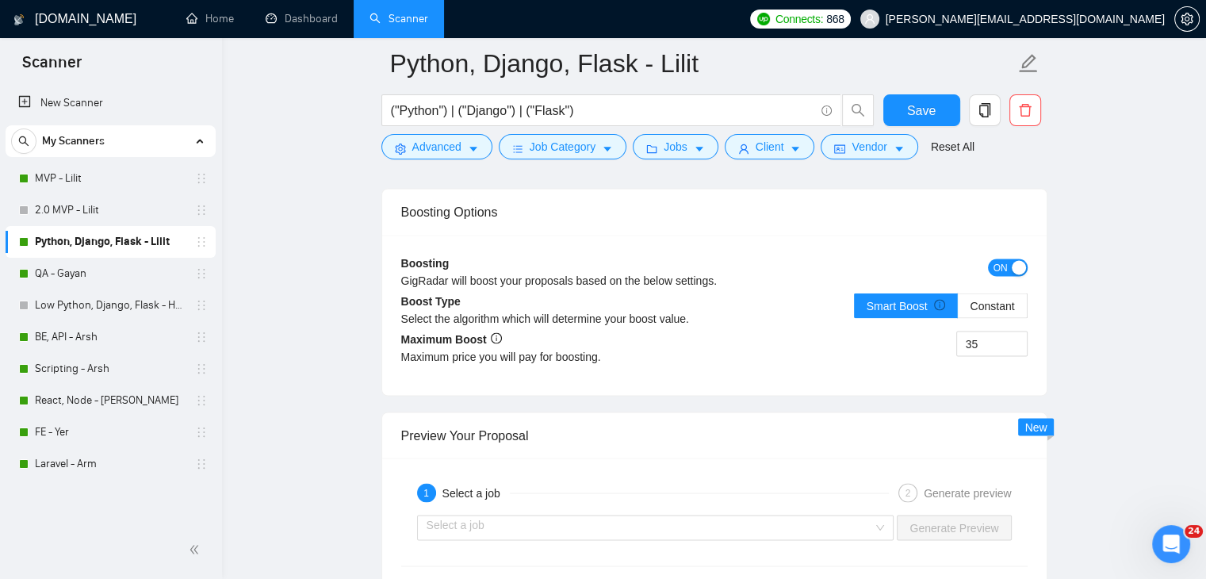
scroll to position [2854, 0]
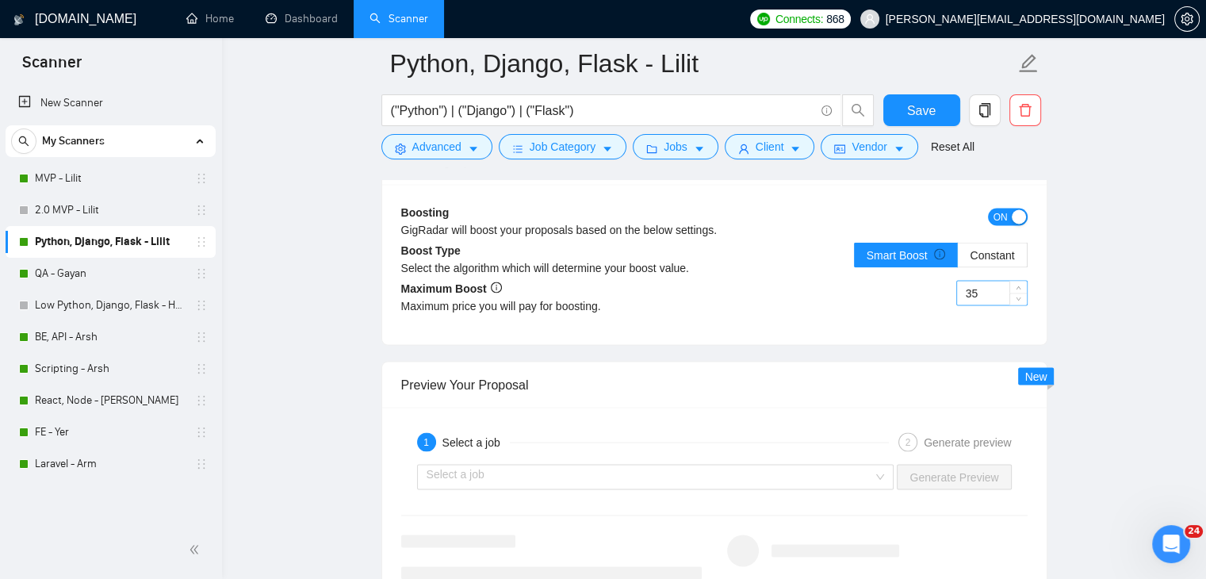
click at [974, 285] on input "35" at bounding box center [992, 293] width 70 height 24
type input "55"
click at [943, 105] on button "Save" at bounding box center [921, 110] width 77 height 32
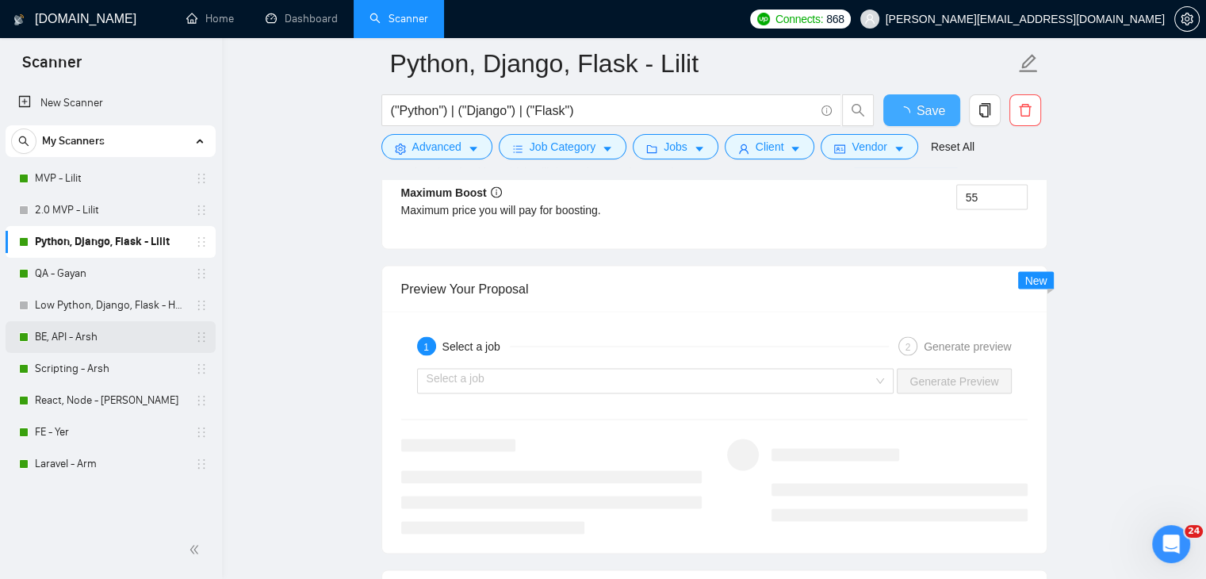
checkbox input "true"
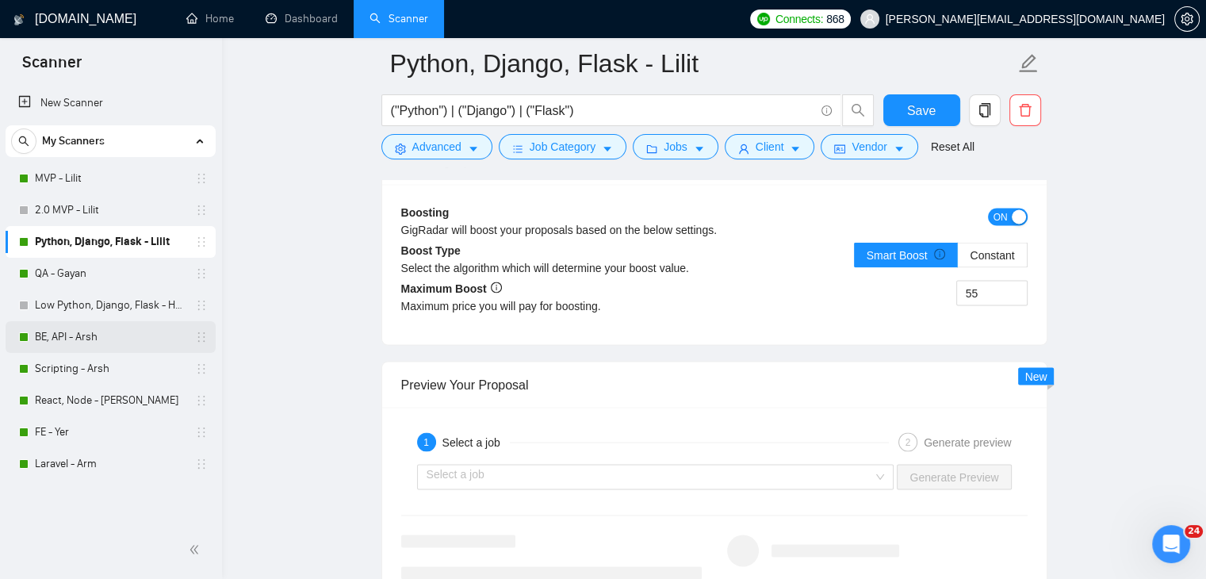
click at [159, 328] on link "BE, API - Arsh" at bounding box center [110, 337] width 151 height 32
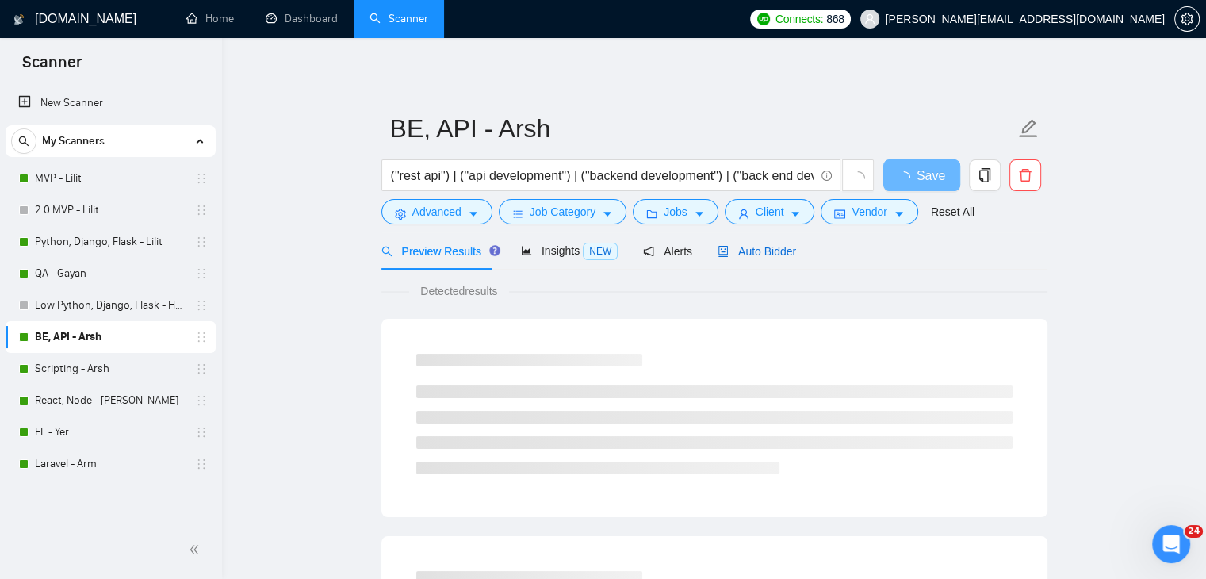
click at [756, 249] on span "Auto Bidder" at bounding box center [757, 251] width 78 height 13
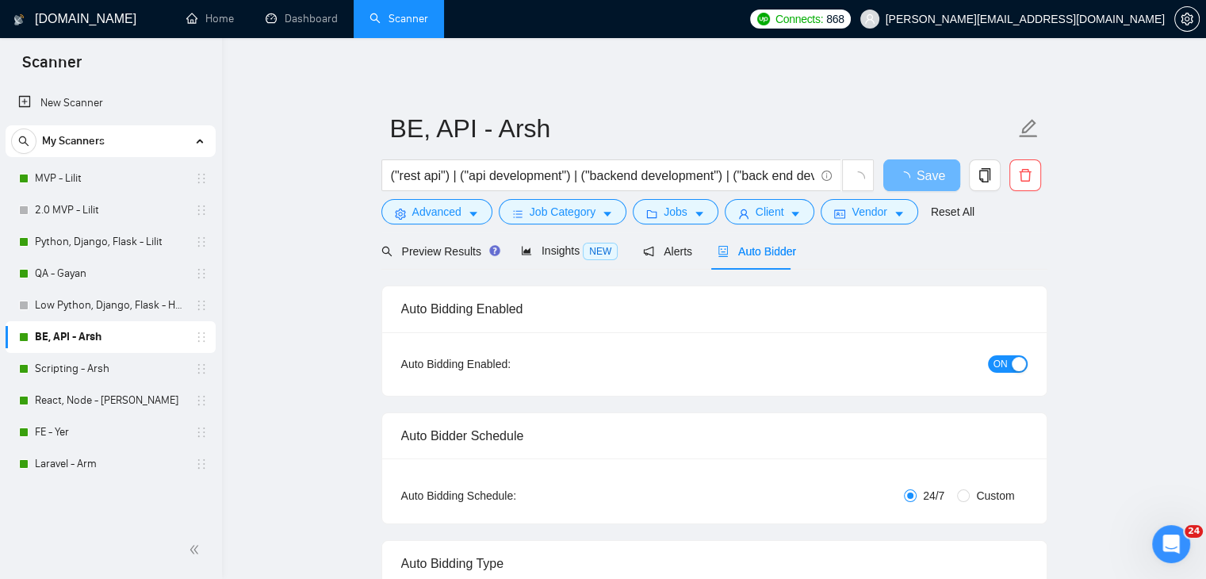
checkbox input "true"
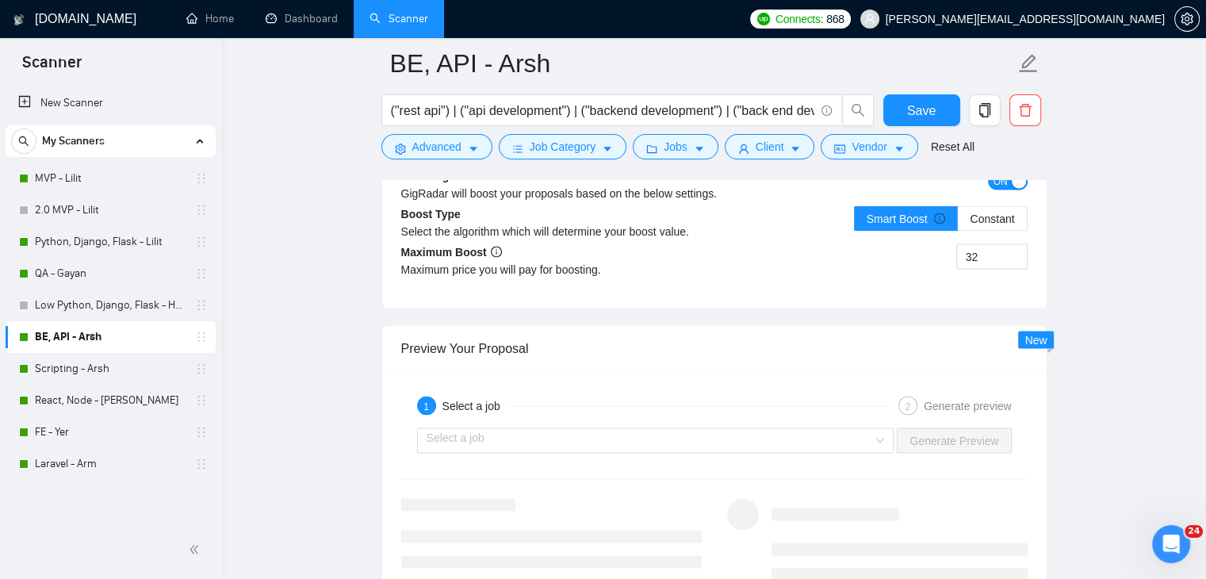
scroll to position [3013, 0]
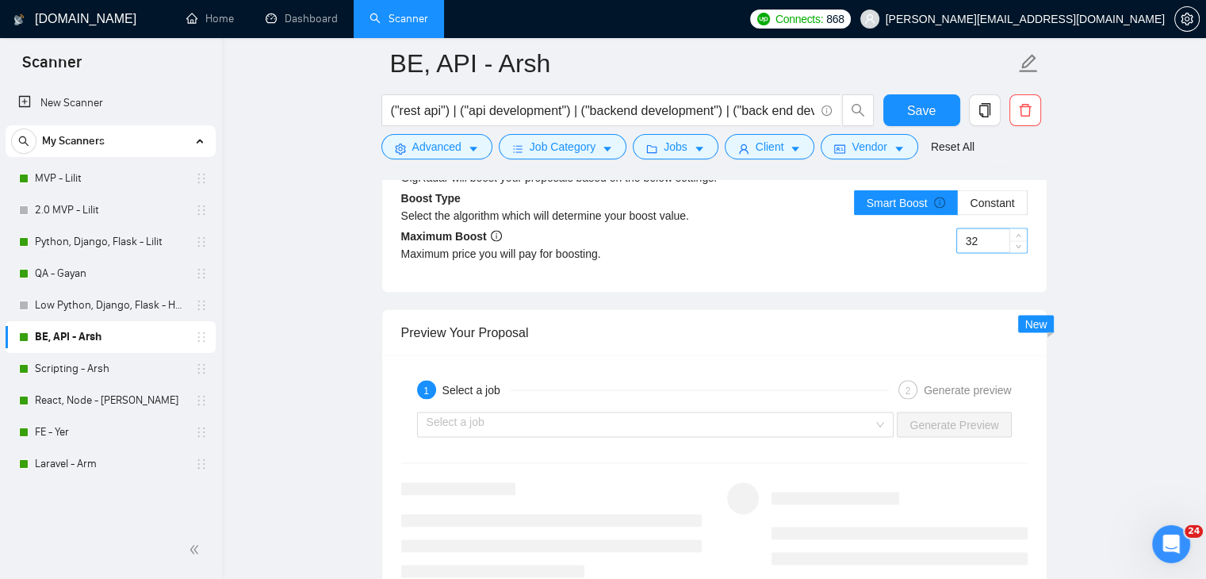
click at [990, 242] on input "32" at bounding box center [992, 240] width 70 height 24
type input "55"
click at [923, 113] on span "Save" at bounding box center [921, 111] width 29 height 20
click at [70, 364] on link "Scripting - Arsh" at bounding box center [110, 369] width 151 height 32
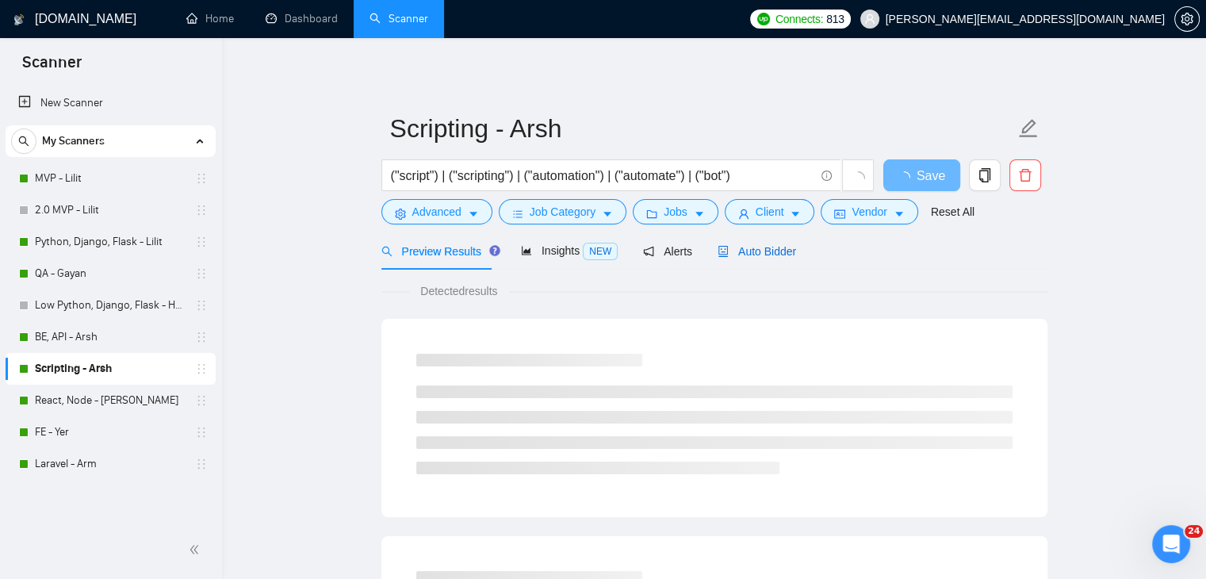
click at [765, 247] on span "Auto Bidder" at bounding box center [757, 251] width 78 height 13
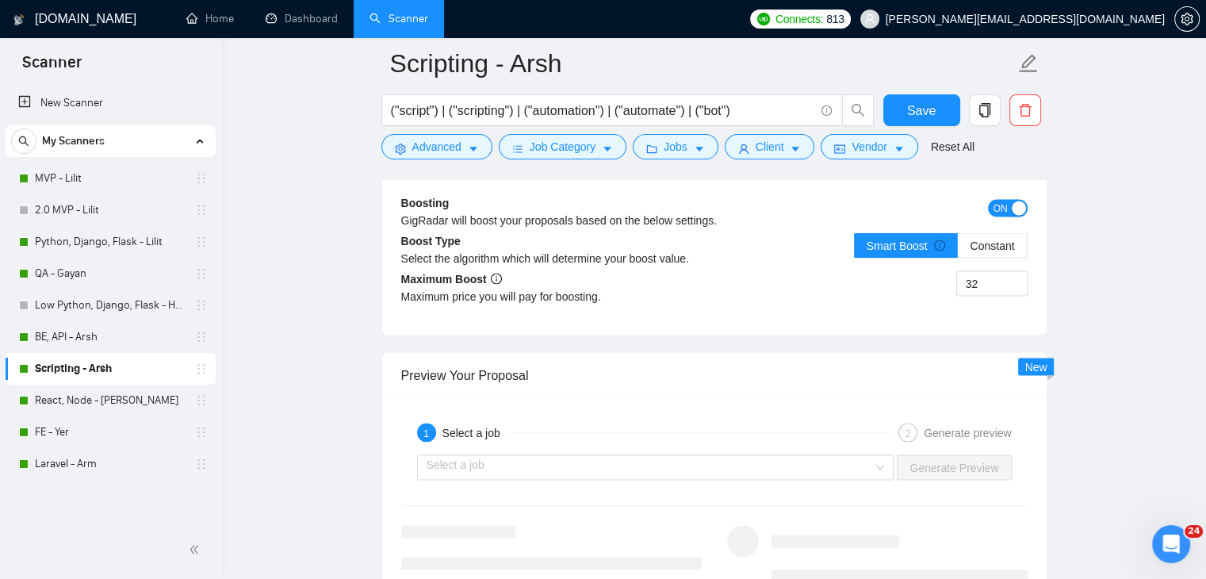
scroll to position [3013, 0]
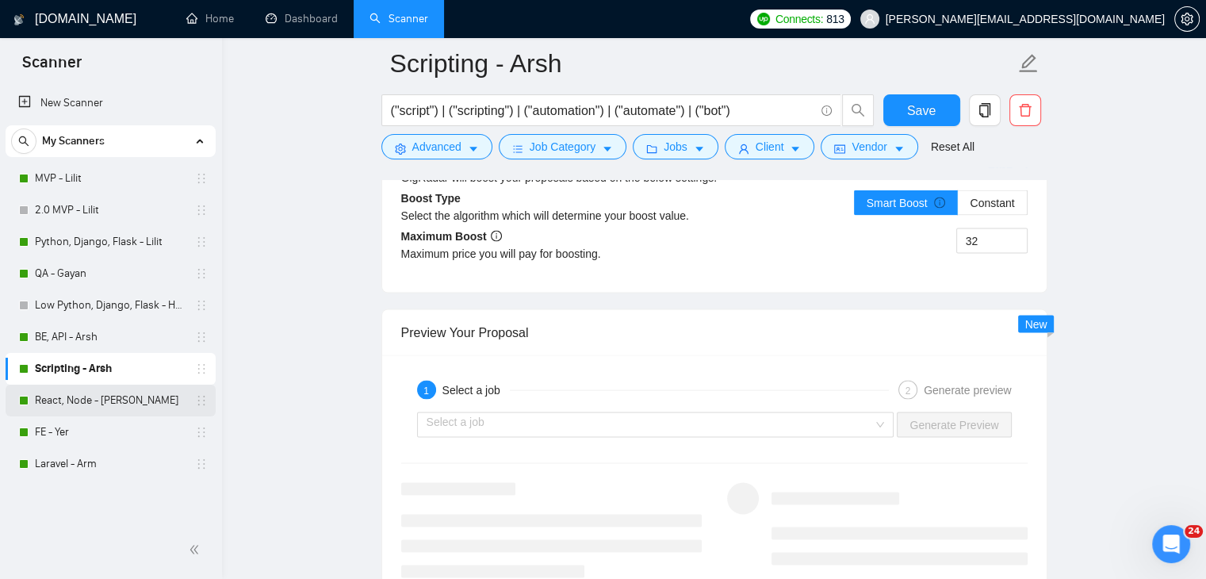
click at [155, 396] on link "React, Node - [PERSON_NAME]" at bounding box center [110, 401] width 151 height 32
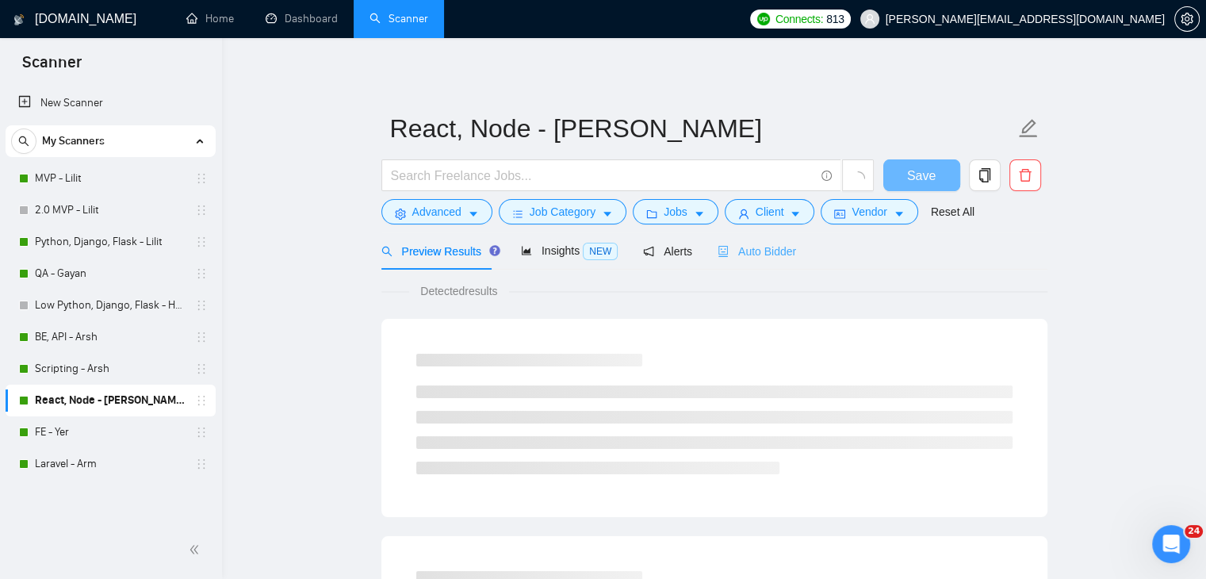
click at [749, 267] on div "Auto Bidder" at bounding box center [757, 250] width 78 height 37
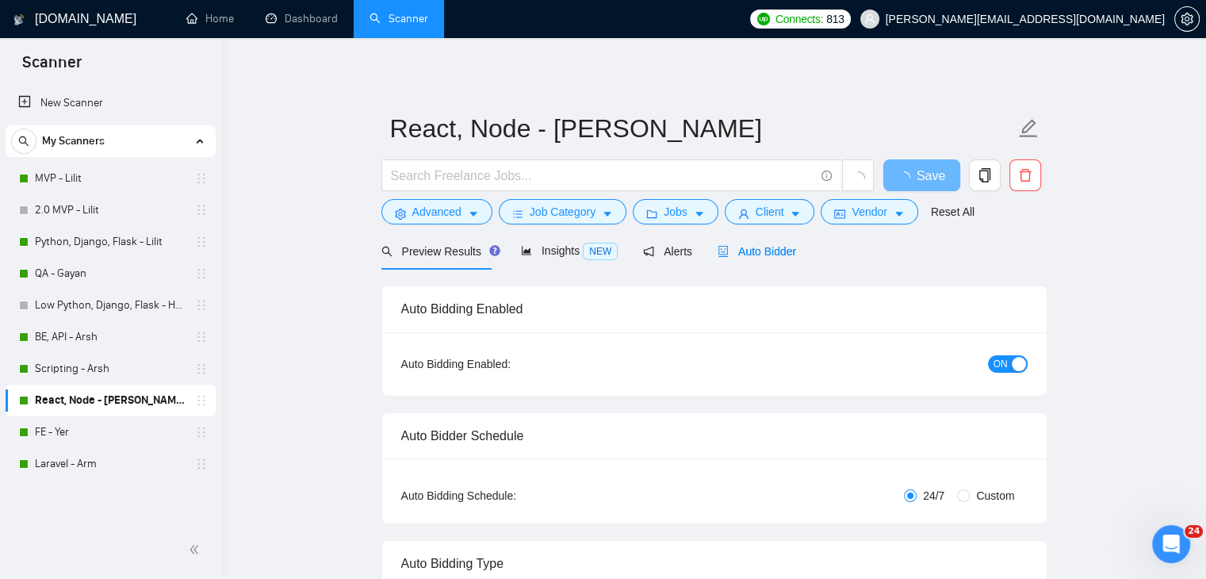
click at [752, 254] on span "Auto Bidder" at bounding box center [757, 251] width 78 height 13
click at [898, 252] on div "Preview Results Insights NEW Alerts Auto Bidder" at bounding box center [714, 250] width 666 height 37
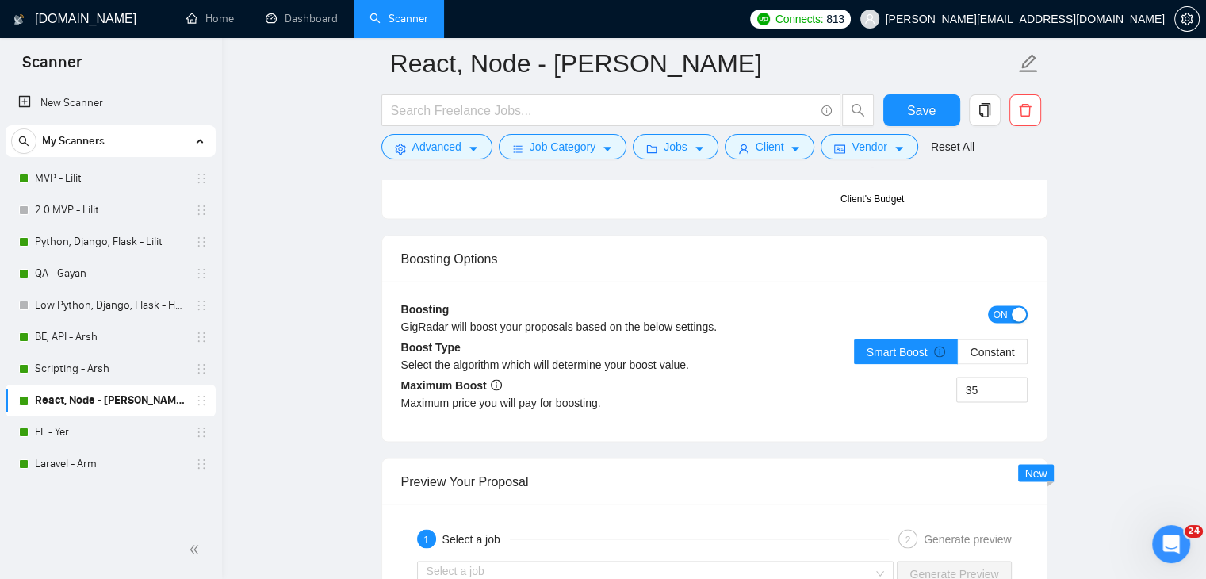
scroll to position [2934, 0]
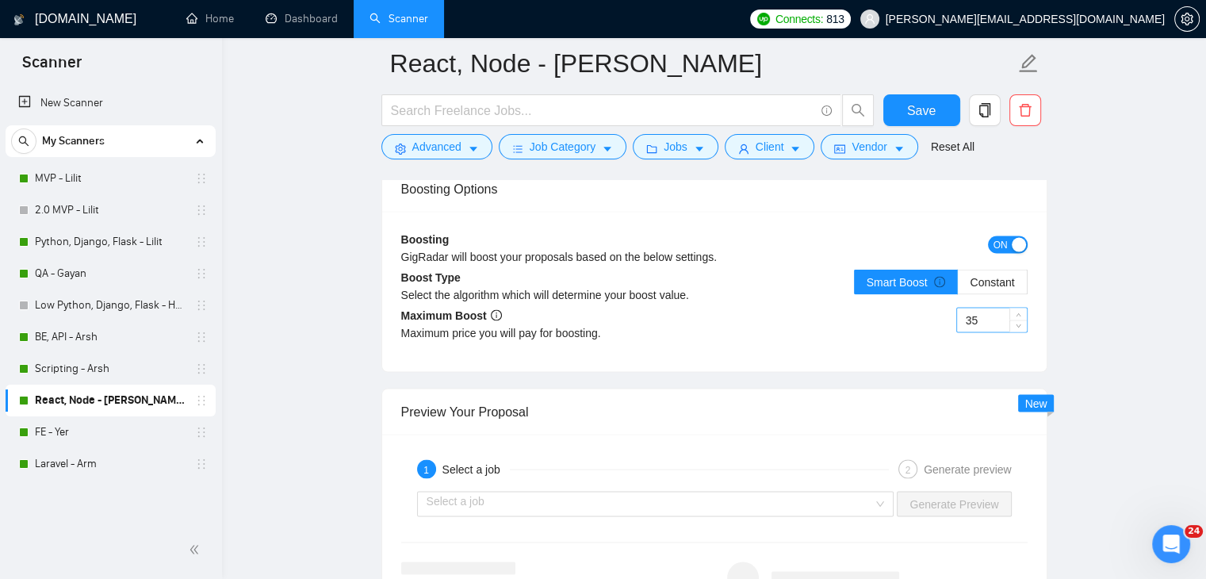
click at [986, 315] on input "35" at bounding box center [992, 320] width 70 height 24
type input "55"
click at [914, 105] on span "Save" at bounding box center [921, 111] width 29 height 20
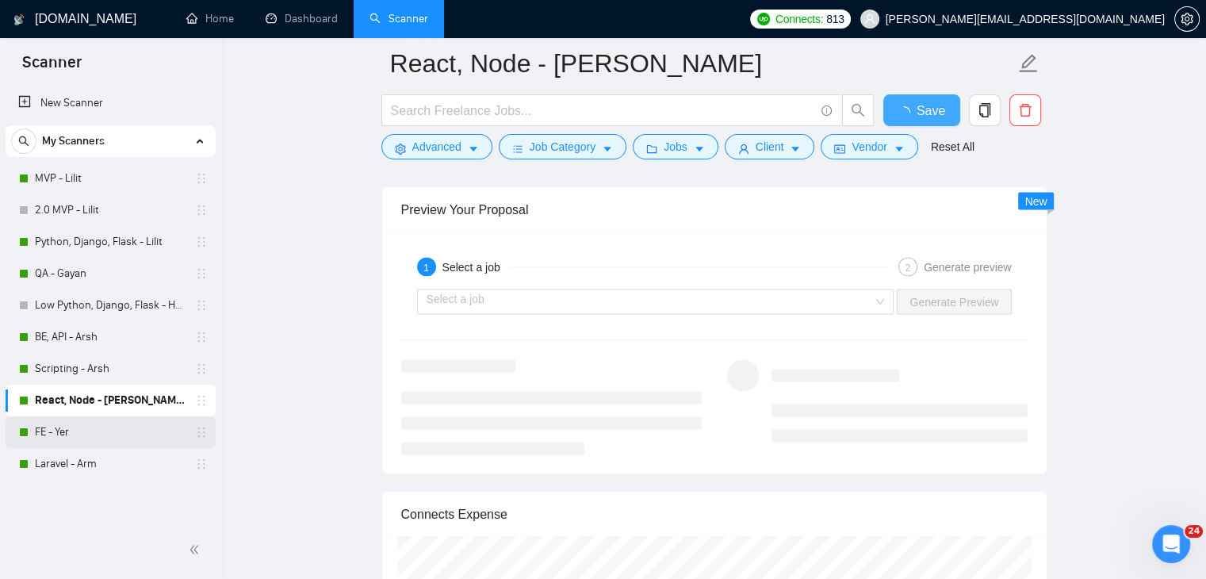
checkbox input "true"
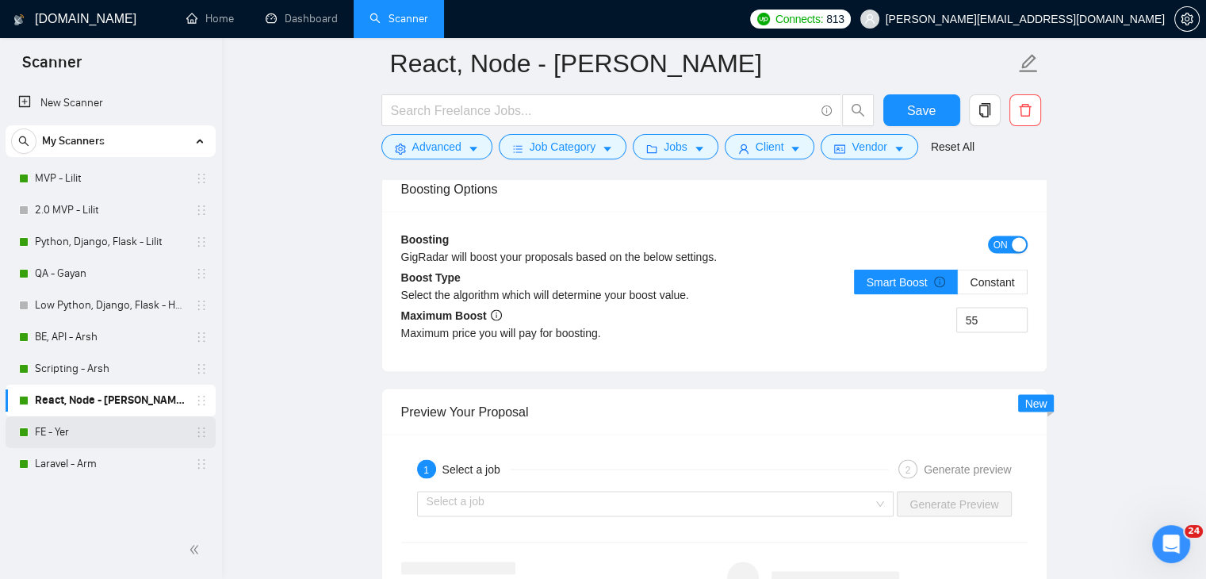
click at [136, 432] on link "FE - Yer" at bounding box center [110, 432] width 151 height 32
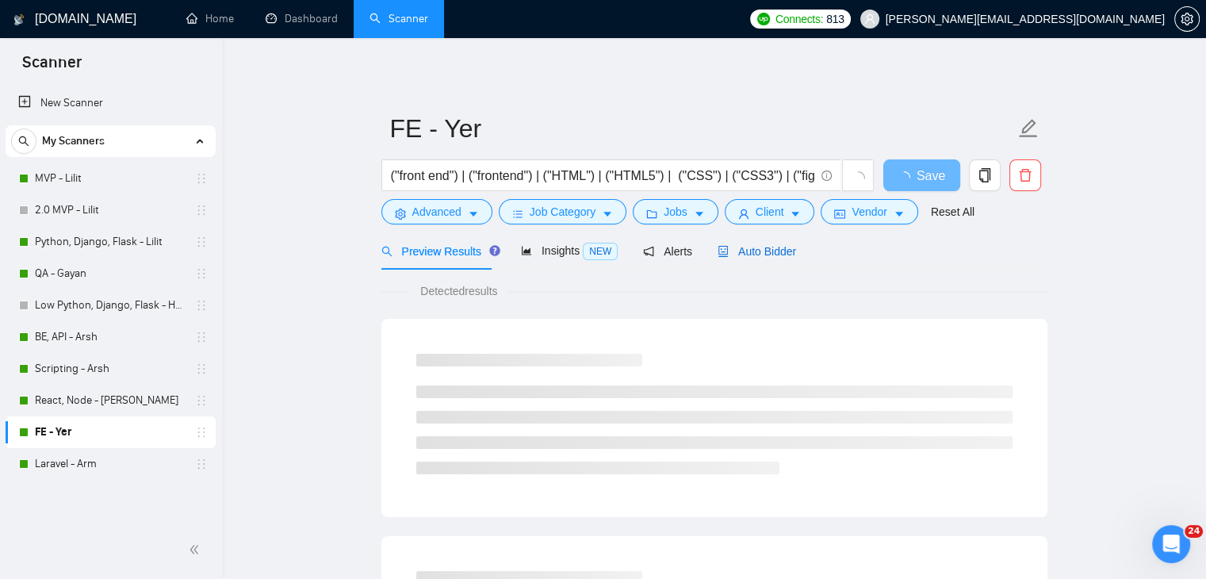
click at [764, 251] on span "Auto Bidder" at bounding box center [757, 251] width 78 height 13
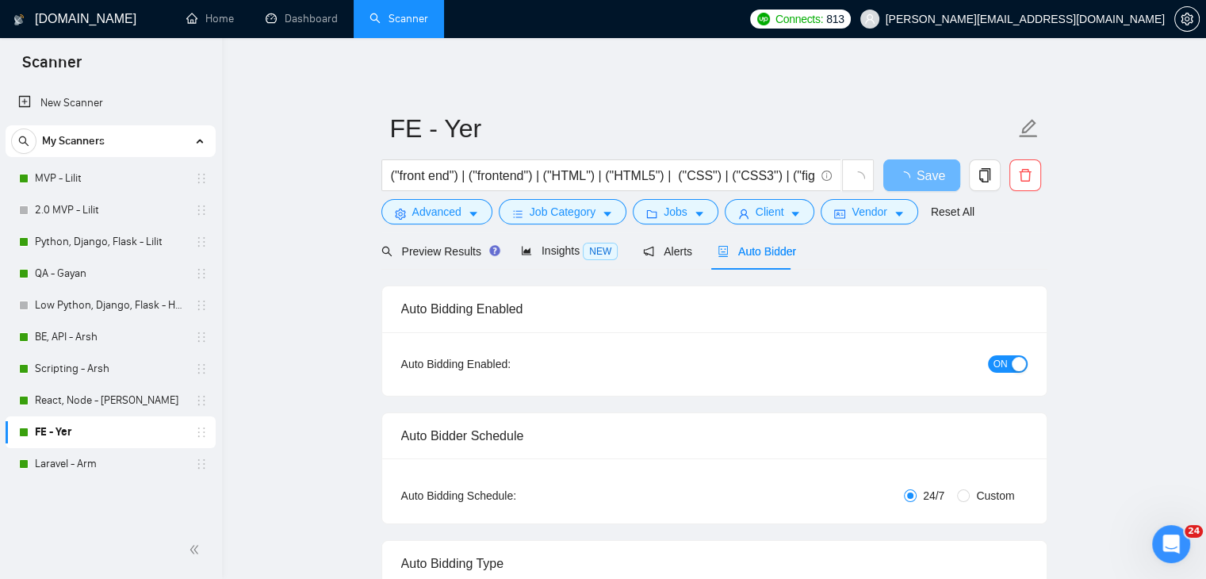
checkbox input "true"
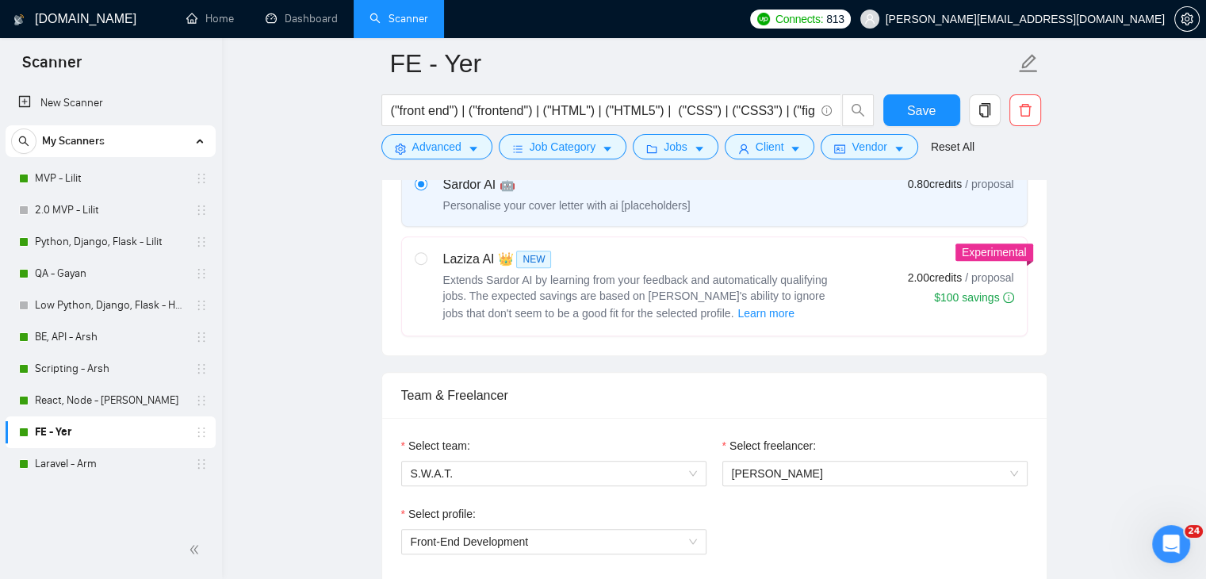
scroll to position [872, 0]
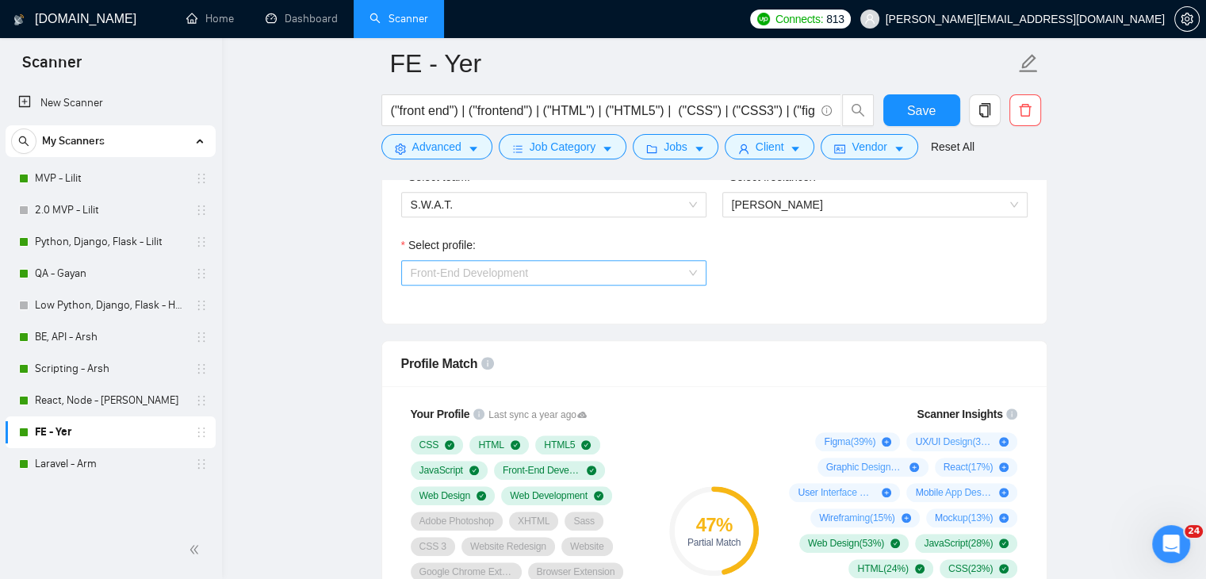
click at [630, 280] on span "Front-End Development" at bounding box center [554, 273] width 286 height 24
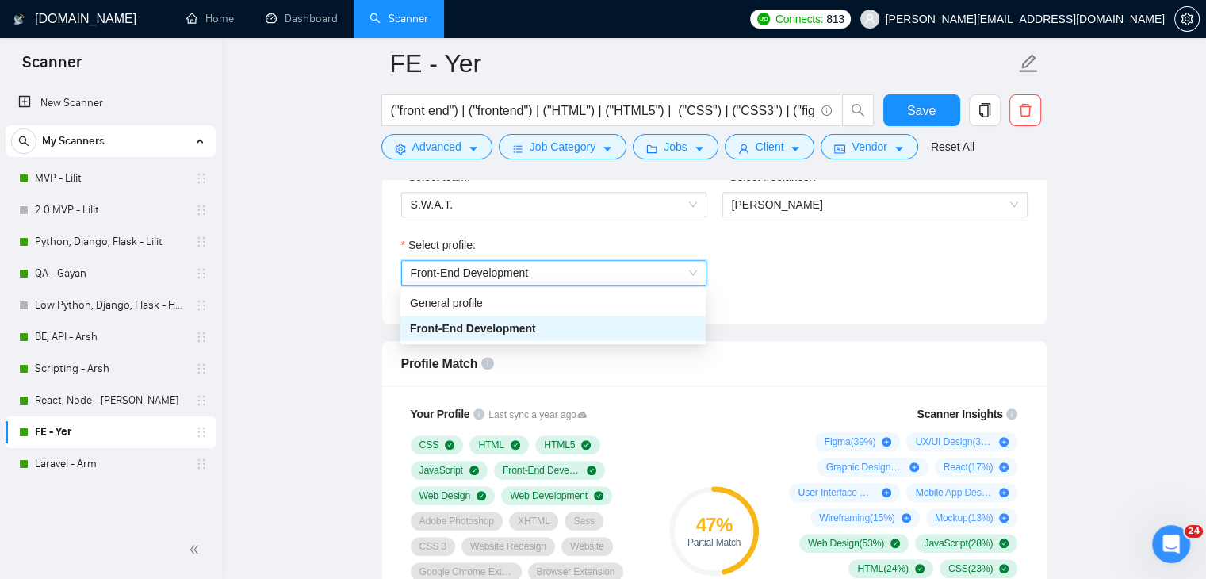
click at [630, 277] on span "Front-End Development" at bounding box center [554, 273] width 286 height 24
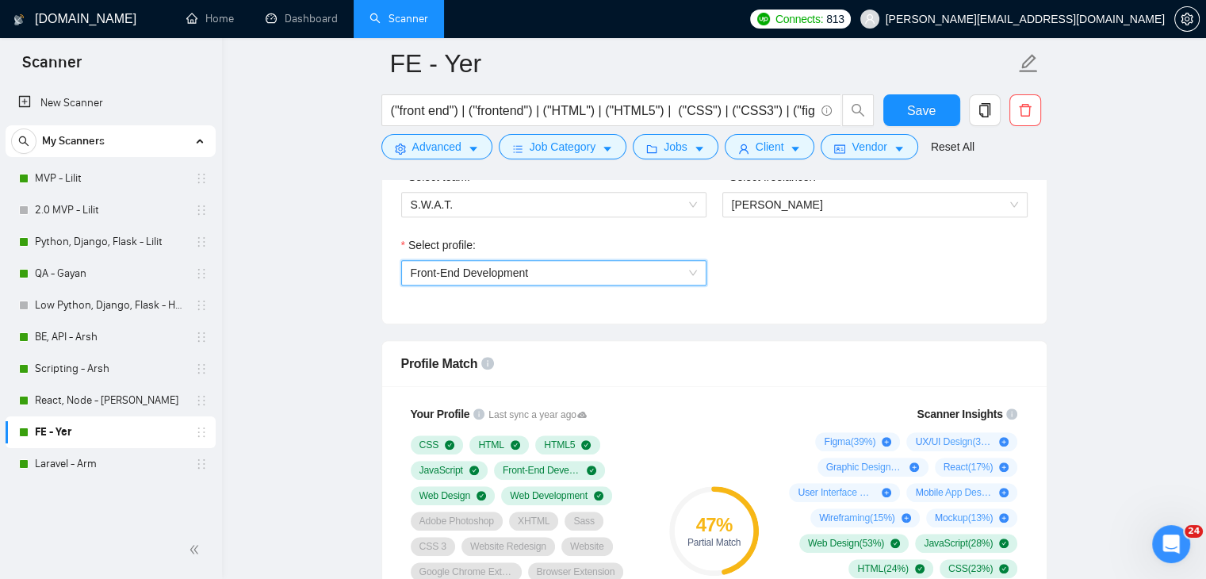
click at [749, 276] on div "Select profile: 1110580755057594368 Front-End Development" at bounding box center [714, 270] width 642 height 68
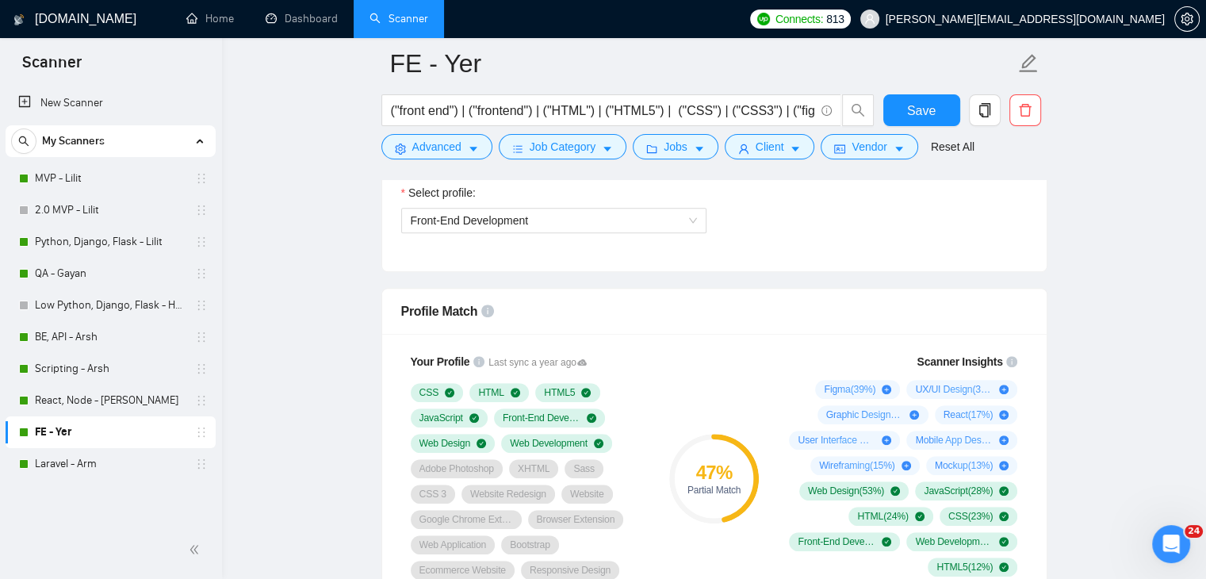
scroll to position [951, 0]
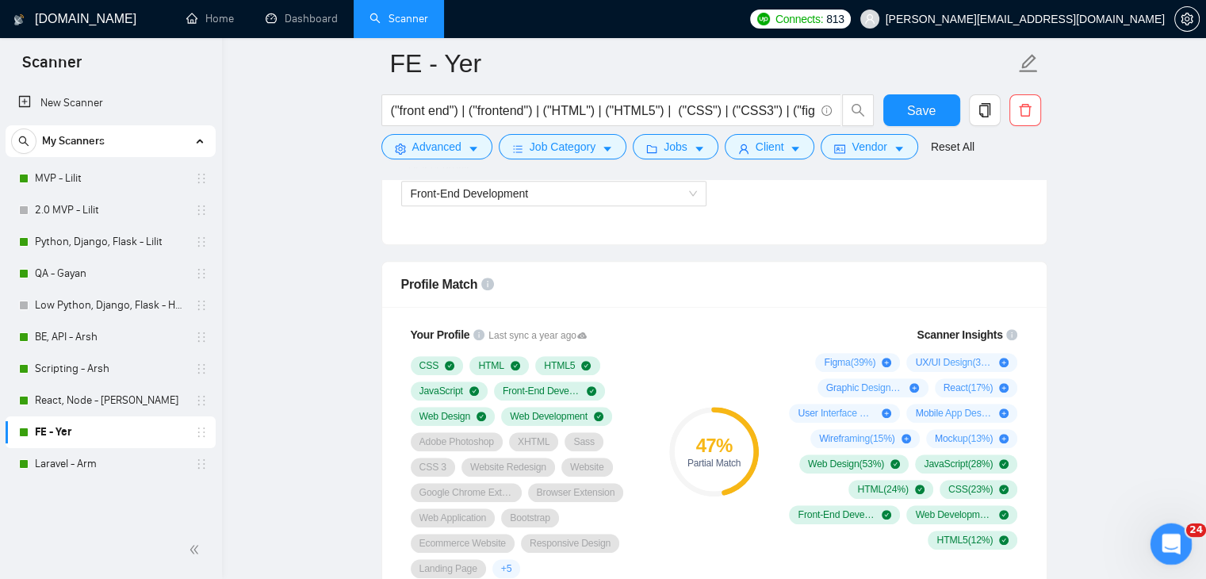
click at [1167, 539] on icon "Open Intercom Messenger" at bounding box center [1169, 542] width 26 height 26
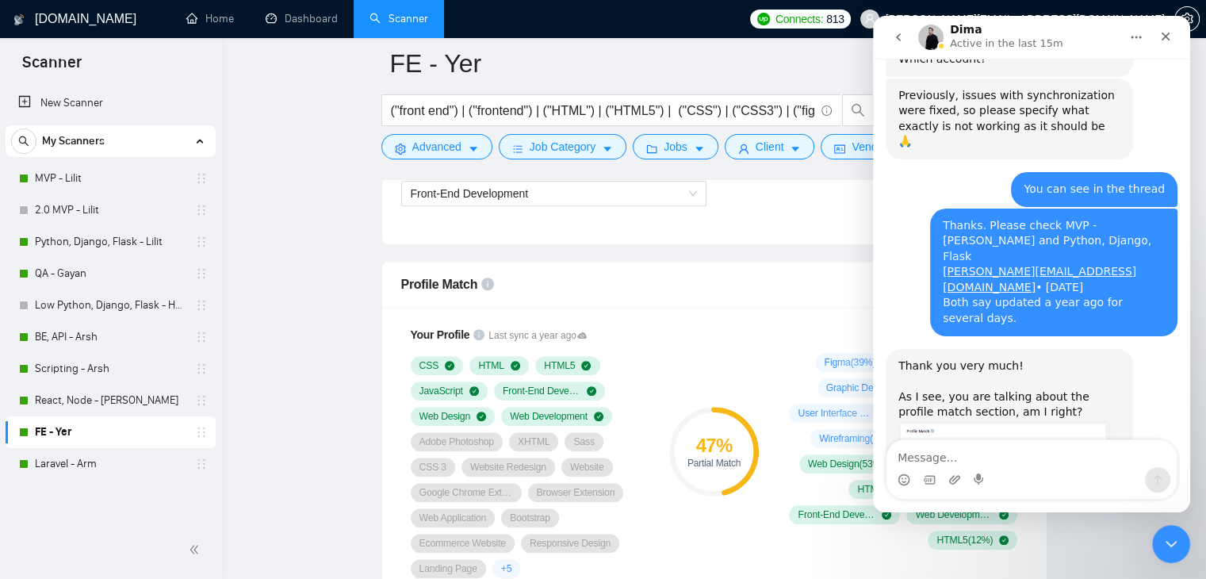
scroll to position [2982, 0]
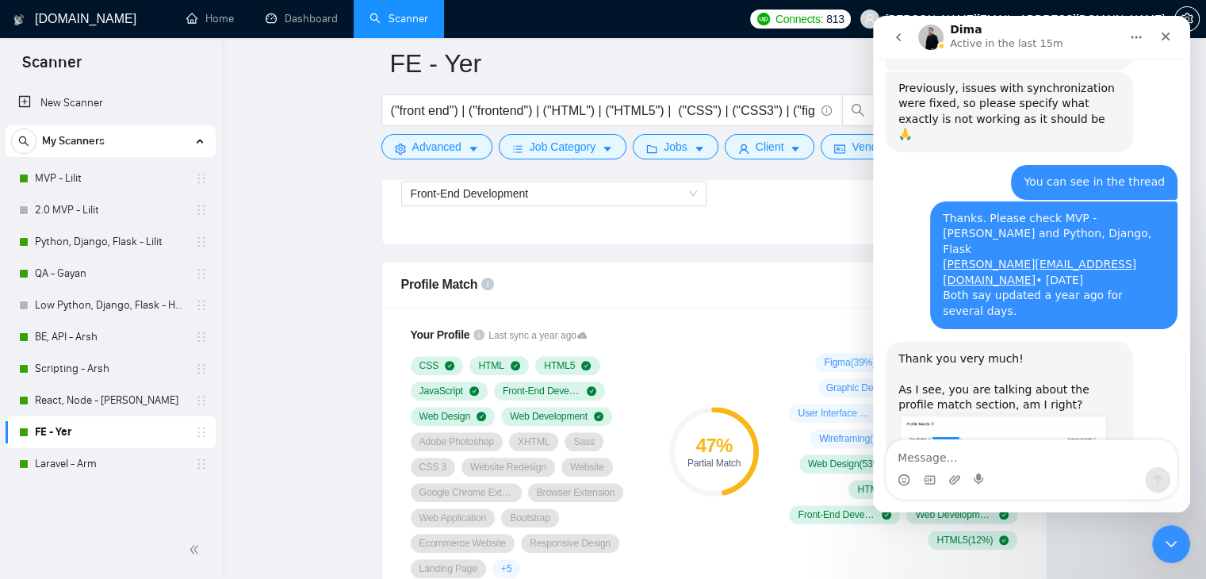
click at [1018, 459] on textarea "Message…" at bounding box center [1031, 453] width 290 height 27
type textarea "The same problem is in "FE - Yer""
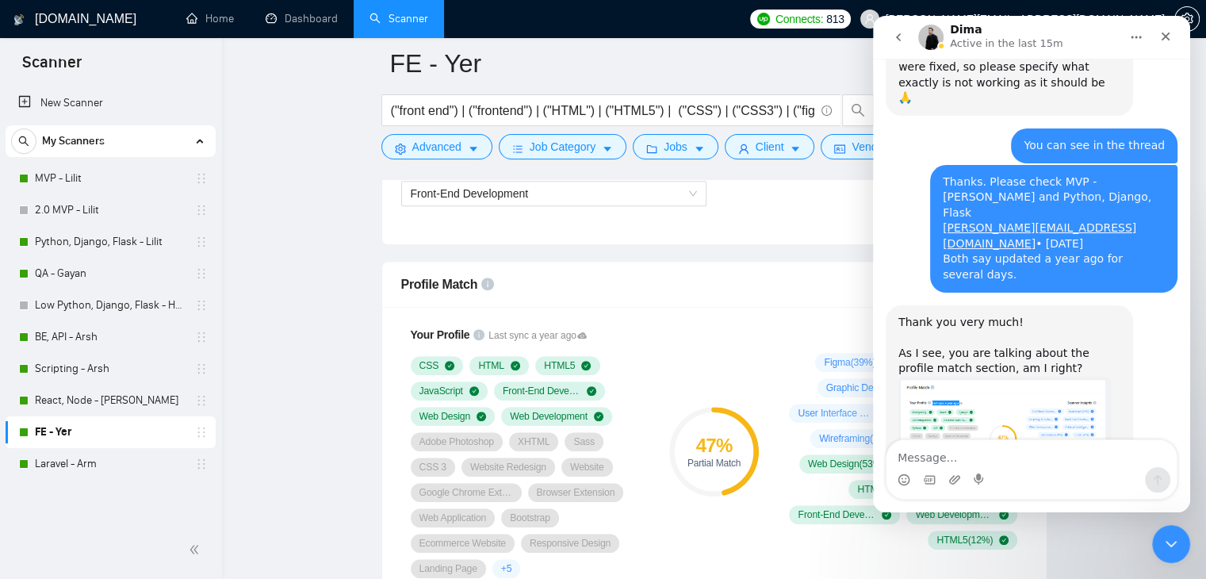
click at [1165, 33] on icon "Close" at bounding box center [1165, 36] width 13 height 13
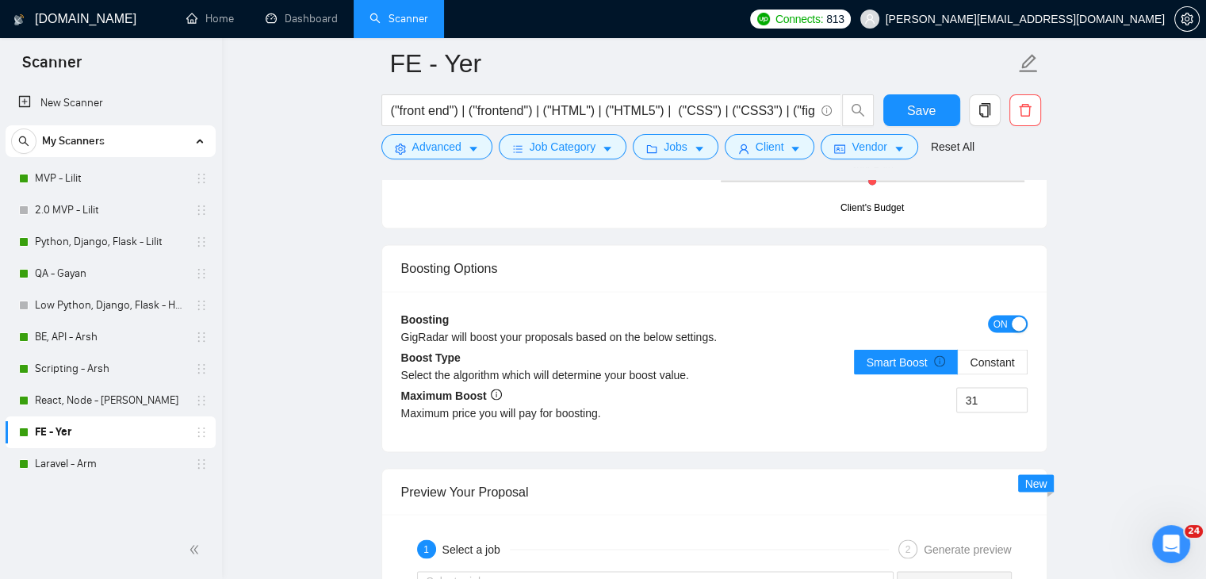
scroll to position [2775, 0]
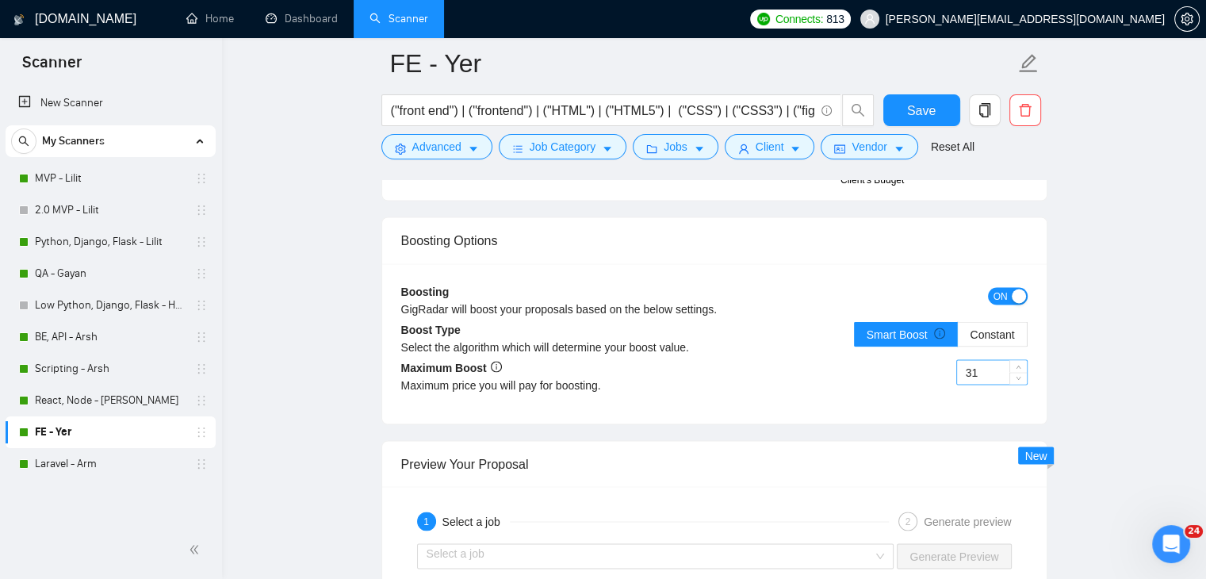
click at [997, 367] on input "31" at bounding box center [992, 372] width 70 height 24
type input "45"
click at [925, 106] on span "Save" at bounding box center [921, 111] width 29 height 20
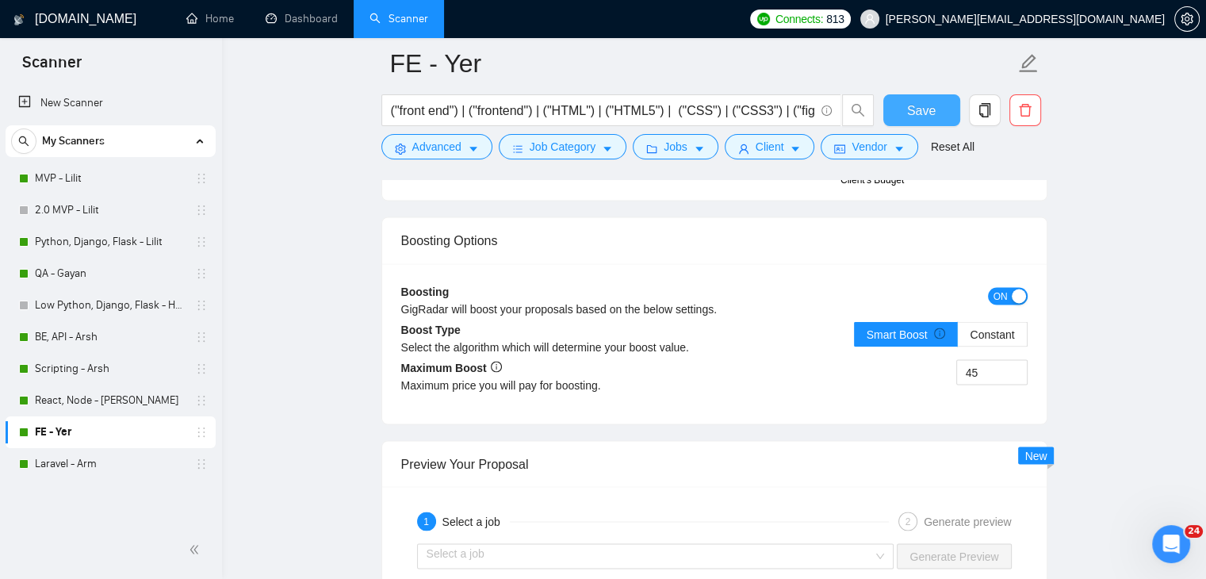
click at [941, 100] on button "Save" at bounding box center [921, 110] width 77 height 32
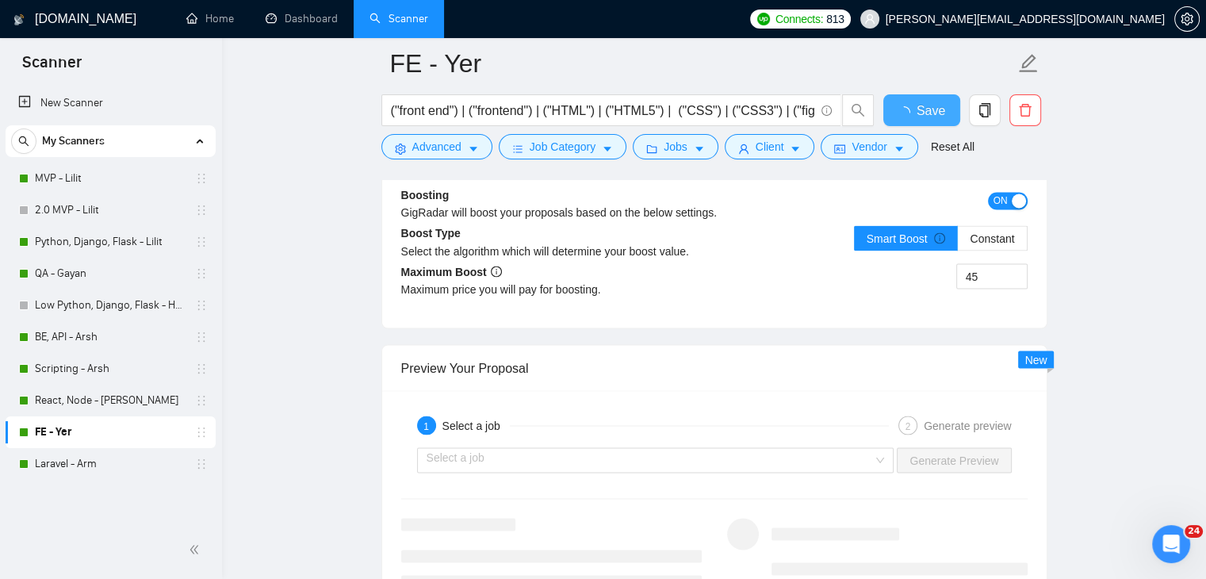
checkbox input "true"
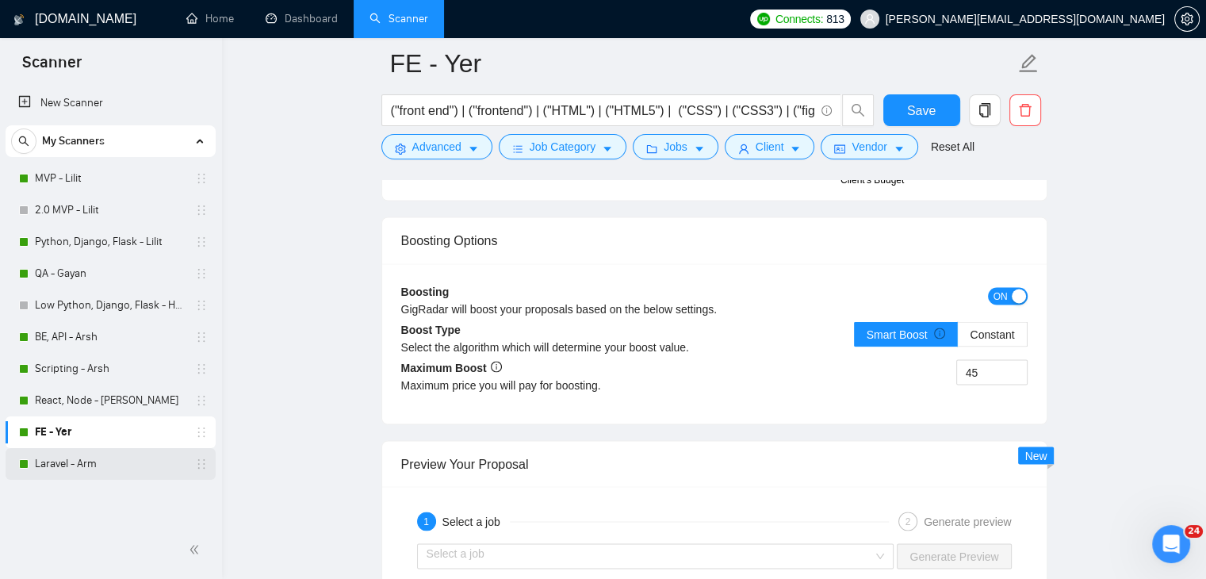
click at [101, 469] on link "Laravel - Arm" at bounding box center [110, 464] width 151 height 32
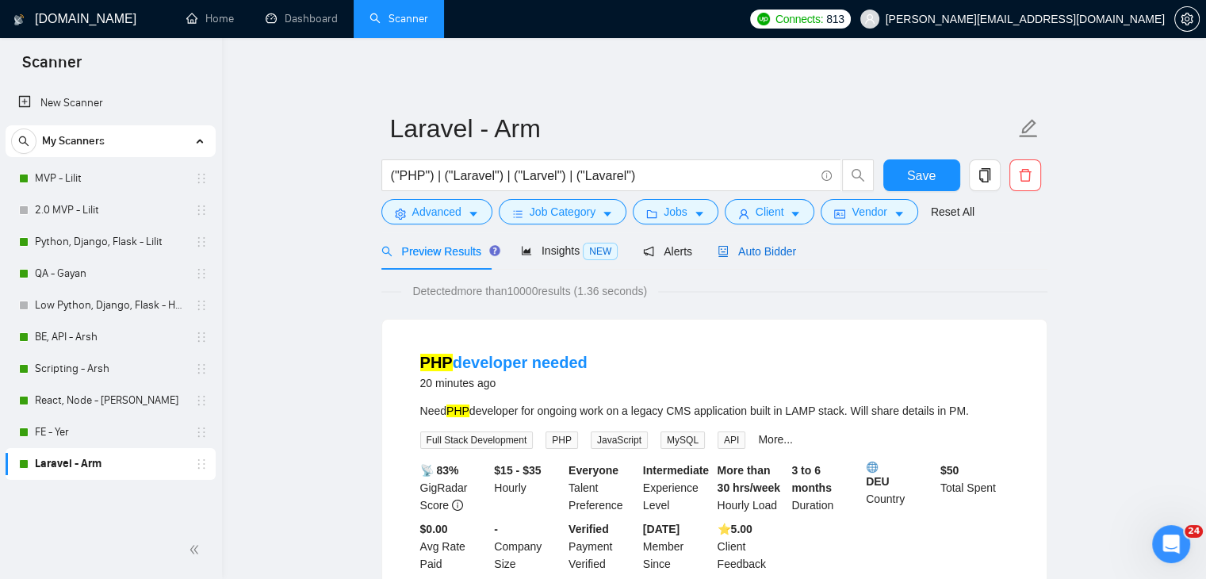
click at [757, 251] on span "Auto Bidder" at bounding box center [757, 251] width 78 height 13
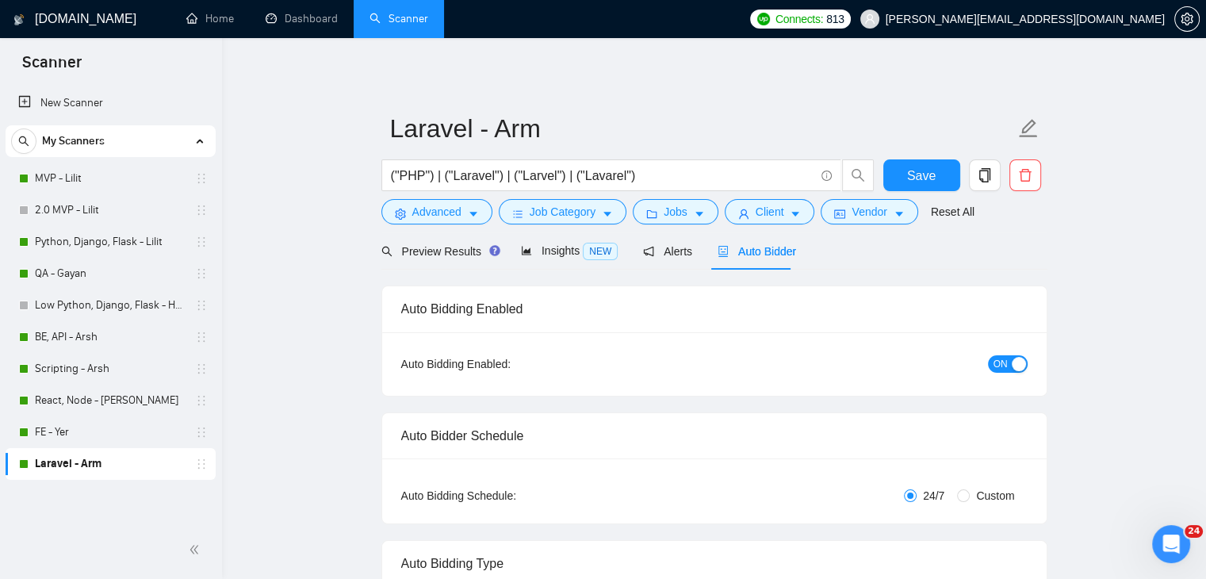
checkbox input "true"
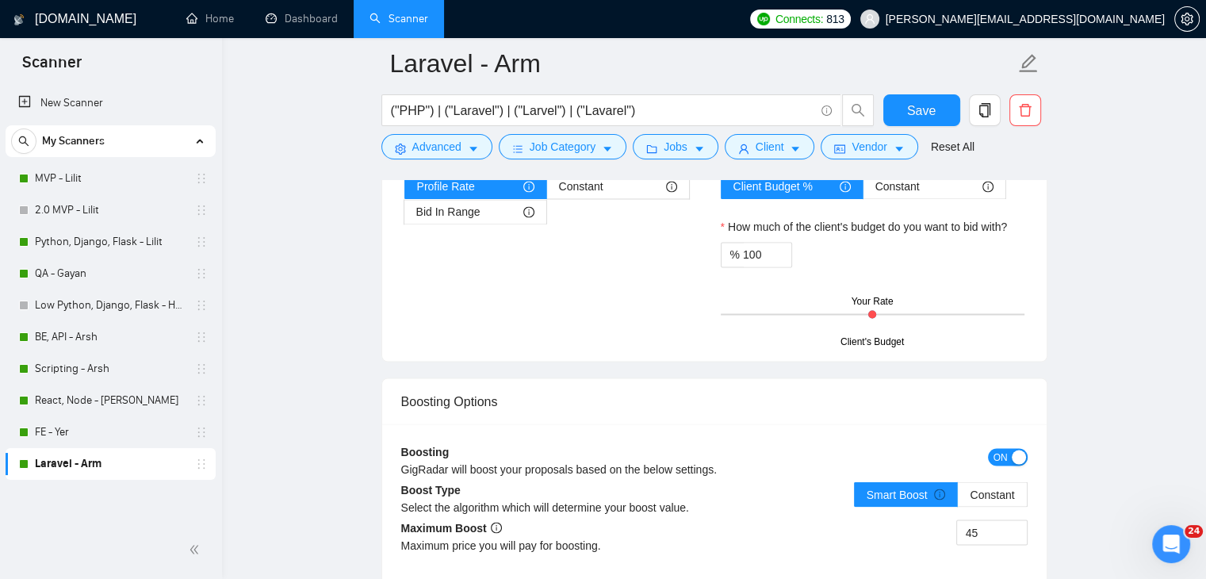
scroll to position [2775, 0]
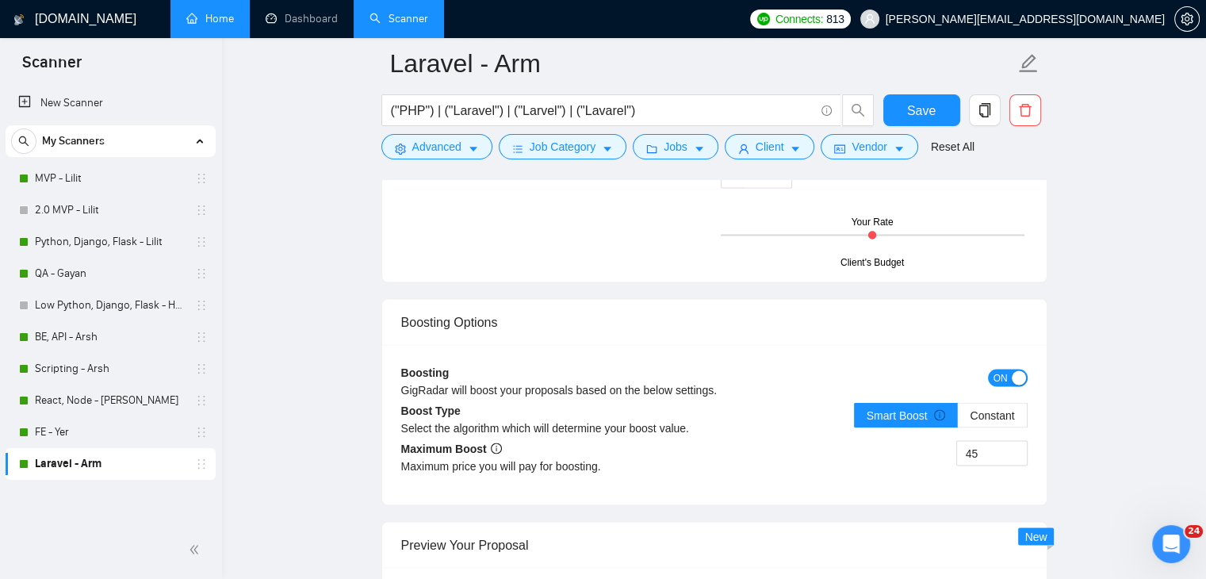
click at [222, 19] on link "Home" at bounding box center [210, 18] width 48 height 13
